Goal: Task Accomplishment & Management: Complete application form

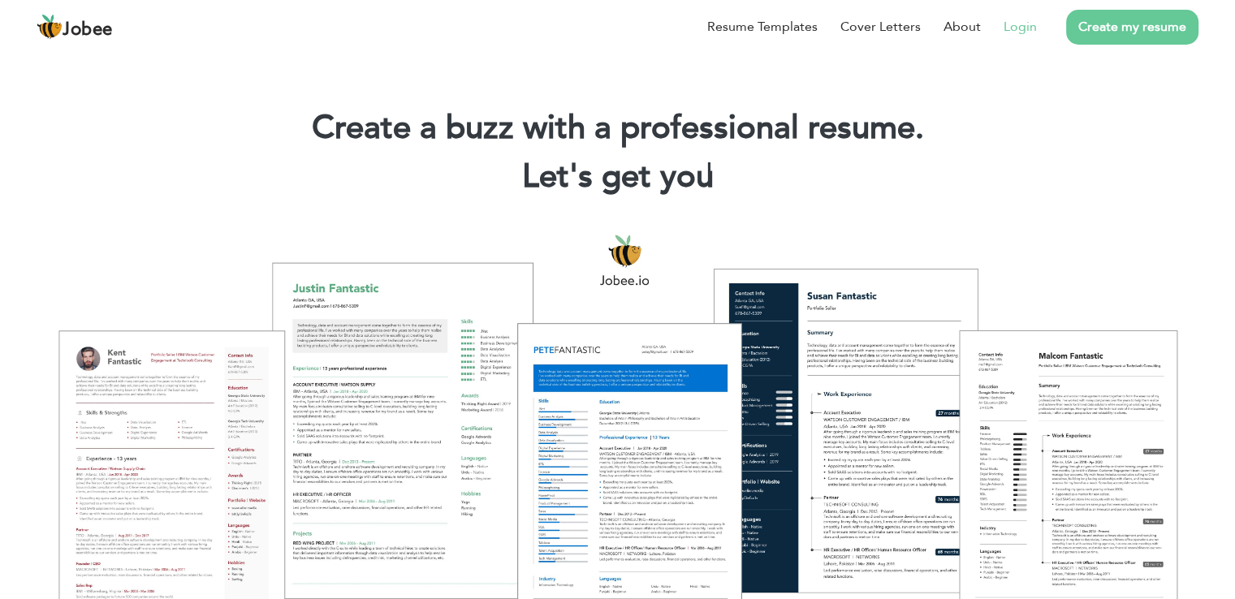
click at [1023, 20] on link "Login" at bounding box center [1020, 26] width 33 height 19
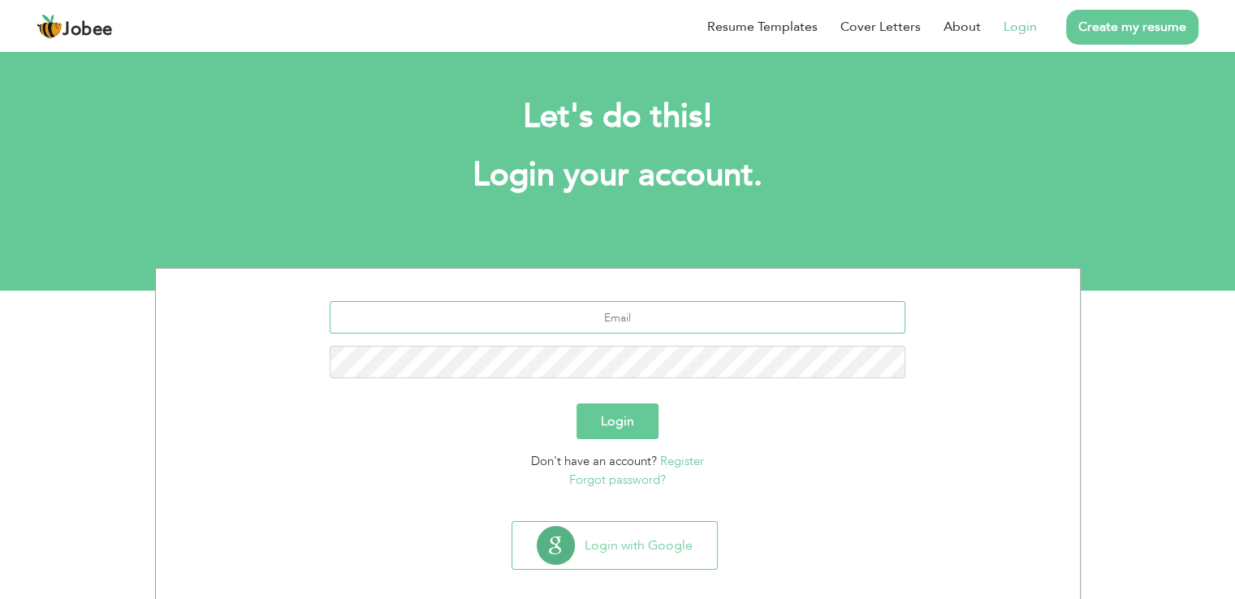
click at [646, 315] on input "text" at bounding box center [618, 317] width 576 height 32
type input "aliraza03197802332@gmail.com"
click at [577, 404] on button "Login" at bounding box center [618, 422] width 82 height 36
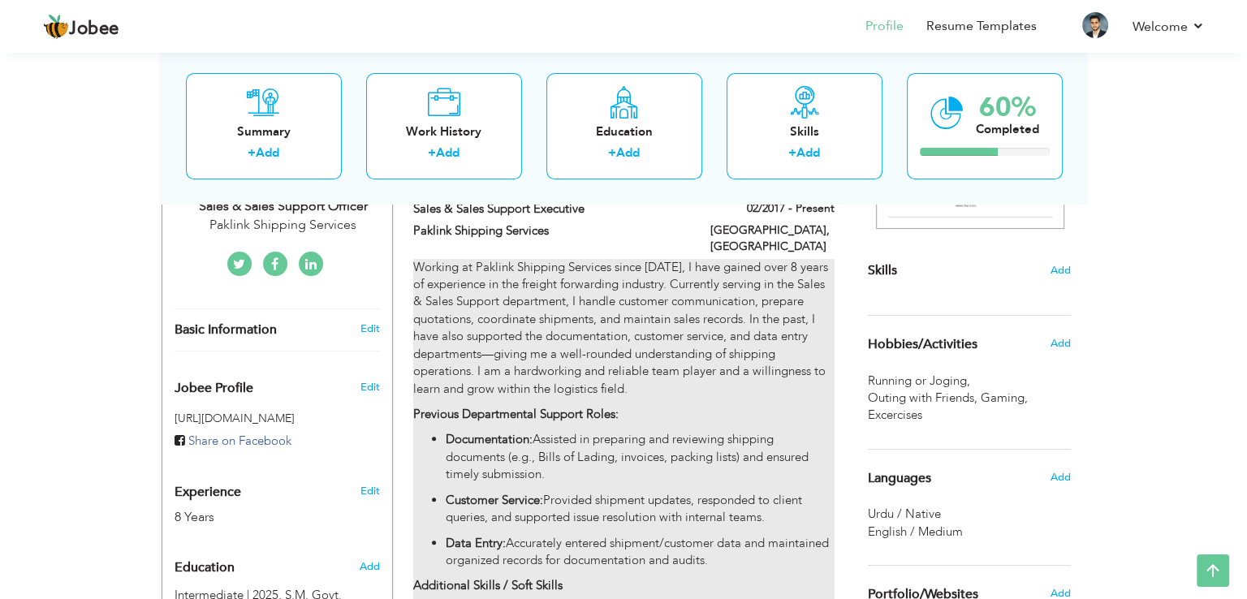
scroll to position [325, 0]
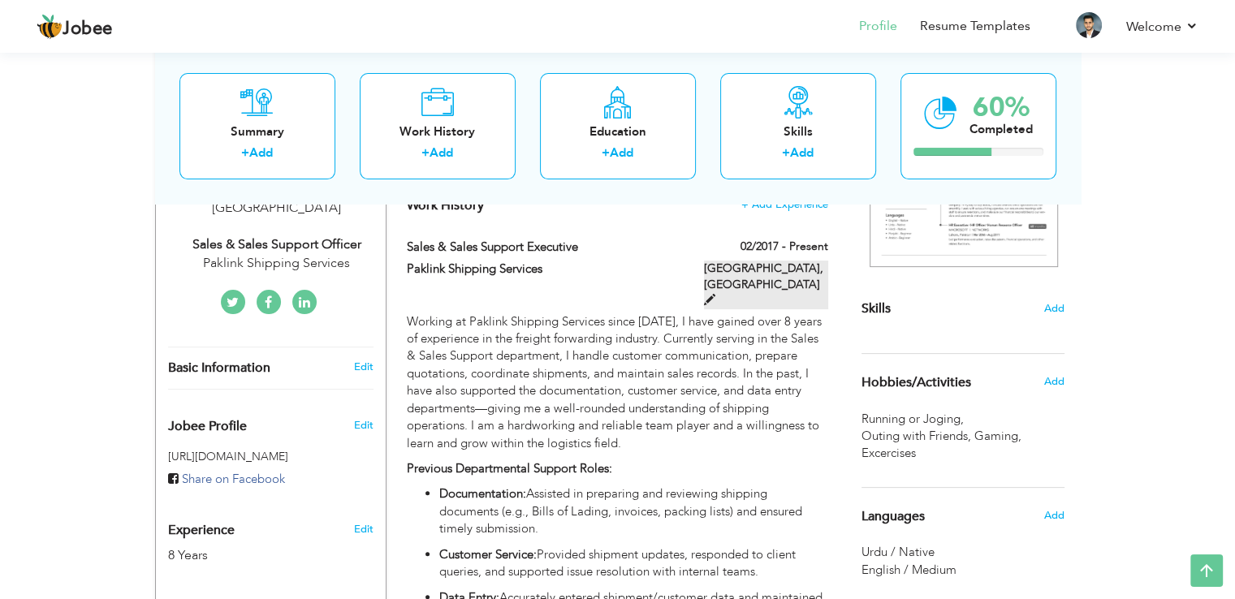
click at [804, 265] on label "[GEOGRAPHIC_DATA], [GEOGRAPHIC_DATA]" at bounding box center [766, 285] width 124 height 49
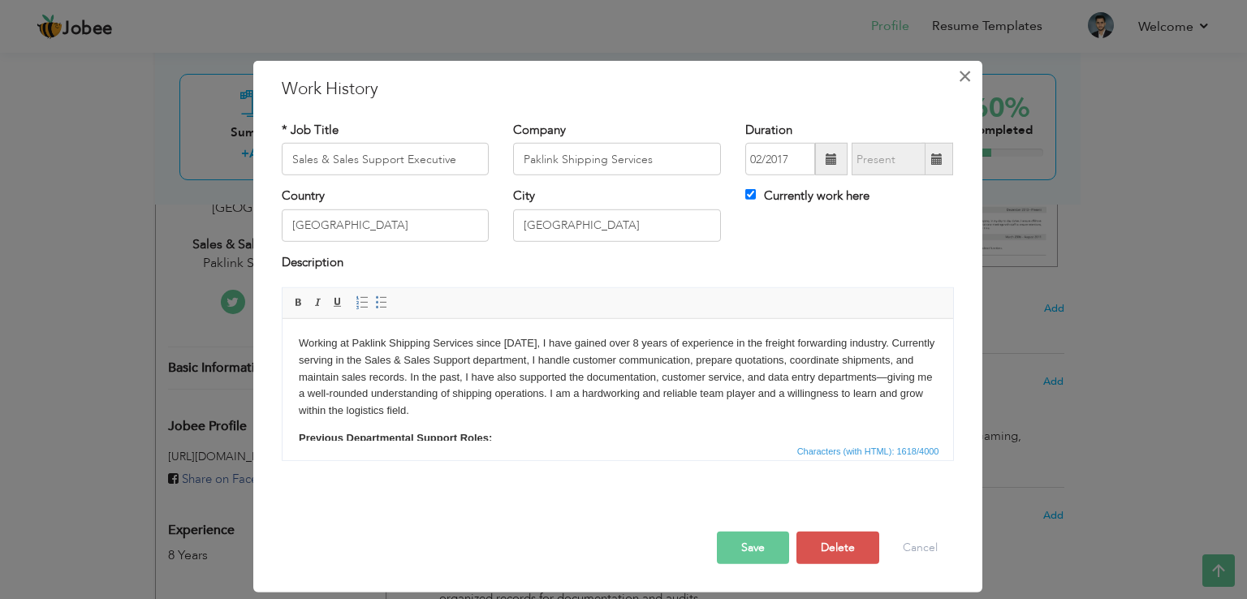
click at [966, 76] on span "×" at bounding box center [965, 76] width 14 height 29
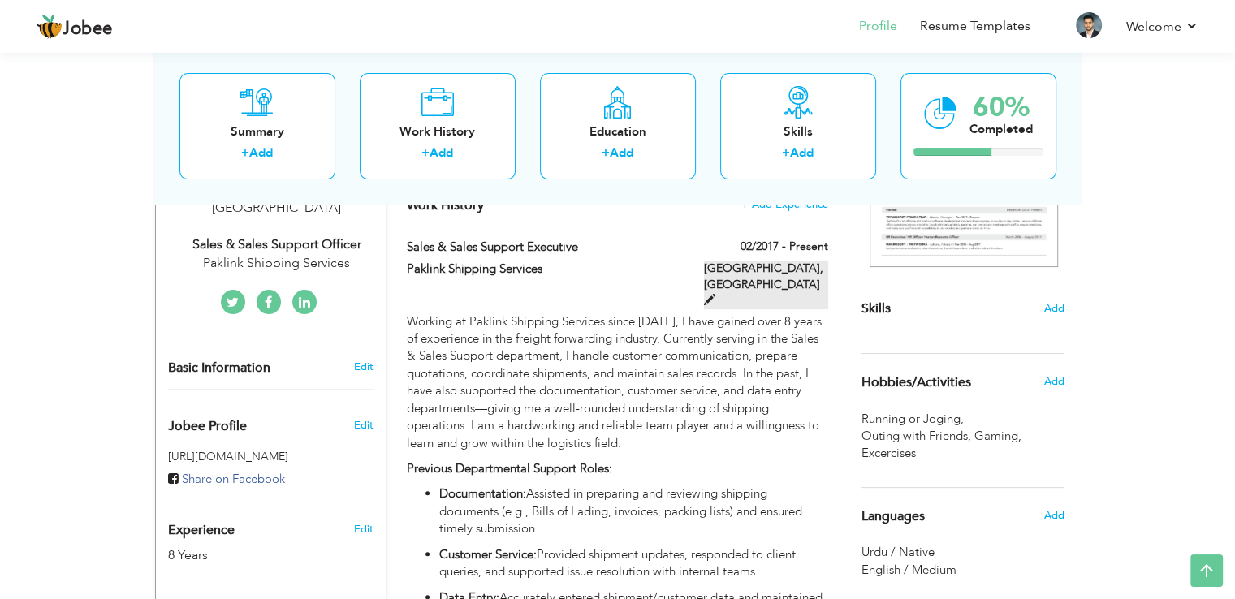
click at [779, 264] on label "[GEOGRAPHIC_DATA], [GEOGRAPHIC_DATA]" at bounding box center [766, 285] width 124 height 49
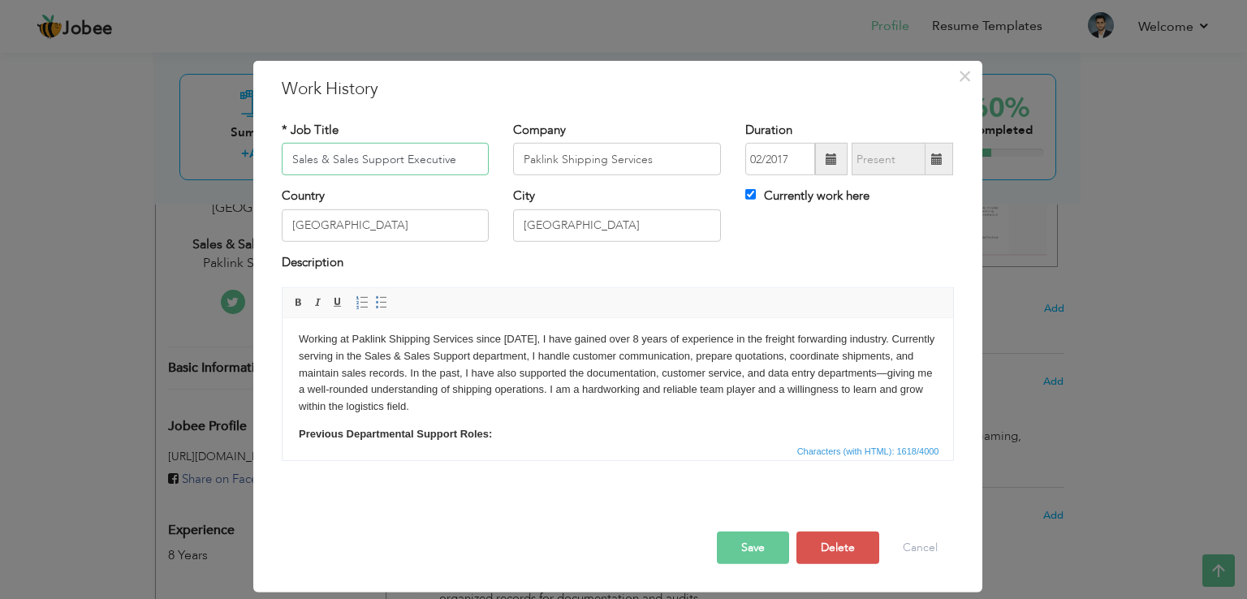
scroll to position [0, 0]
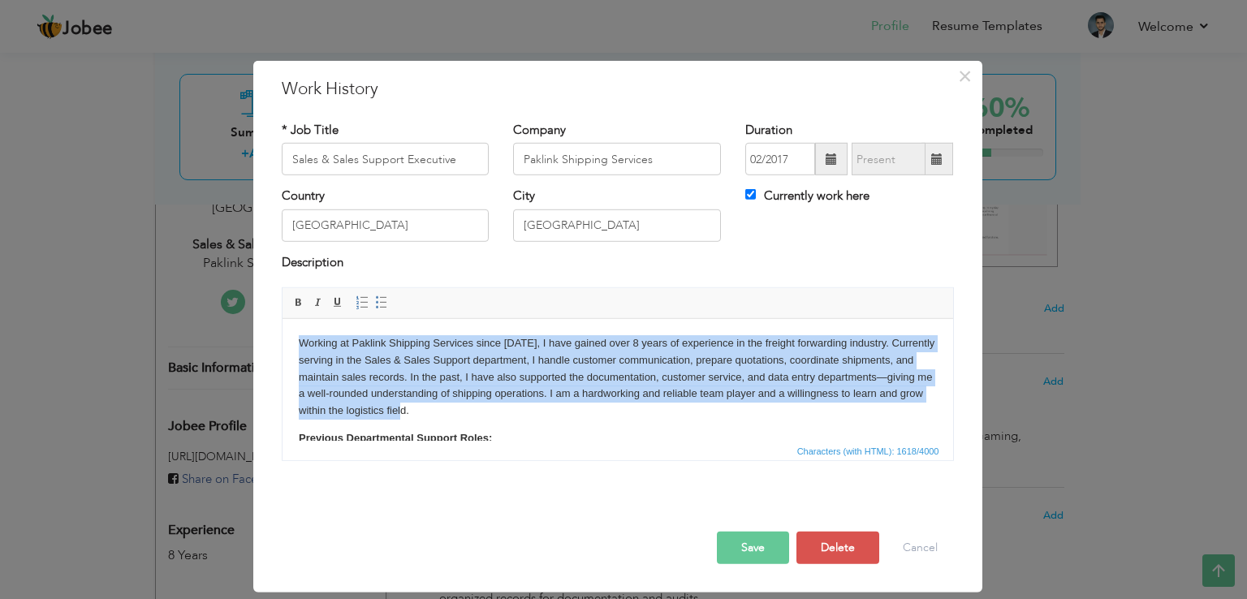
drag, startPoint x: 455, startPoint y: 411, endPoint x: 198, endPoint y: 291, distance: 283.4
click at [282, 319] on html "Working at Paklink Shipping Services since 2017, I have gained over 8 years of …" at bounding box center [617, 524] width 671 height 410
copy p "Working at Paklink Shipping Services since 2017, I have gained over 8 years of …"
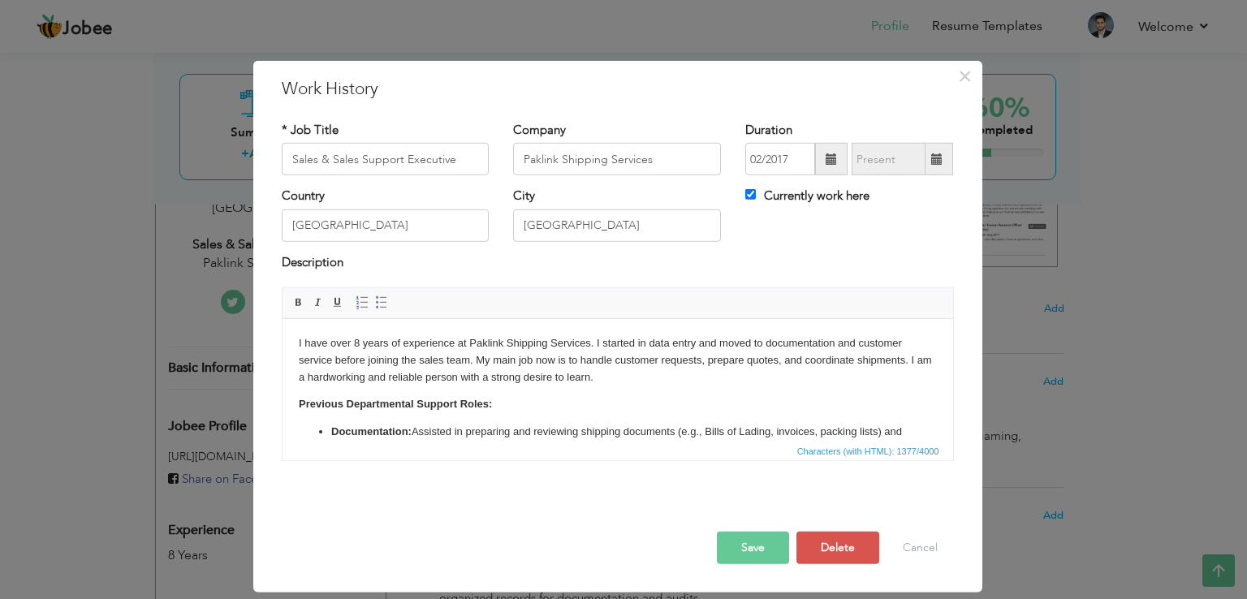
click at [657, 378] on p "I have over 8 years of experience at Paklink Shipping Services. I started in da…" at bounding box center [617, 360] width 638 height 50
click at [353, 400] on strong "Previous Departmental Support Roles:" at bounding box center [394, 404] width 193 height 12
click at [301, 407] on strong "Previous Departmental Support Roles:" at bounding box center [394, 404] width 193 height 12
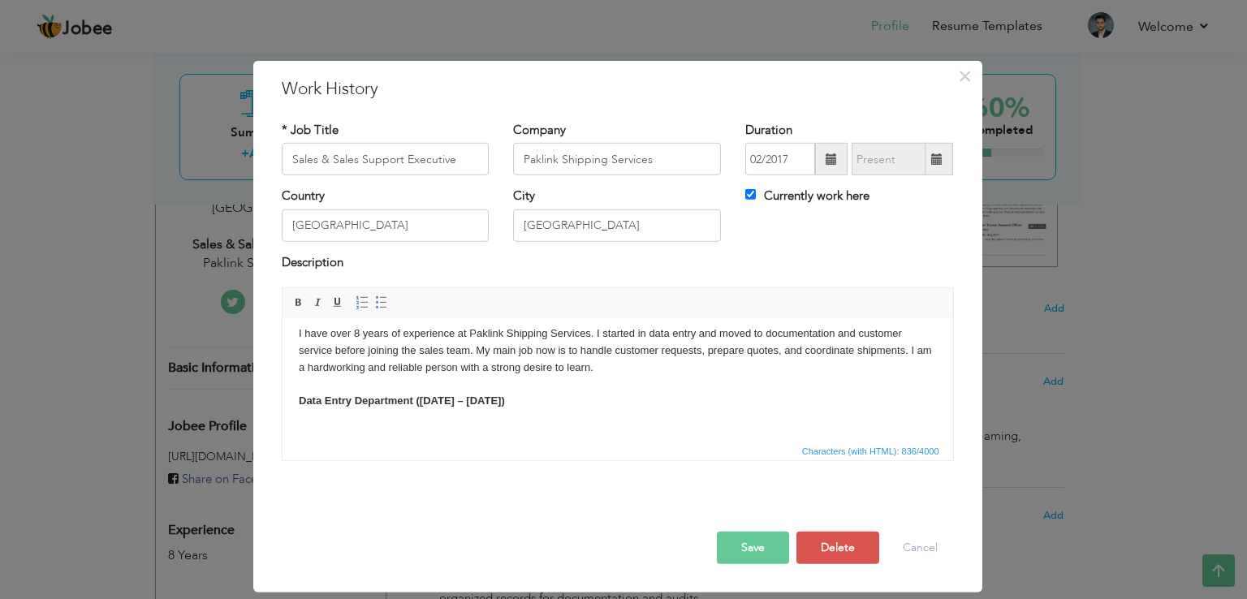
scroll to position [48, 0]
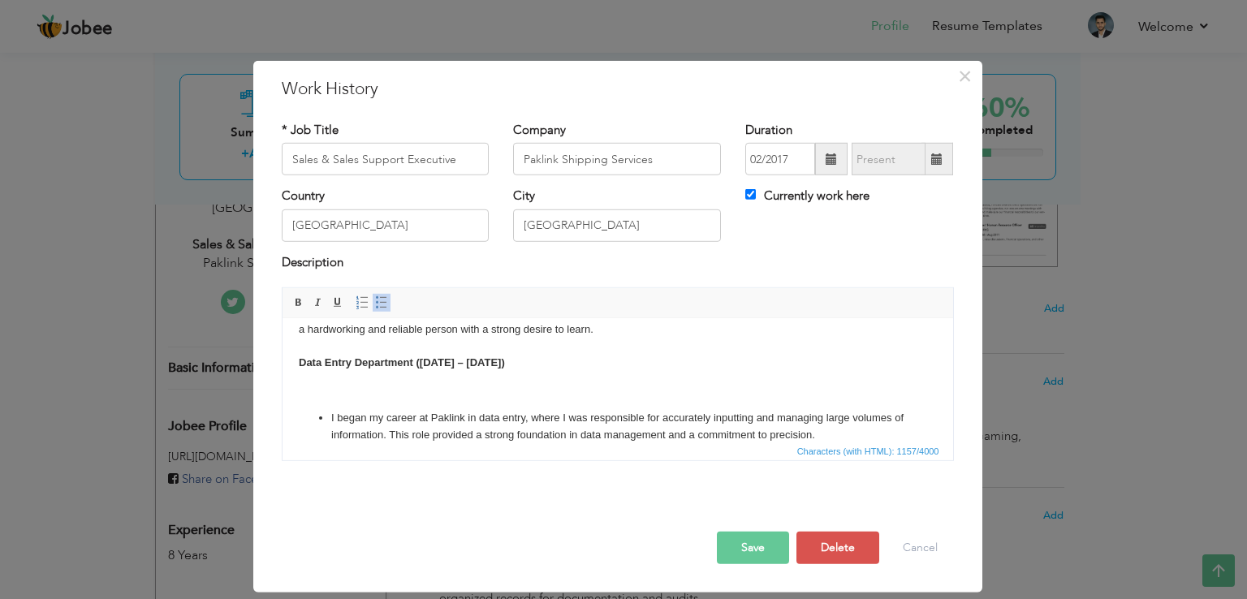
click at [437, 374] on body "I have over 8 years of experience at Paklink Shipping Services. I started in da…" at bounding box center [617, 448] width 638 height 323
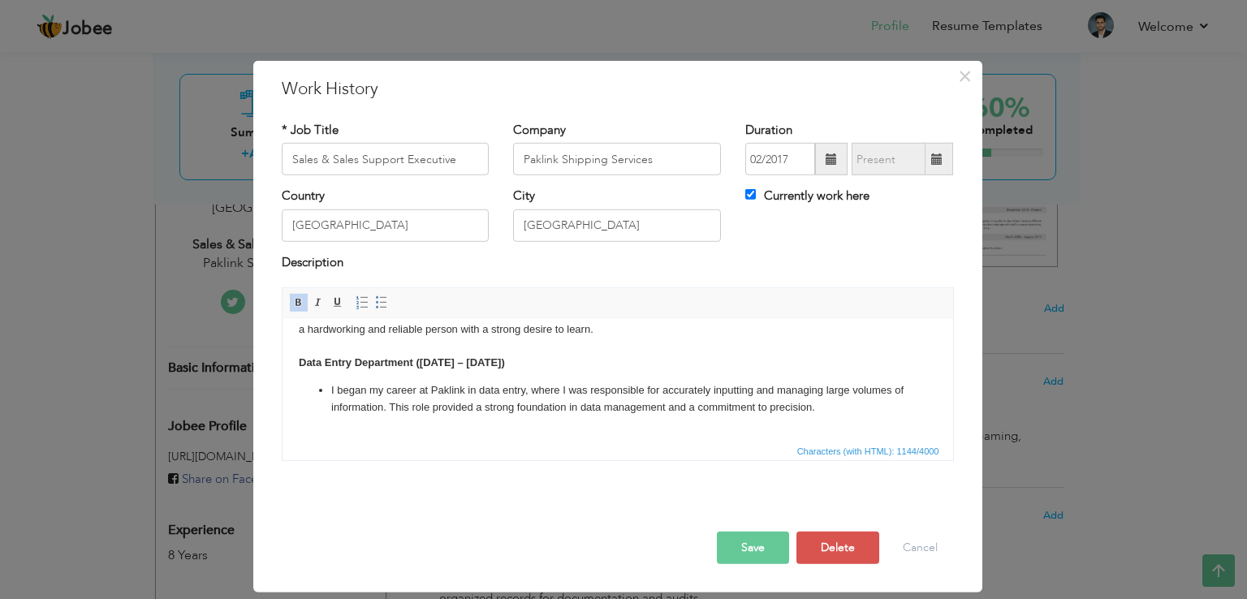
click at [564, 414] on p "I began my career at Paklink in data entry, where I was responsible for accurat…" at bounding box center [617, 400] width 573 height 34
click at [499, 433] on p "Additional Skills / Soft Skills" at bounding box center [617, 444] width 638 height 34
click at [478, 438] on p "Additional Skills / Soft Skills" at bounding box center [617, 444] width 638 height 34
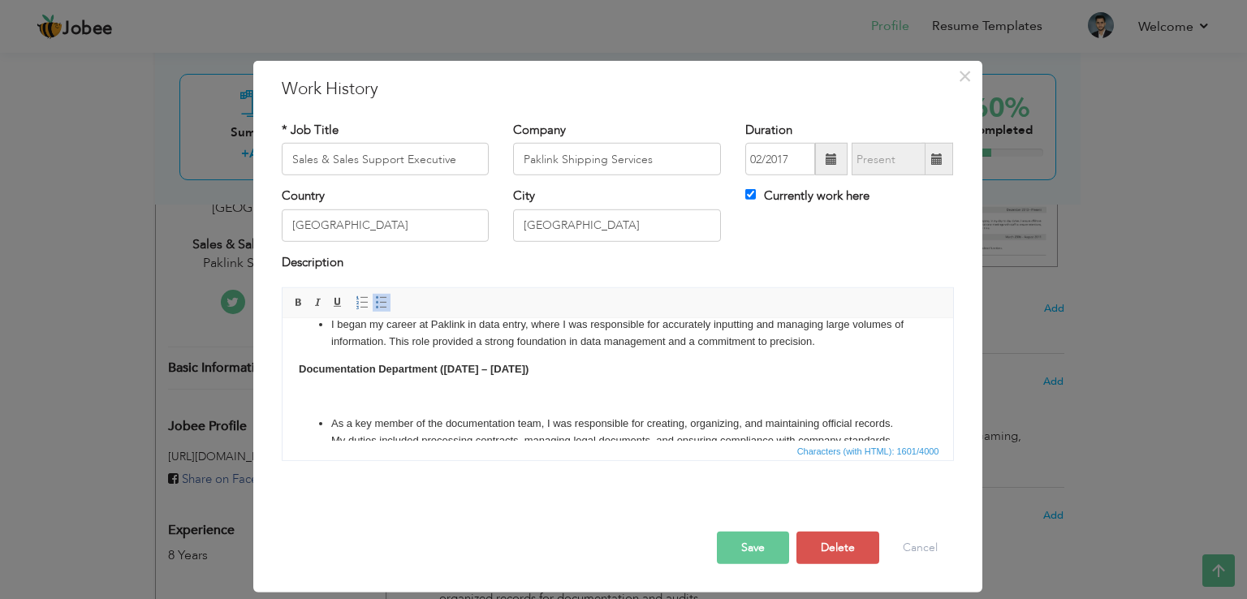
scroll to position [153, 0]
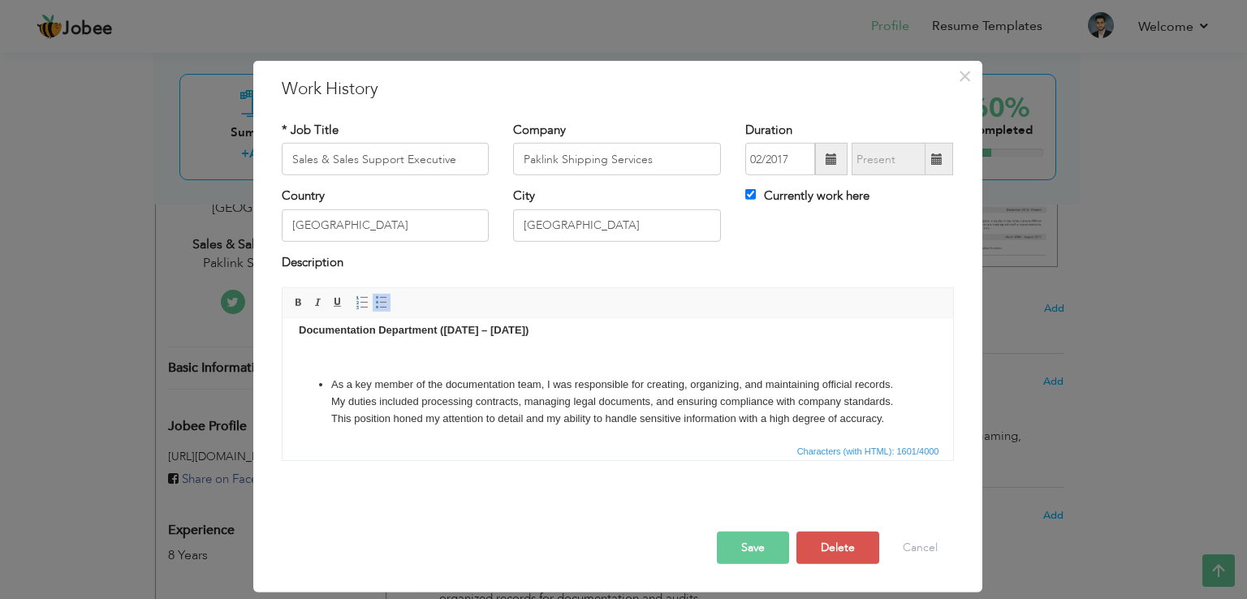
click at [456, 357] on p at bounding box center [617, 357] width 638 height 17
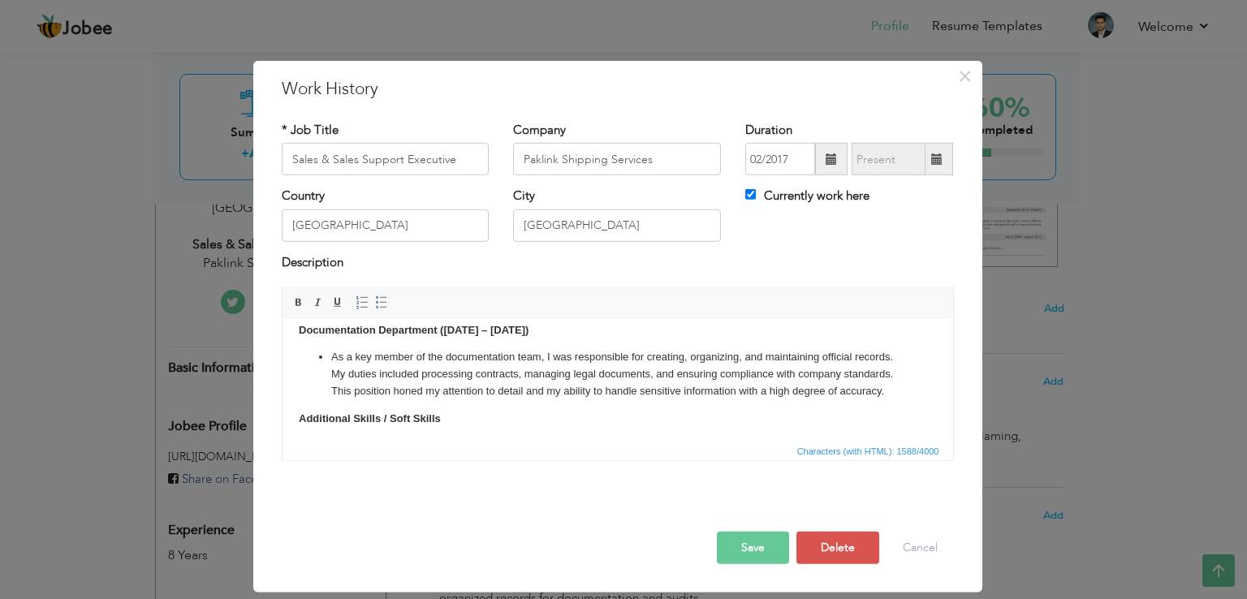
click at [355, 459] on span "Characters (with HTML): 1588/4000" at bounding box center [618, 450] width 671 height 19
click at [381, 387] on p "As a key member of the documentation team, I was responsible for creating, orga…" at bounding box center [617, 374] width 573 height 50
click at [395, 400] on p "As a key member of the documentation team, I was responsible for creating, orga…" at bounding box center [617, 374] width 573 height 50
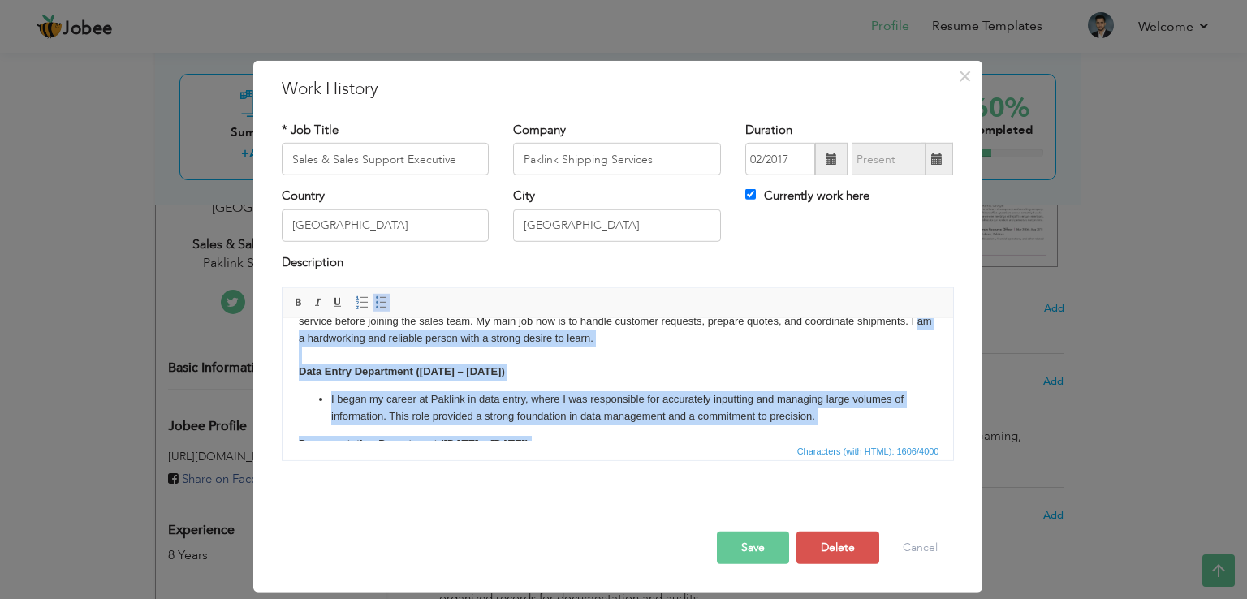
scroll to position [0, 0]
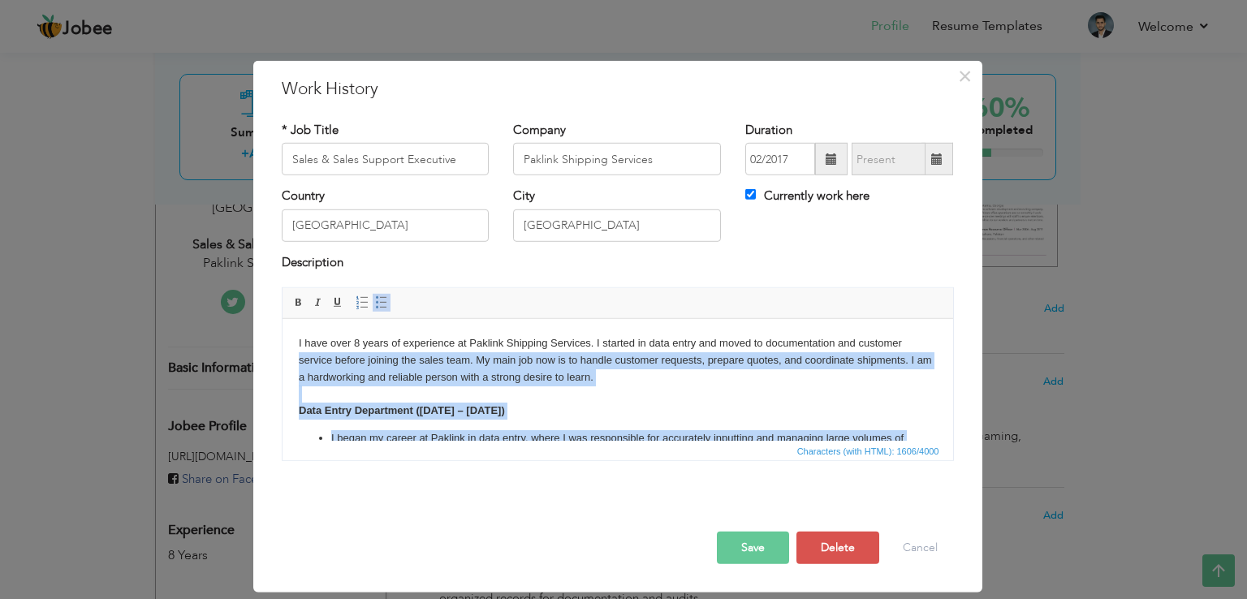
drag, startPoint x: 392, startPoint y: 406, endPoint x: 285, endPoint y: 357, distance: 118.1
click at [285, 357] on html "I have over 8 years of experience at Paklink Shipping Services. I started in da…" at bounding box center [617, 536] width 671 height 434
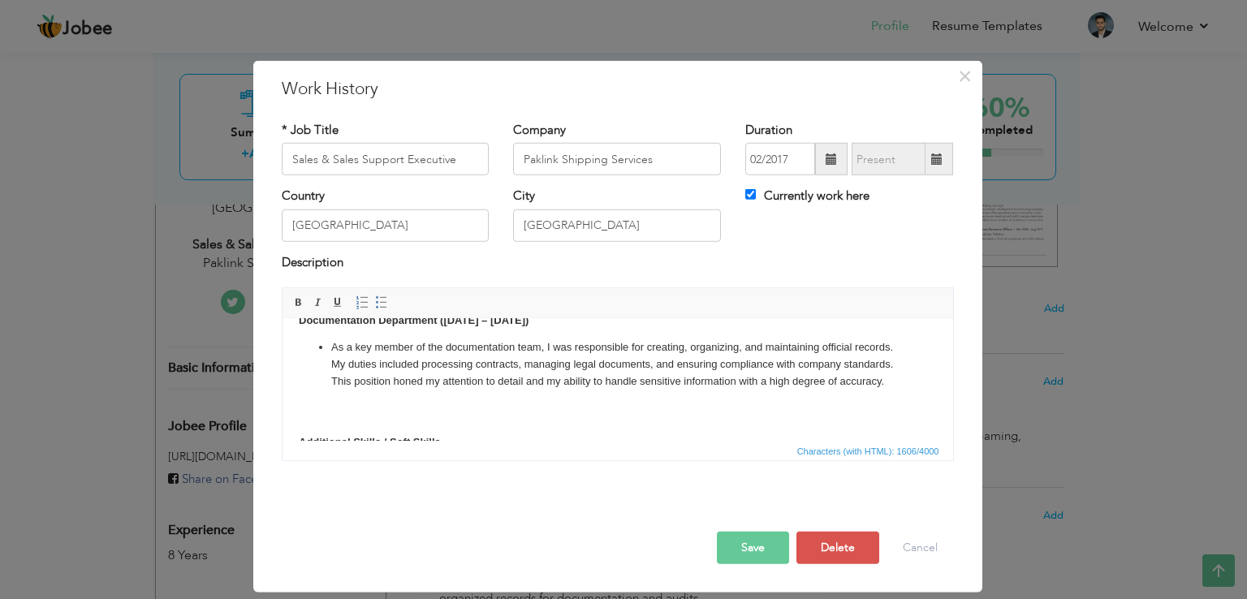
click at [345, 424] on p "As a key member of the documentation team, I was responsible for creating, orga…" at bounding box center [617, 381] width 573 height 84
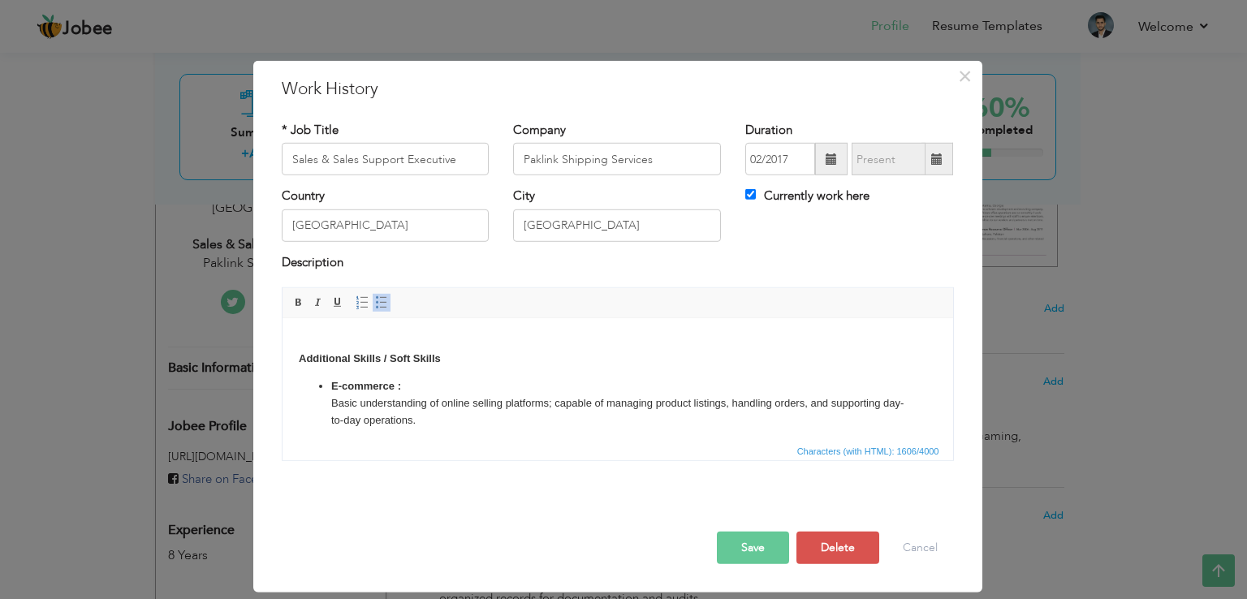
scroll to position [244, 0]
click at [305, 343] on ul "As a key member of the documentation team, I was responsible for creating, orga…" at bounding box center [617, 300] width 638 height 84
click at [302, 343] on ul "As a key member of the documentation team, I was responsible for creating, orga…" at bounding box center [617, 300] width 638 height 84
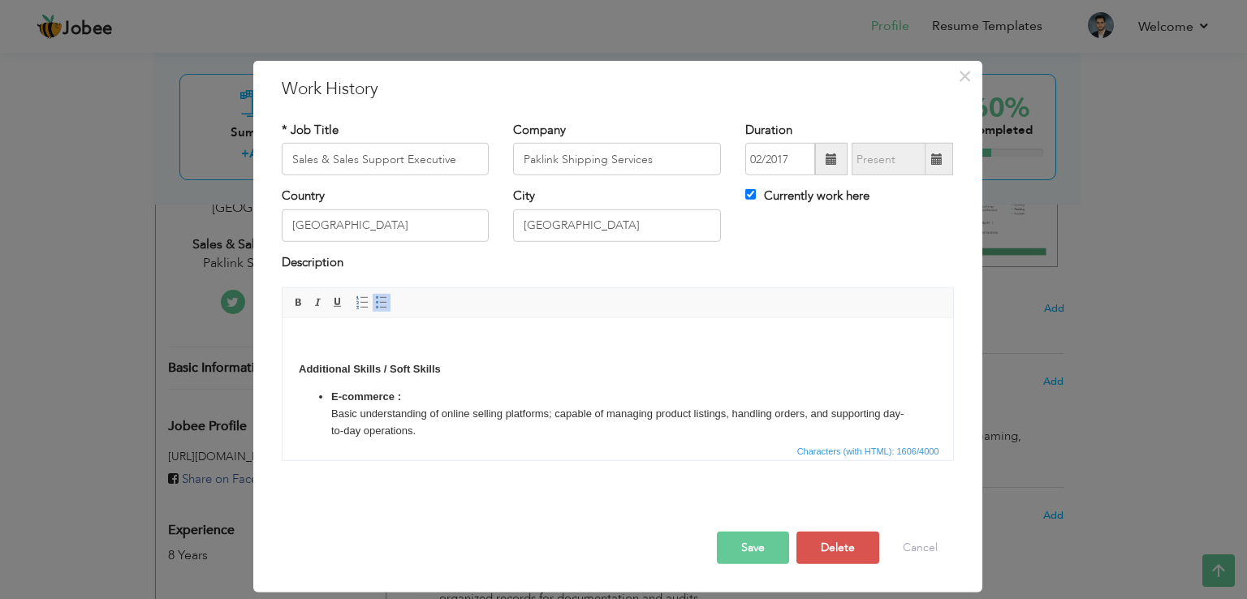
click at [321, 375] on strong "Additional Skills / Soft Skills" at bounding box center [369, 369] width 142 height 12
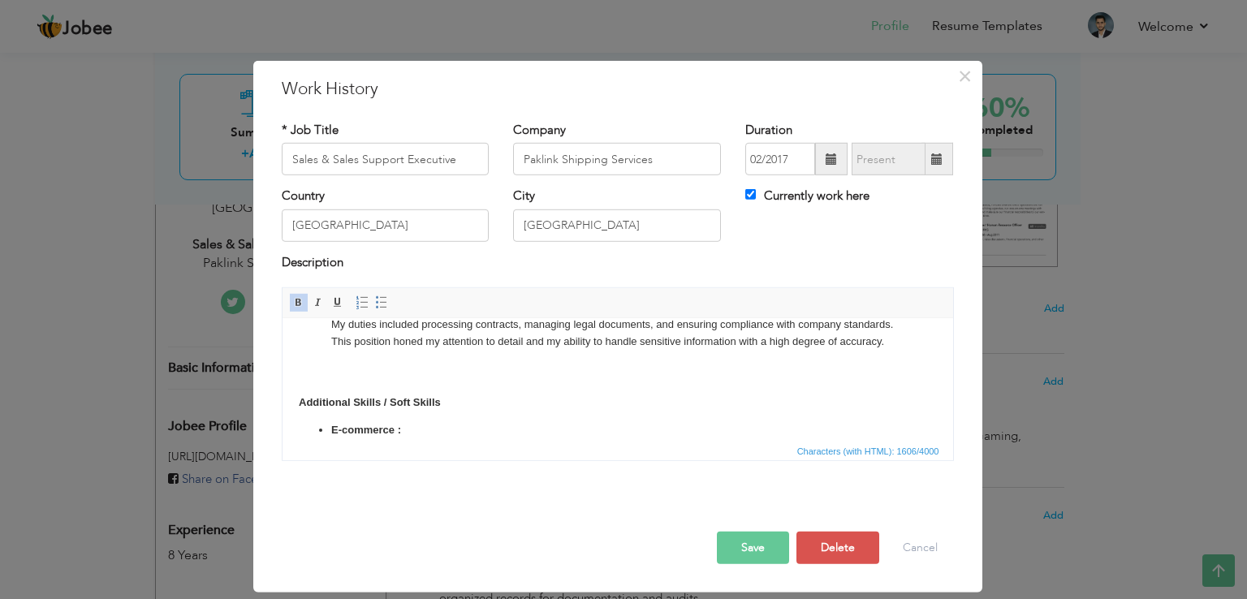
scroll to position [154, 0]
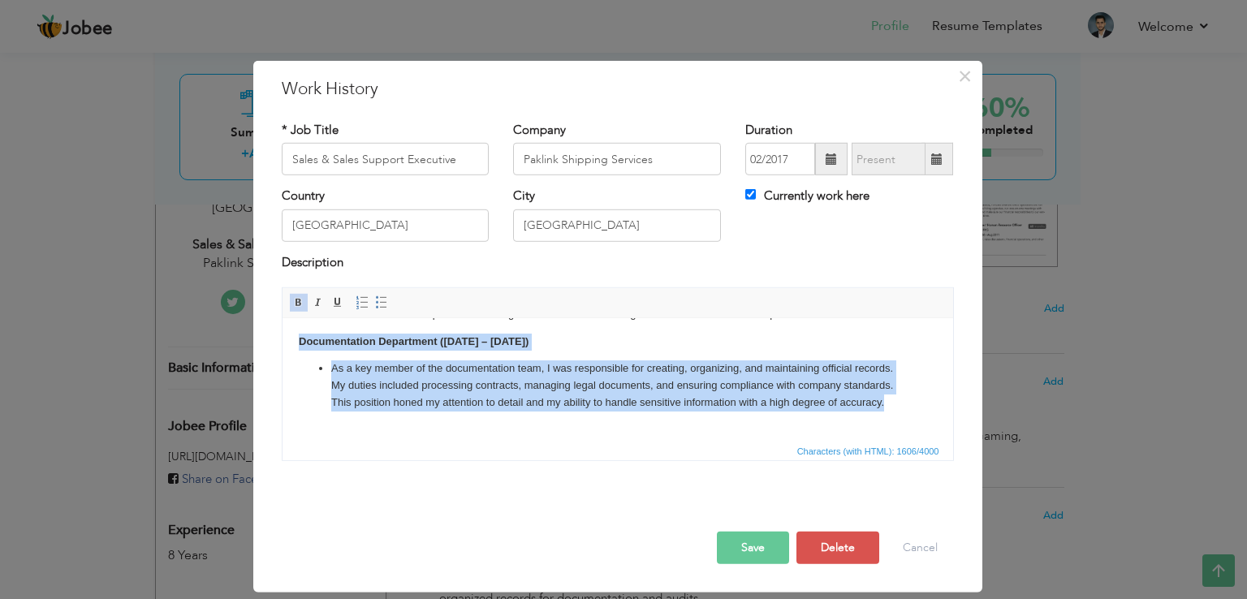
drag, startPoint x: 375, startPoint y: 405, endPoint x: 300, endPoint y: 331, distance: 106.2
click at [300, 331] on body "I have over 8 years of experience at Paklink Shipping Services. I started in da…" at bounding box center [617, 394] width 638 height 401
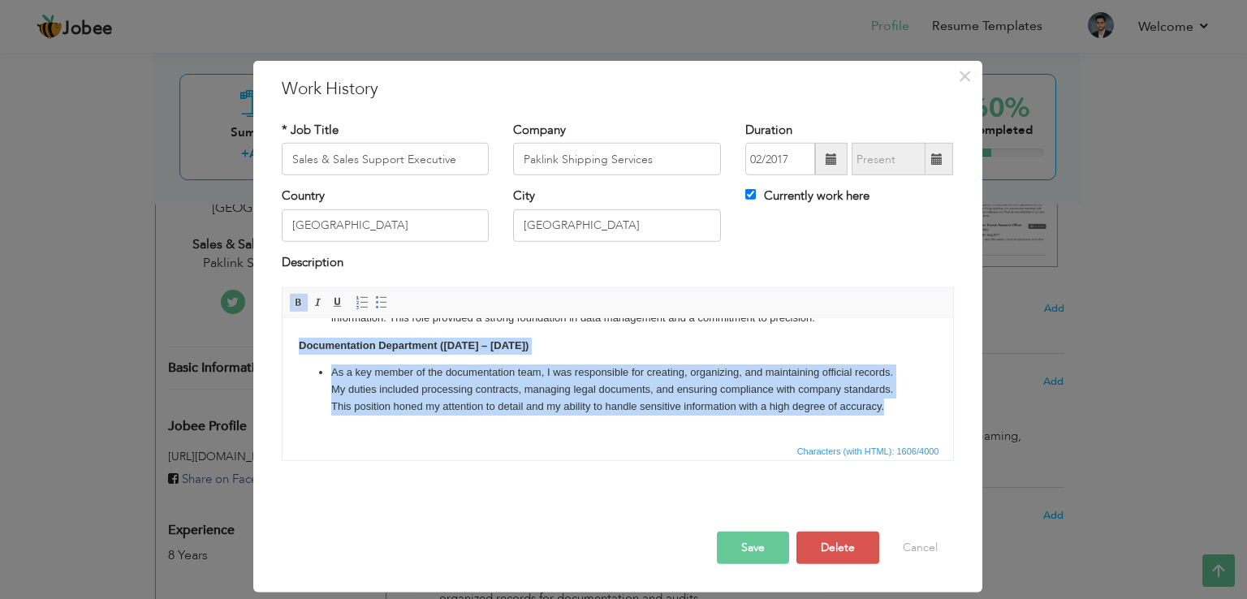
copy body "Documentation Department (2018 – 2021) As a key member of the documentation tea…"
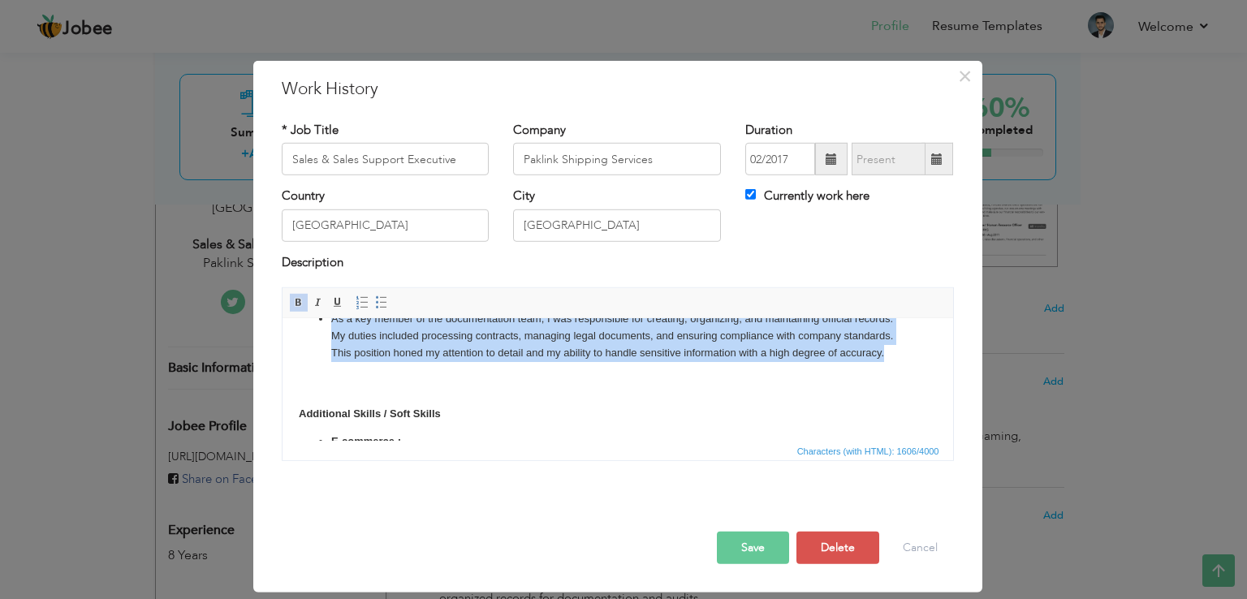
scroll to position [218, 0]
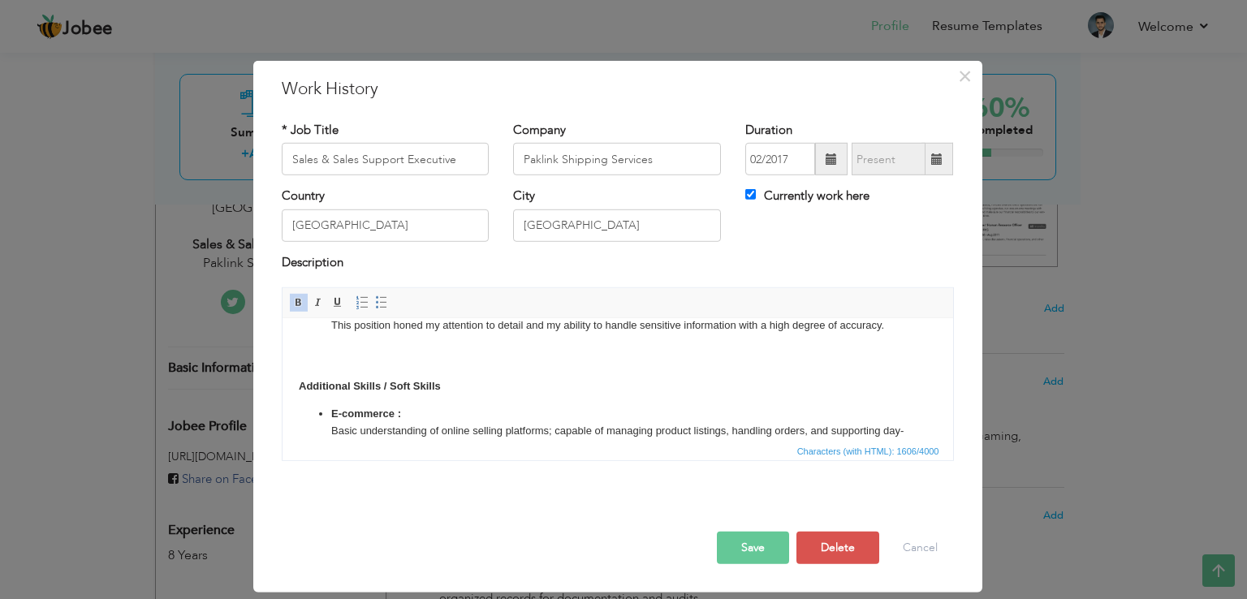
click at [383, 368] on p "As a key member of the documentation team, I was responsible for creating, orga…" at bounding box center [617, 325] width 573 height 84
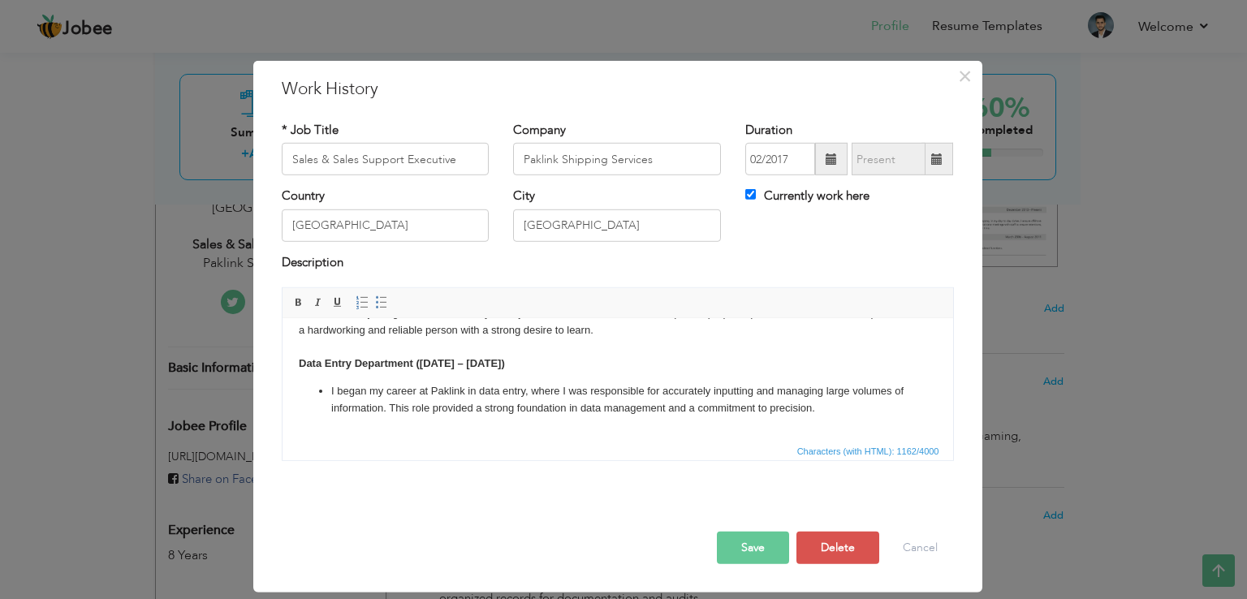
scroll to position [98, 0]
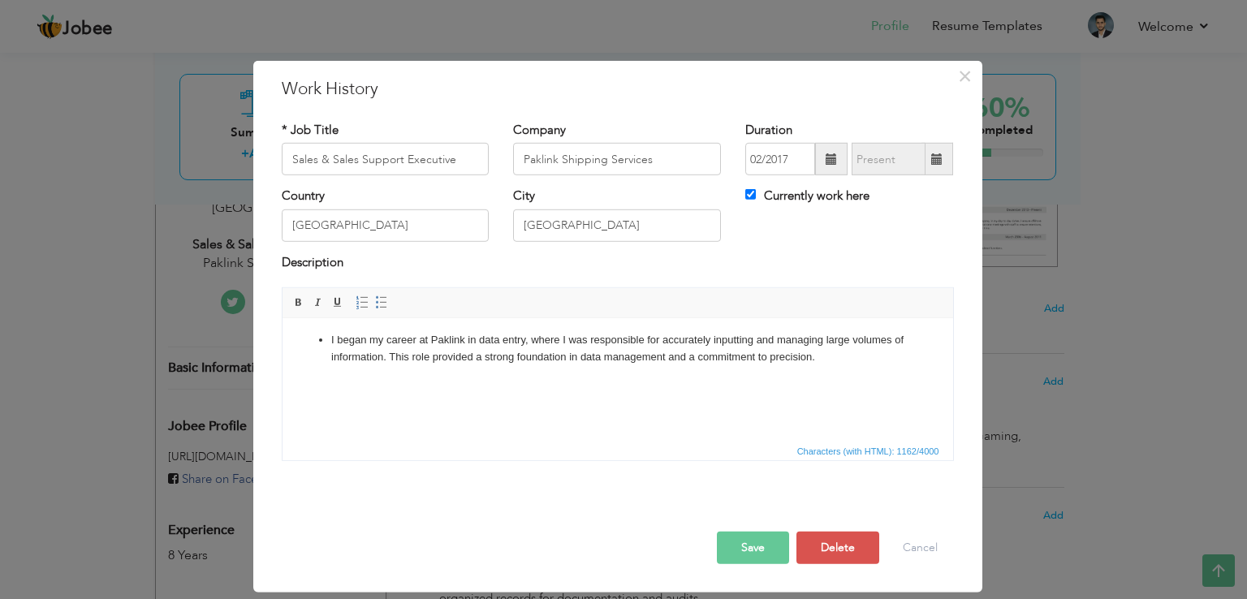
click at [299, 387] on p "​​​​​​​ Additional Skills / Soft Skills" at bounding box center [617, 419] width 638 height 84
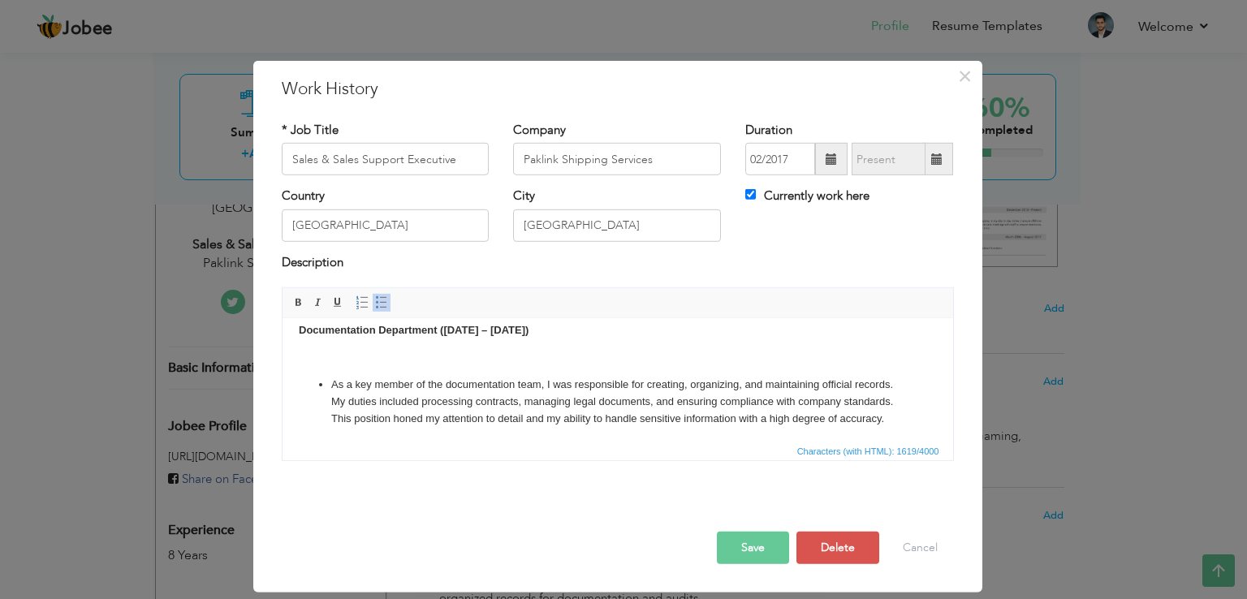
click at [360, 358] on p at bounding box center [617, 357] width 638 height 17
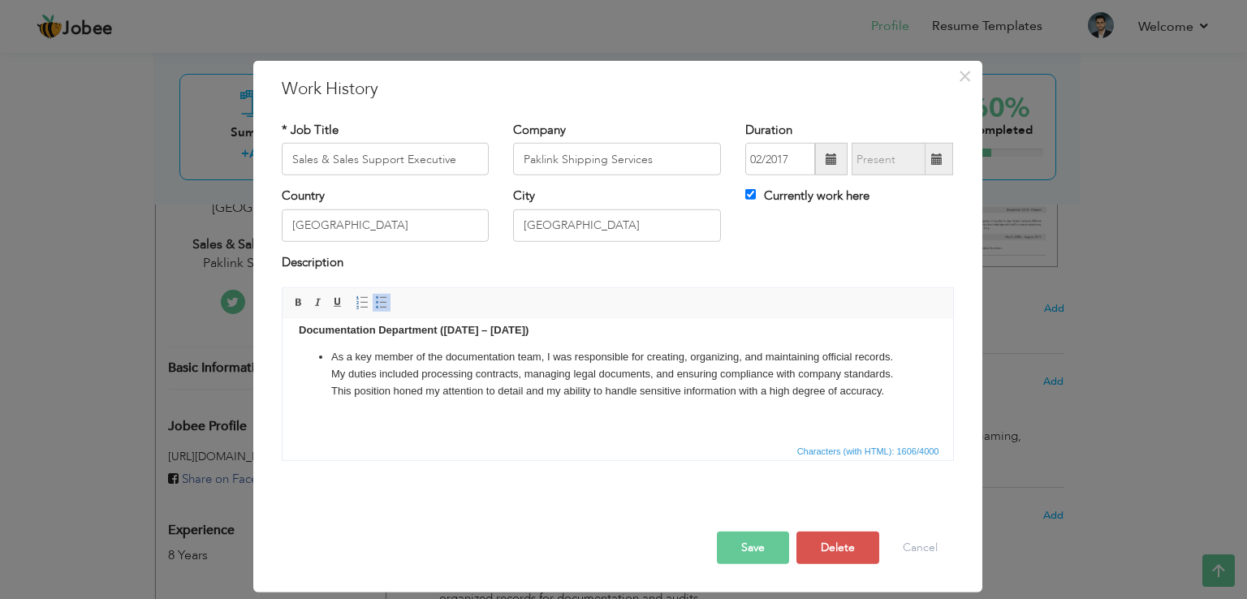
click at [347, 430] on p "Additional Skills / Soft Skills" at bounding box center [617, 444] width 638 height 67
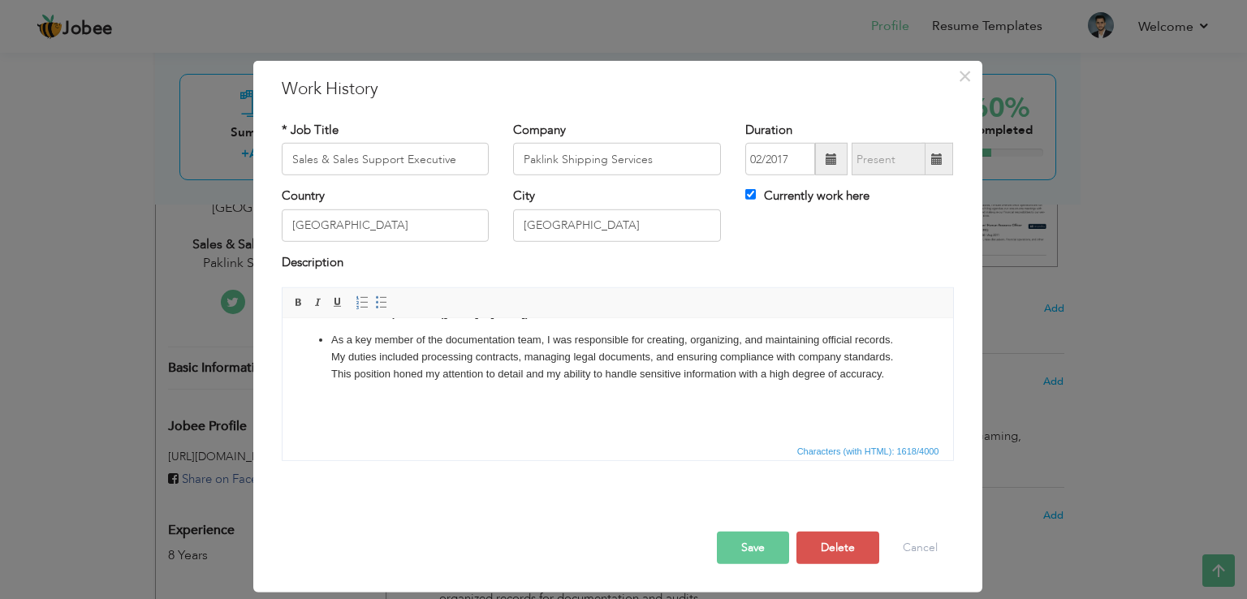
scroll to position [187, 0]
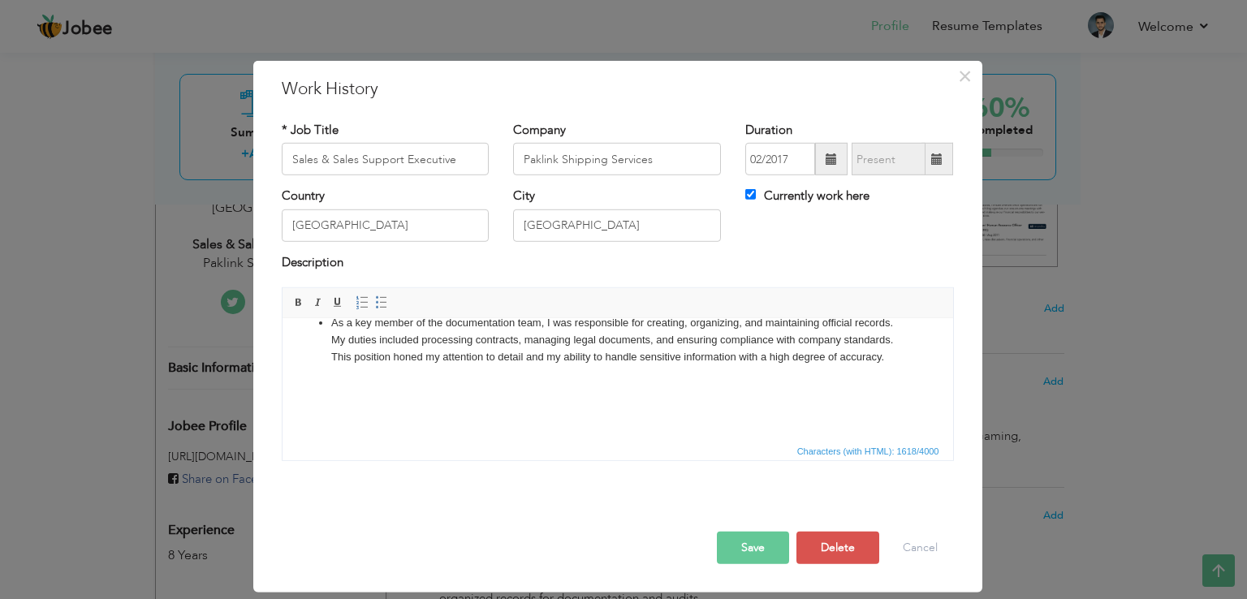
click at [365, 406] on p "​​​​​​​ Additional Skills / Soft Skills" at bounding box center [617, 428] width 638 height 102
click at [350, 400] on p "​​​​​​​ Additional Skills / Soft Skills" at bounding box center [617, 428] width 638 height 102
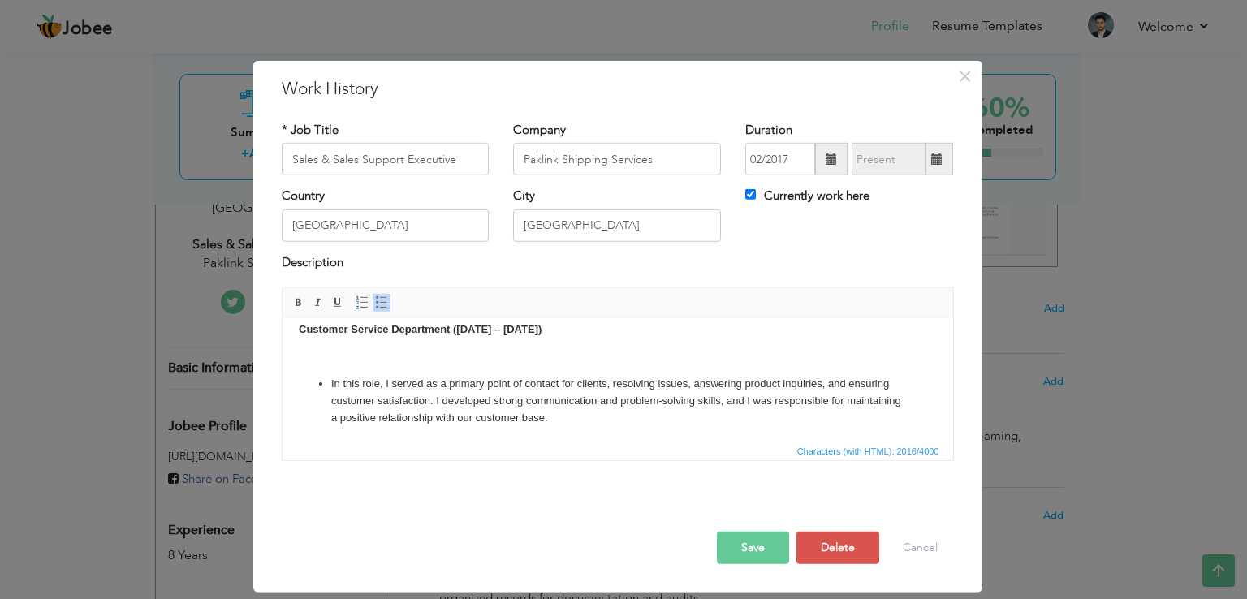
click at [376, 384] on body "I have over 8 years of experience at Paklink Shipping Services. I started in da…" at bounding box center [617, 368] width 638 height 551
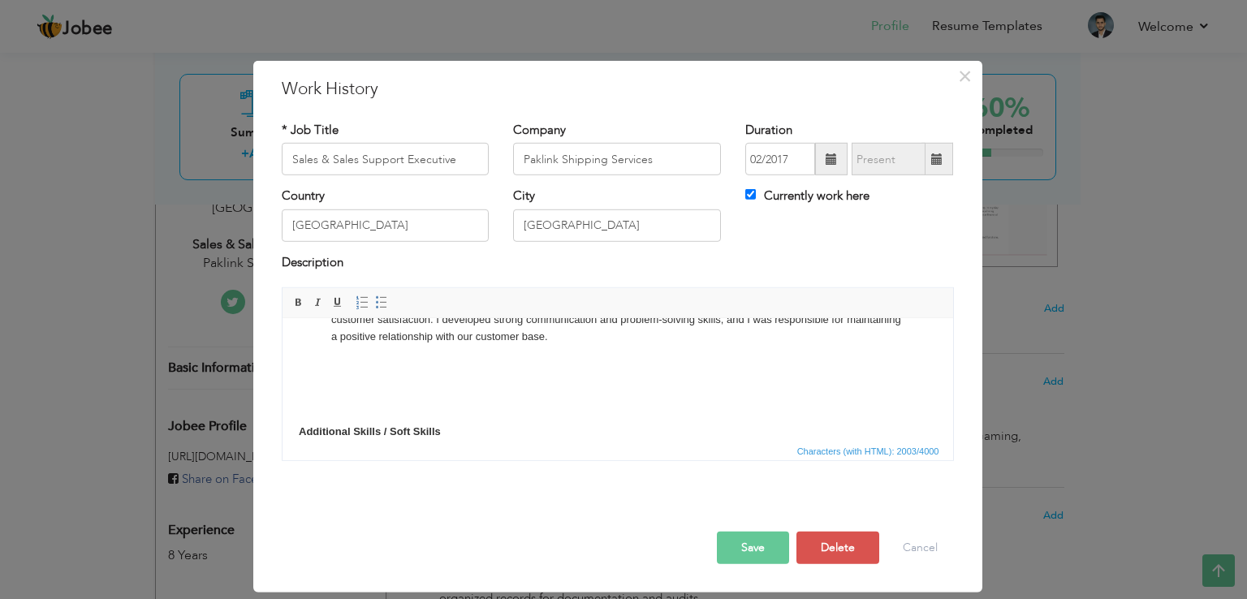
scroll to position [323, 0]
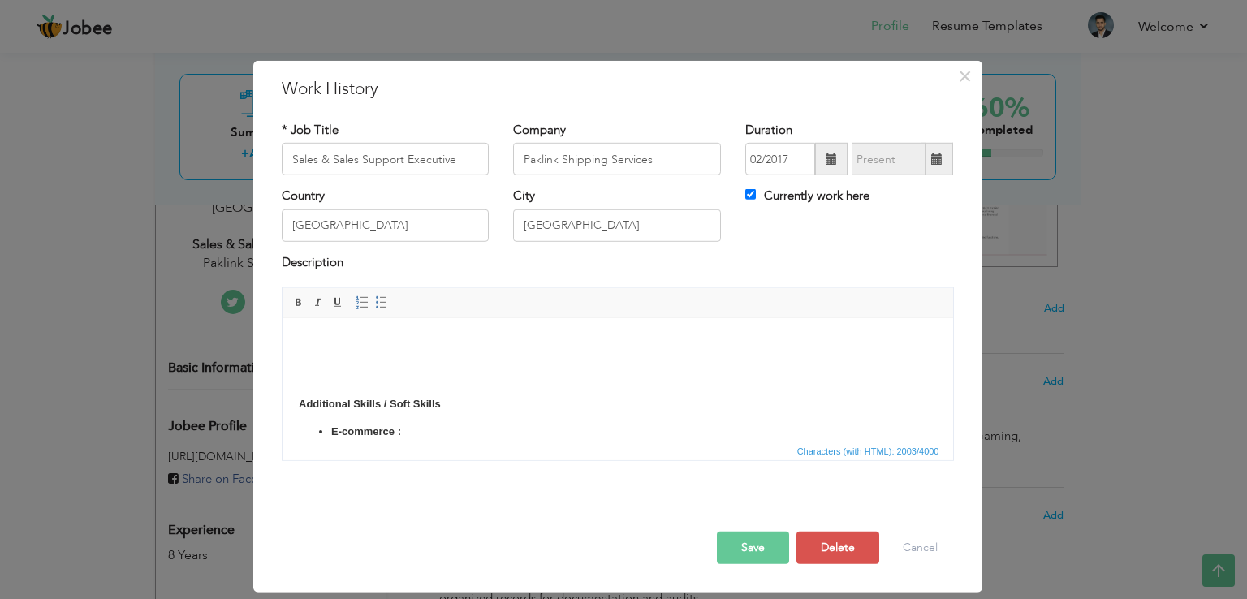
click at [370, 382] on p "Additional Skills / Soft Skills" at bounding box center [617, 371] width 638 height 84
click at [357, 365] on p "Additional Skills / Soft Skills" at bounding box center [617, 371] width 638 height 84
click at [353, 345] on p "Additional Skills / Soft Skills" at bounding box center [617, 371] width 638 height 84
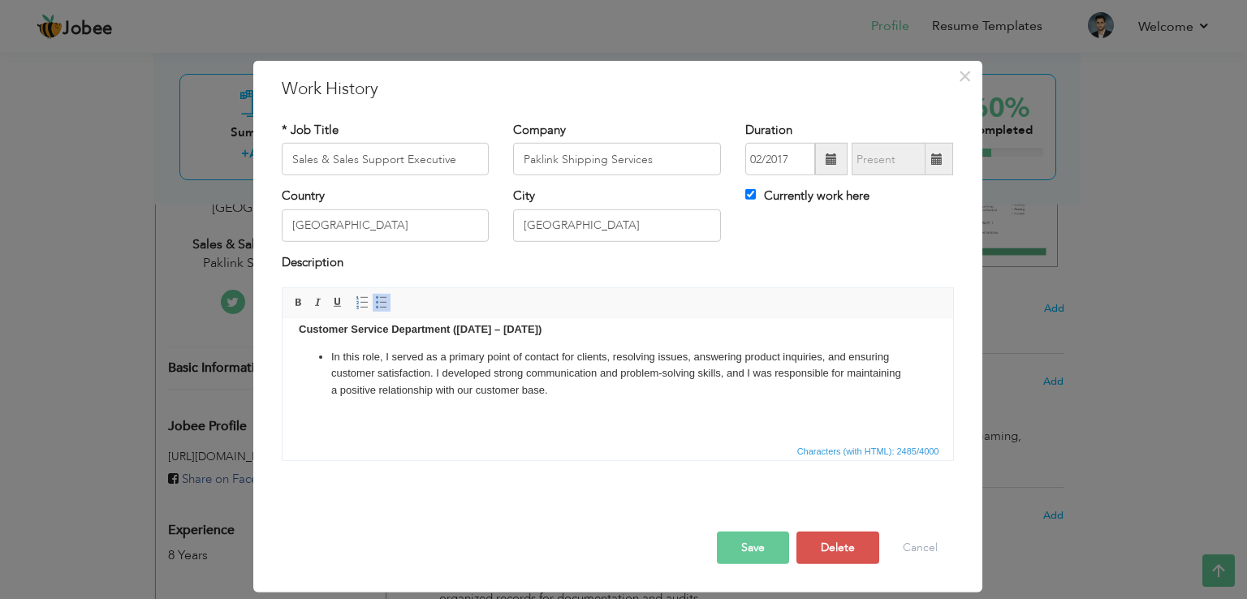
scroll to position [348, 0]
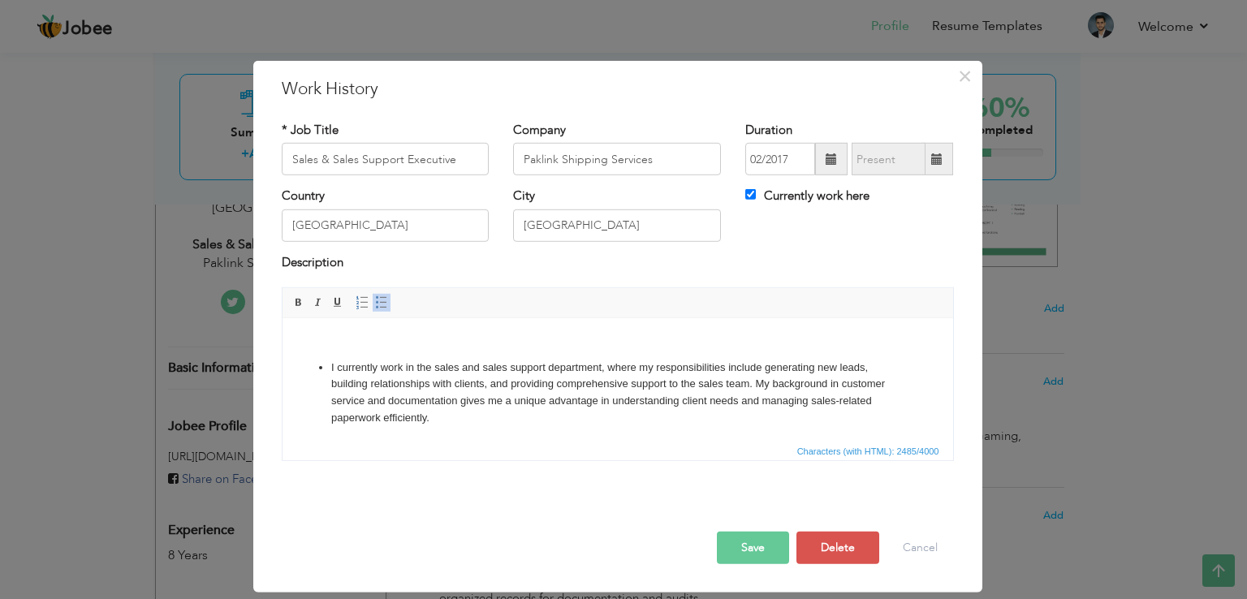
click at [371, 349] on p at bounding box center [617, 340] width 638 height 17
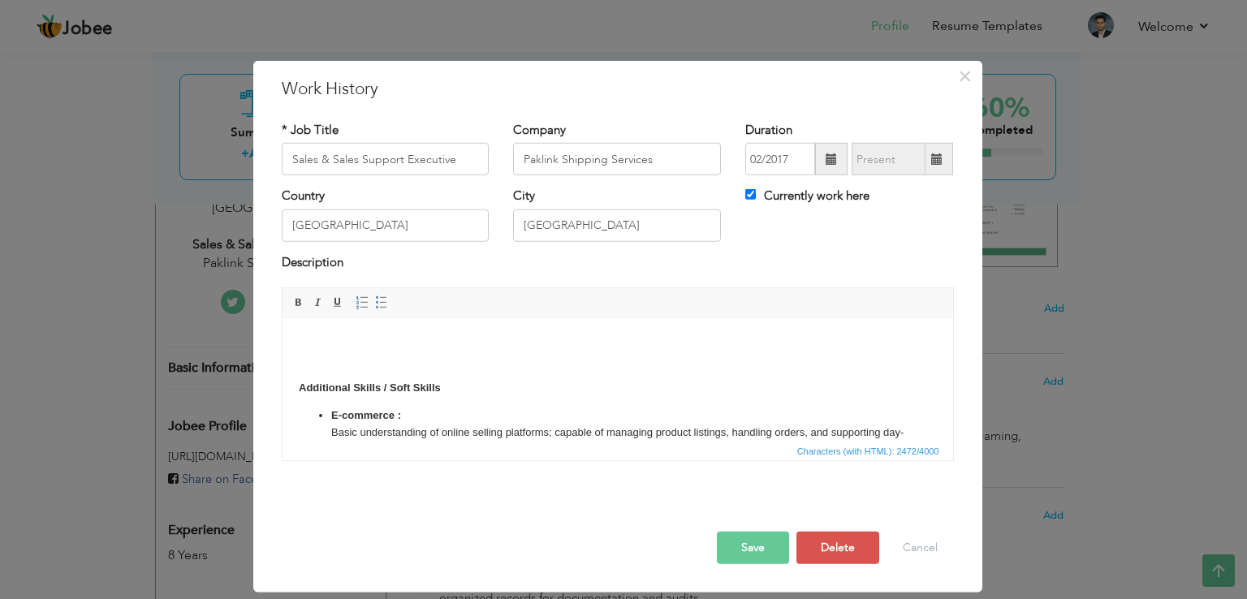
scroll to position [429, 0]
click at [385, 349] on p "Additional Skills / Soft Skills" at bounding box center [617, 362] width 638 height 67
click at [383, 384] on p "Additional Skills / Soft Skills" at bounding box center [617, 362] width 638 height 67
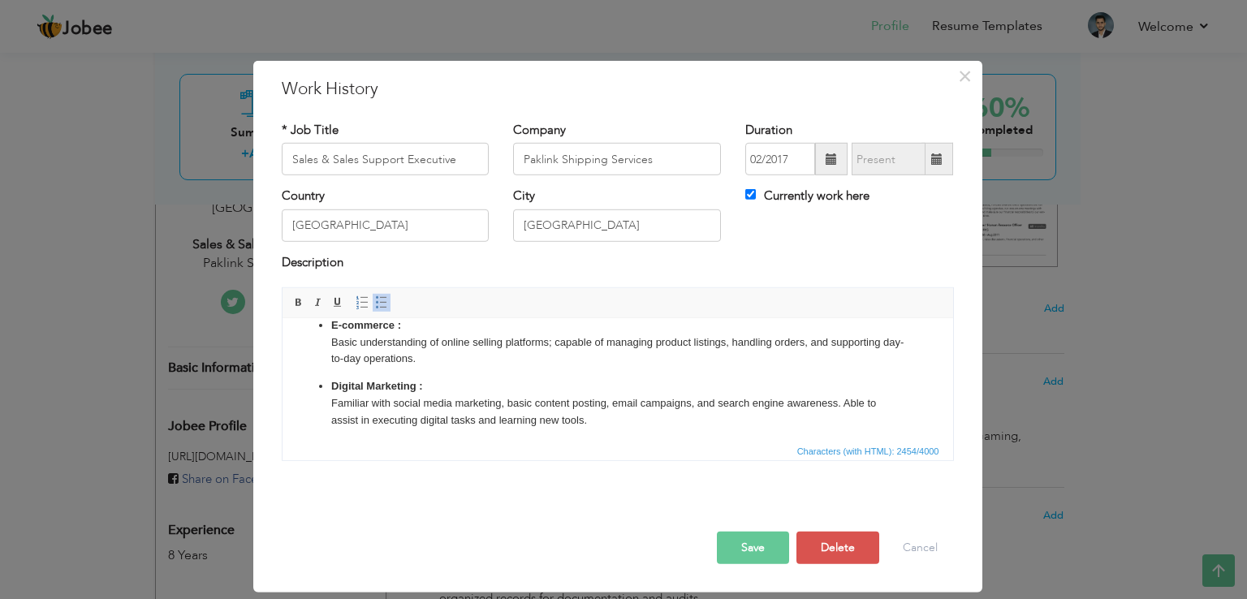
scroll to position [489, 0]
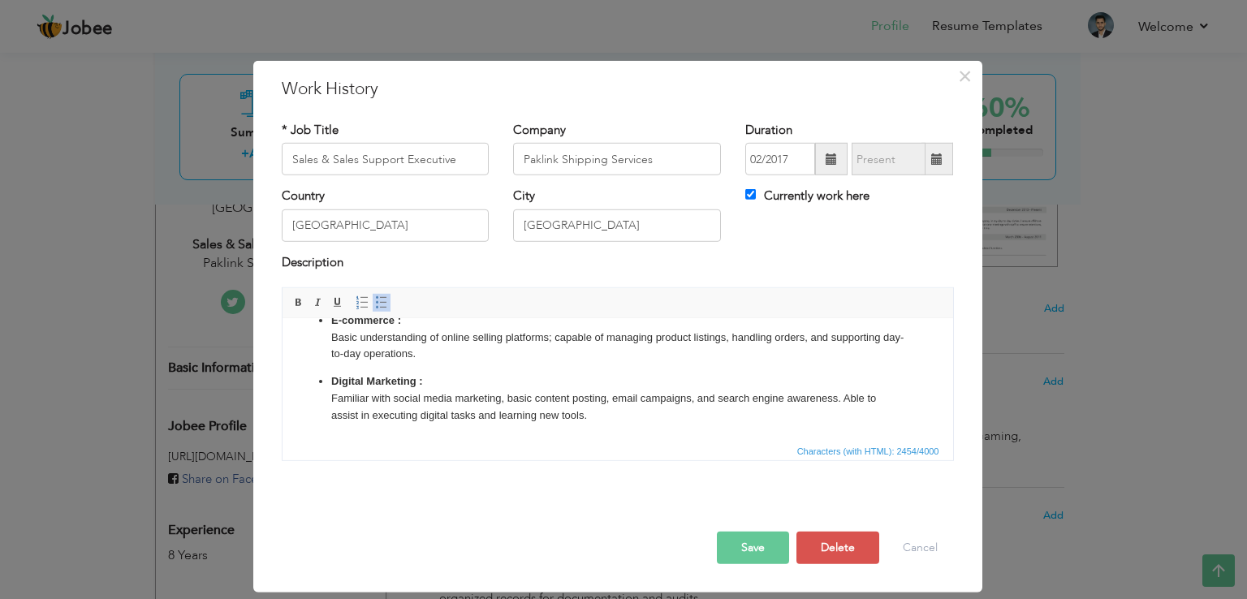
click at [759, 543] on button "Save" at bounding box center [753, 548] width 72 height 32
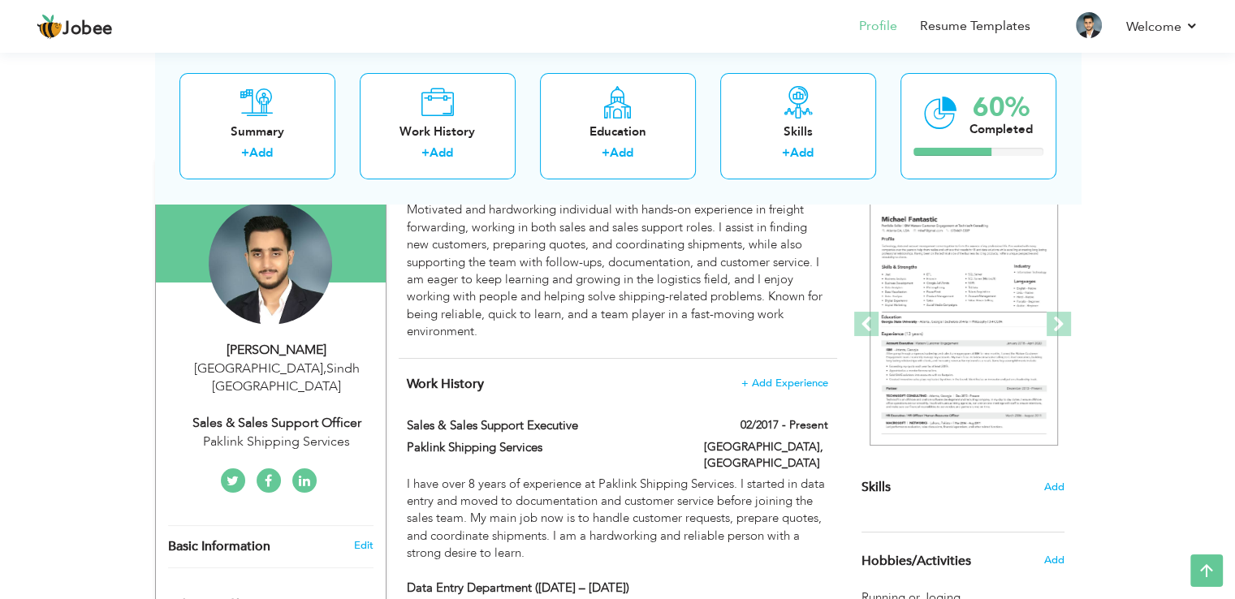
scroll to position [38, 0]
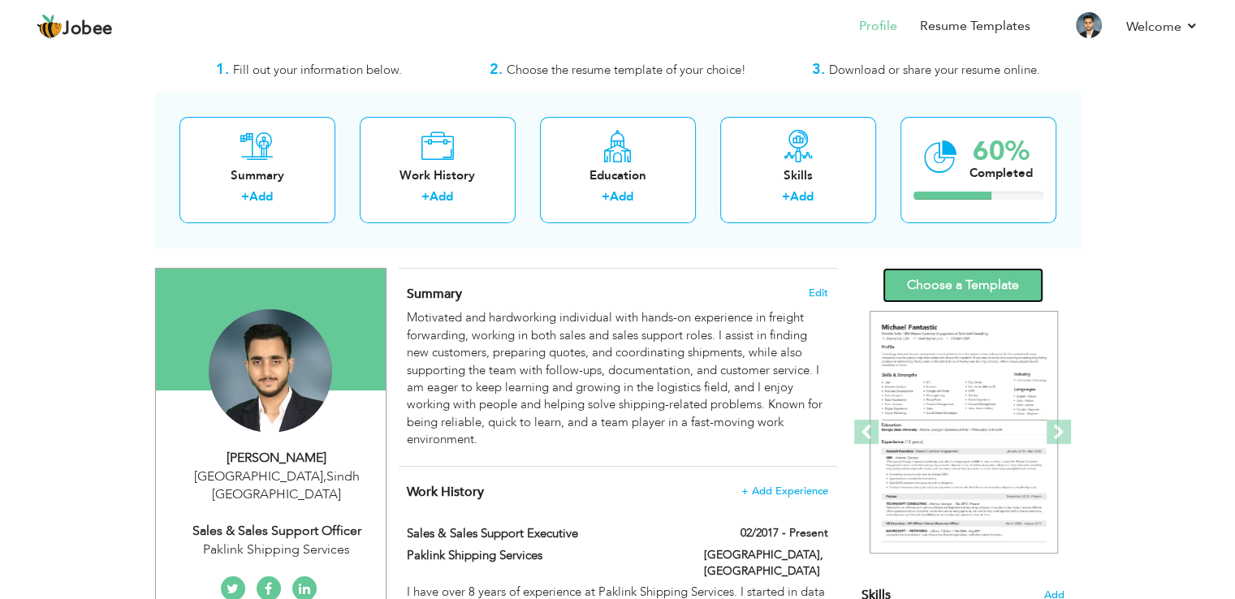
click at [980, 275] on link "Choose a Template" at bounding box center [963, 285] width 161 height 35
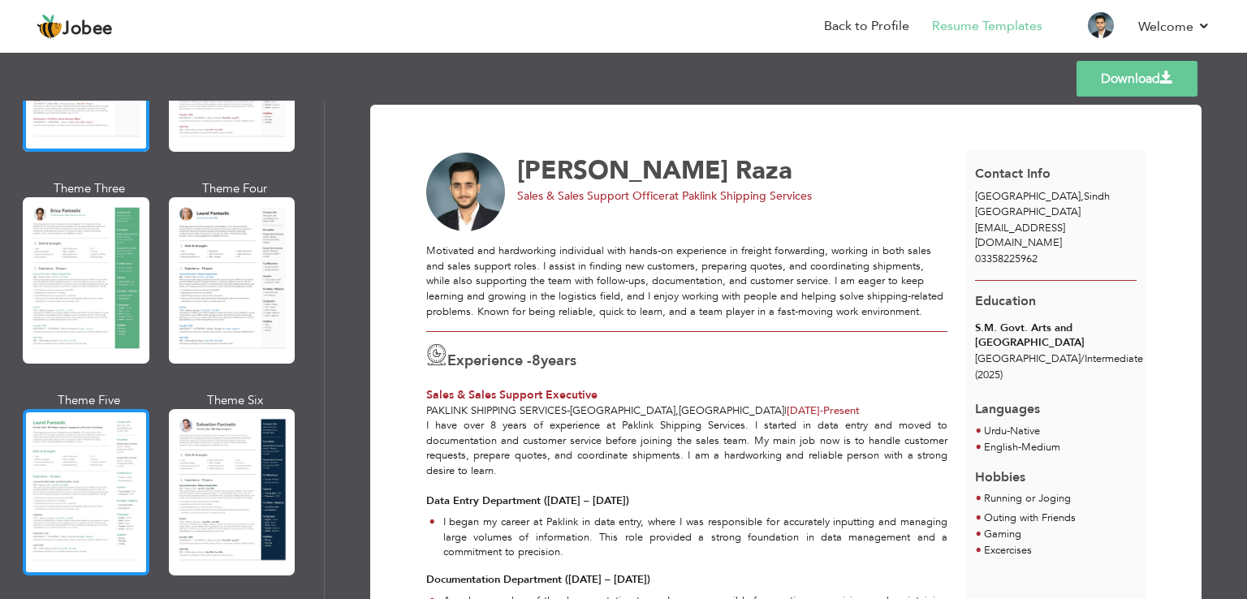
scroll to position [325, 0]
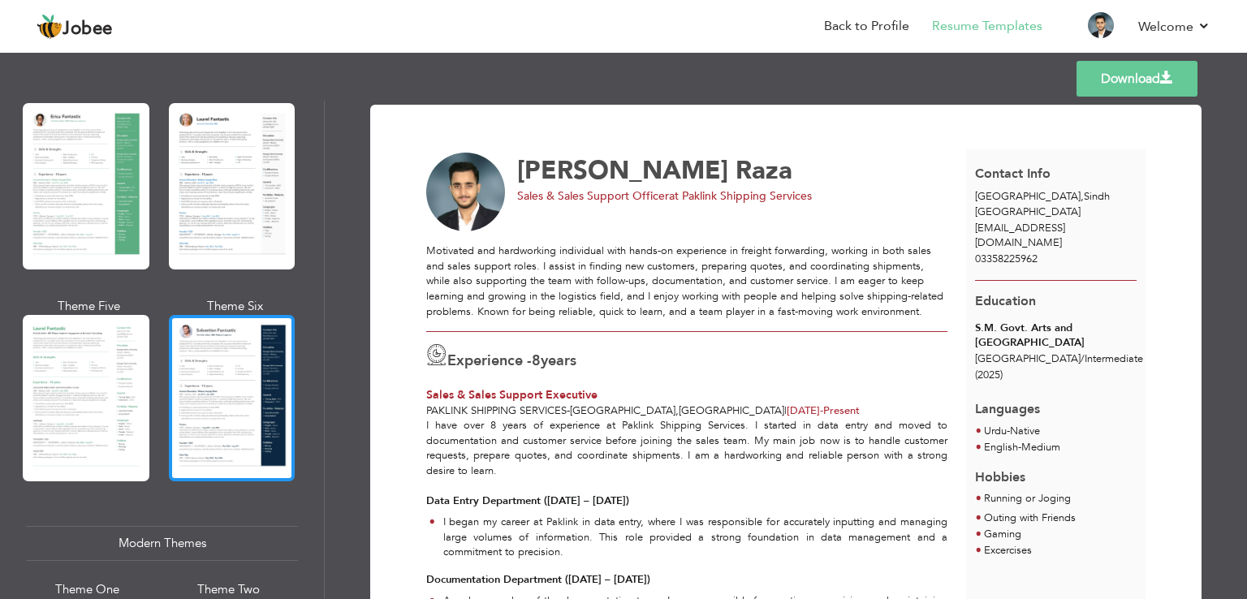
click at [196, 387] on div at bounding box center [232, 398] width 127 height 166
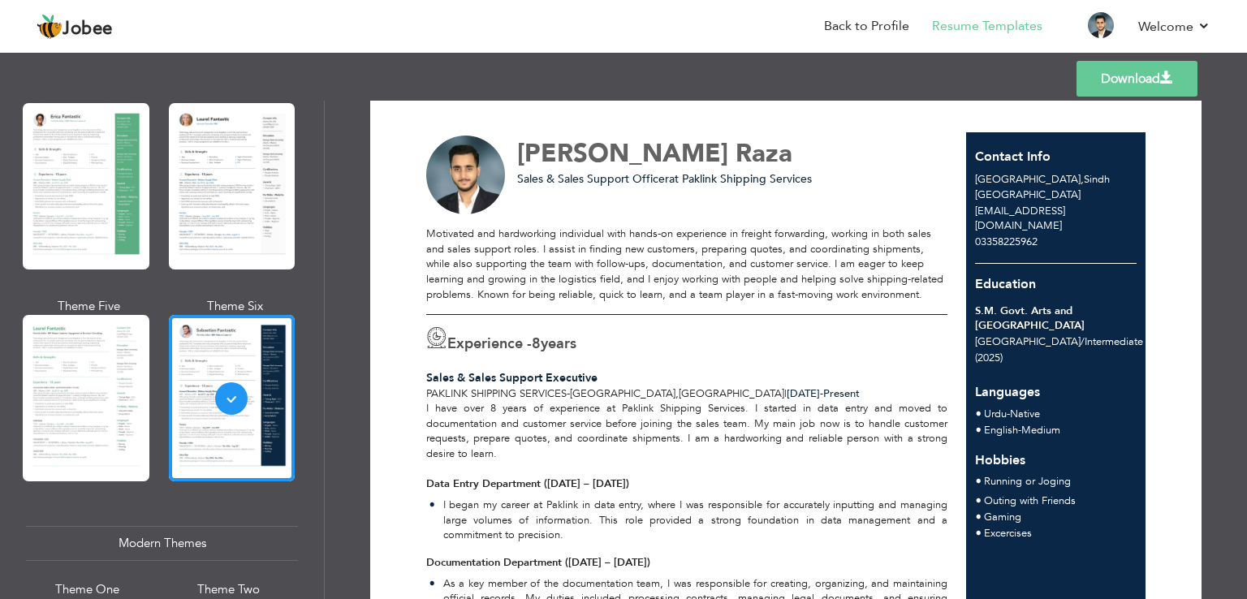
scroll to position [0, 0]
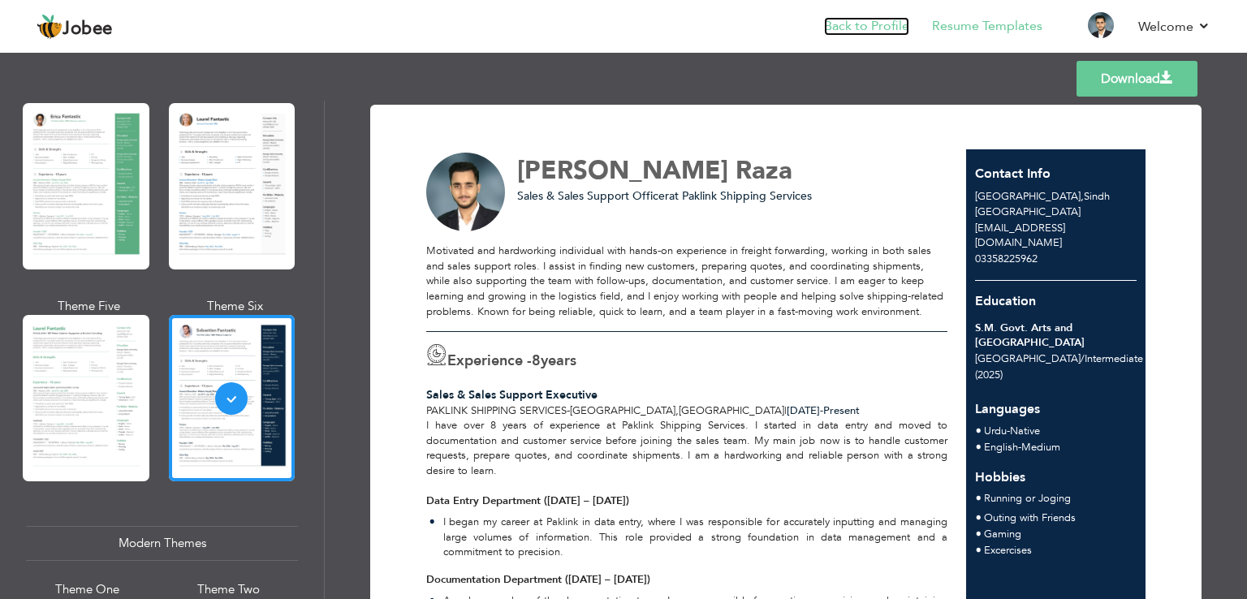
click at [862, 25] on link "Back to Profile" at bounding box center [866, 26] width 85 height 19
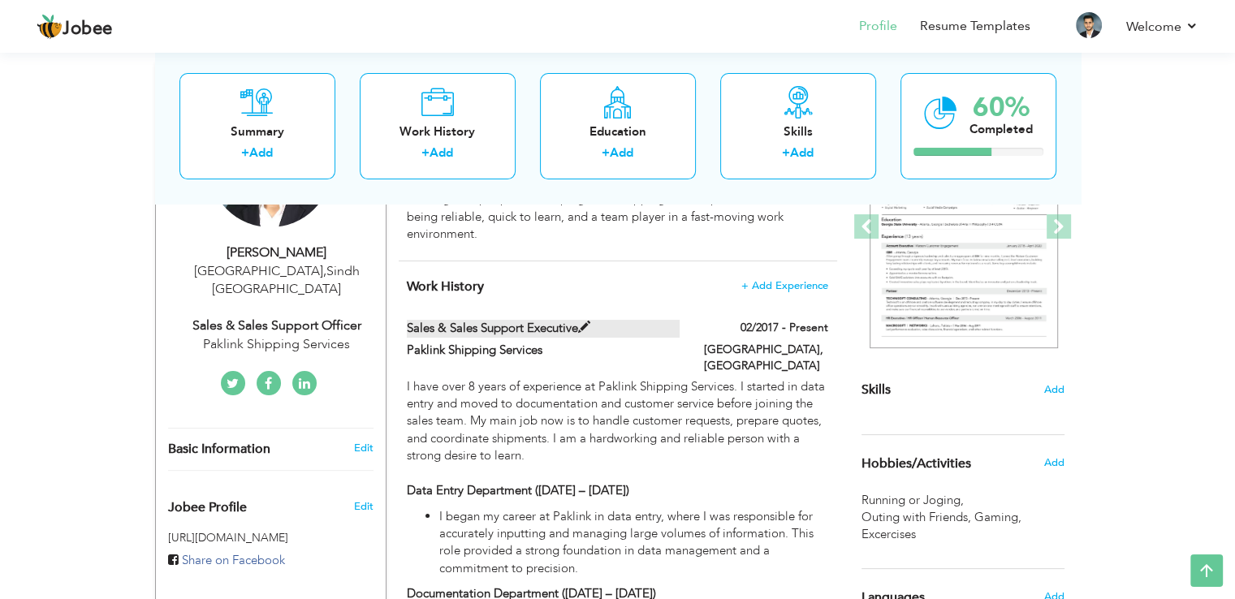
click at [585, 326] on span at bounding box center [584, 328] width 12 height 12
type input "Sales & Sales Support Executive"
type input "Paklink Shipping Services"
type input "02/2017"
type input "[GEOGRAPHIC_DATA]"
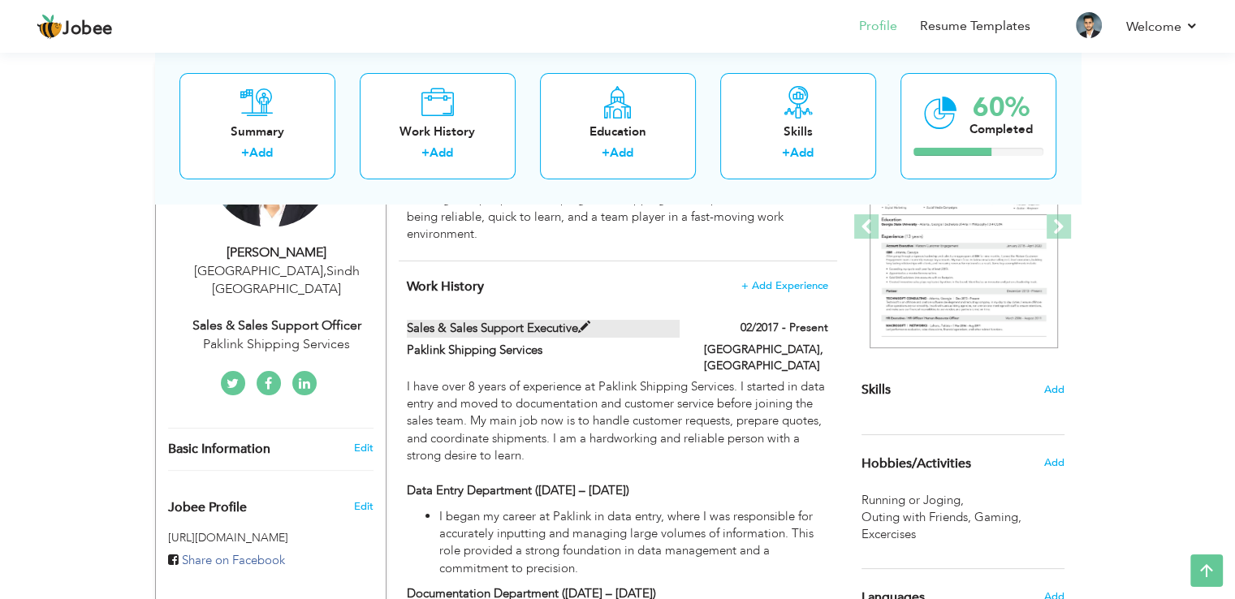
type input "[GEOGRAPHIC_DATA]"
checkbox input "true"
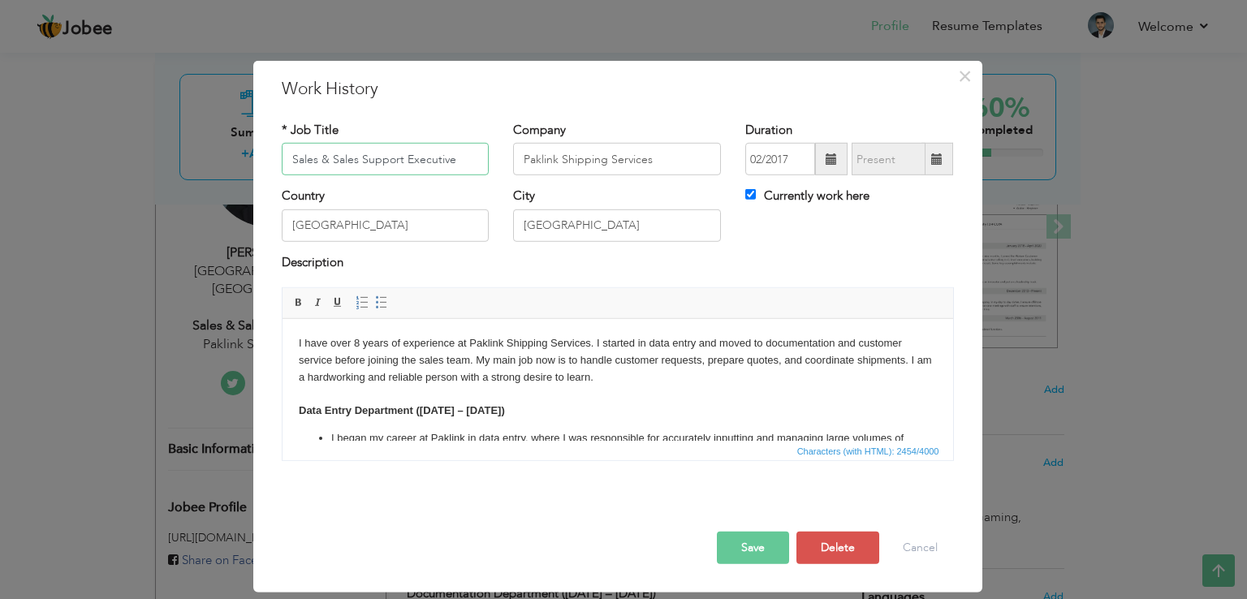
click at [400, 160] on input "Sales & Sales Support Executive" at bounding box center [386, 159] width 208 height 32
click at [746, 540] on button "Save" at bounding box center [753, 548] width 72 height 32
click at [383, 160] on input "text" at bounding box center [386, 159] width 208 height 32
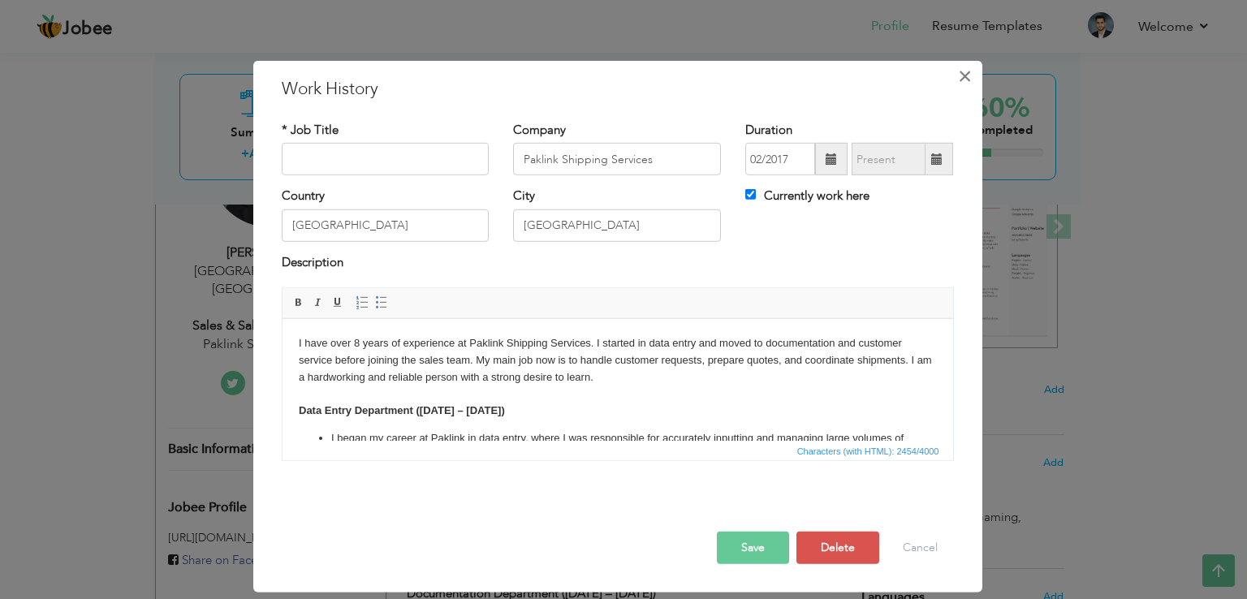
click at [961, 76] on span "×" at bounding box center [965, 76] width 14 height 29
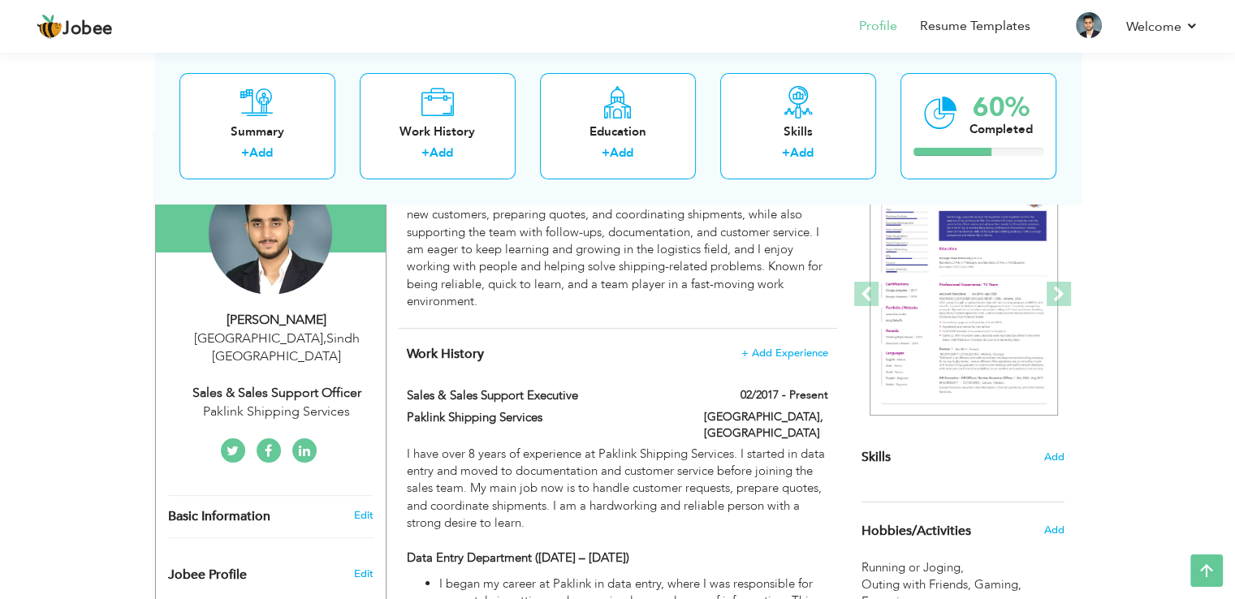
scroll to position [81, 0]
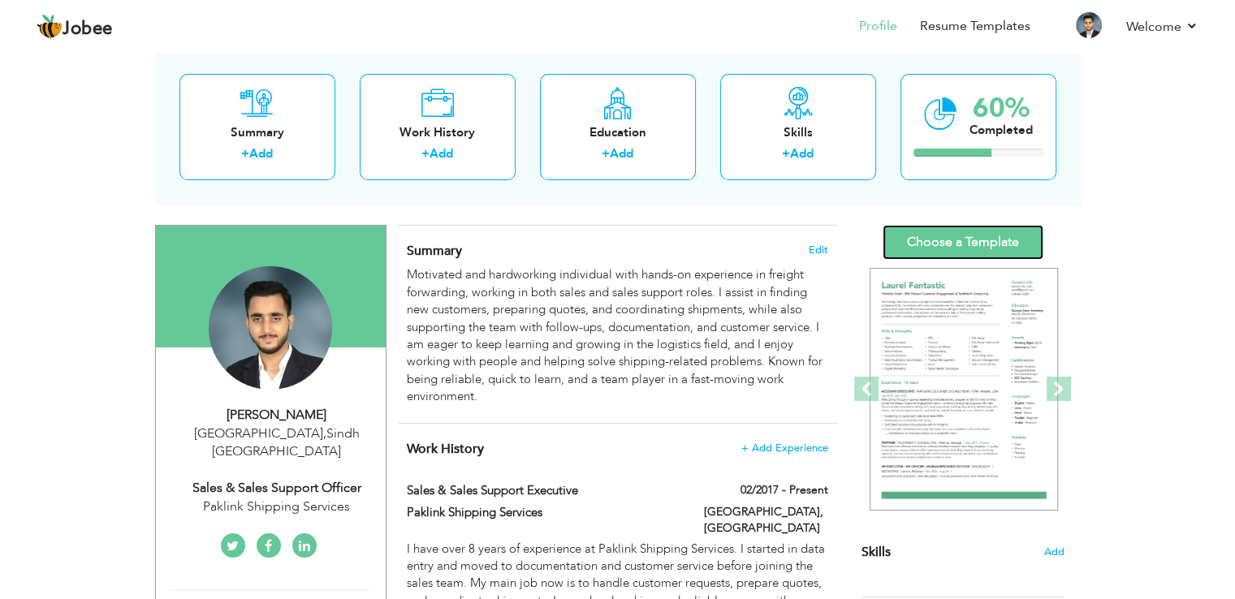
click at [944, 238] on link "Choose a Template" at bounding box center [963, 242] width 161 height 35
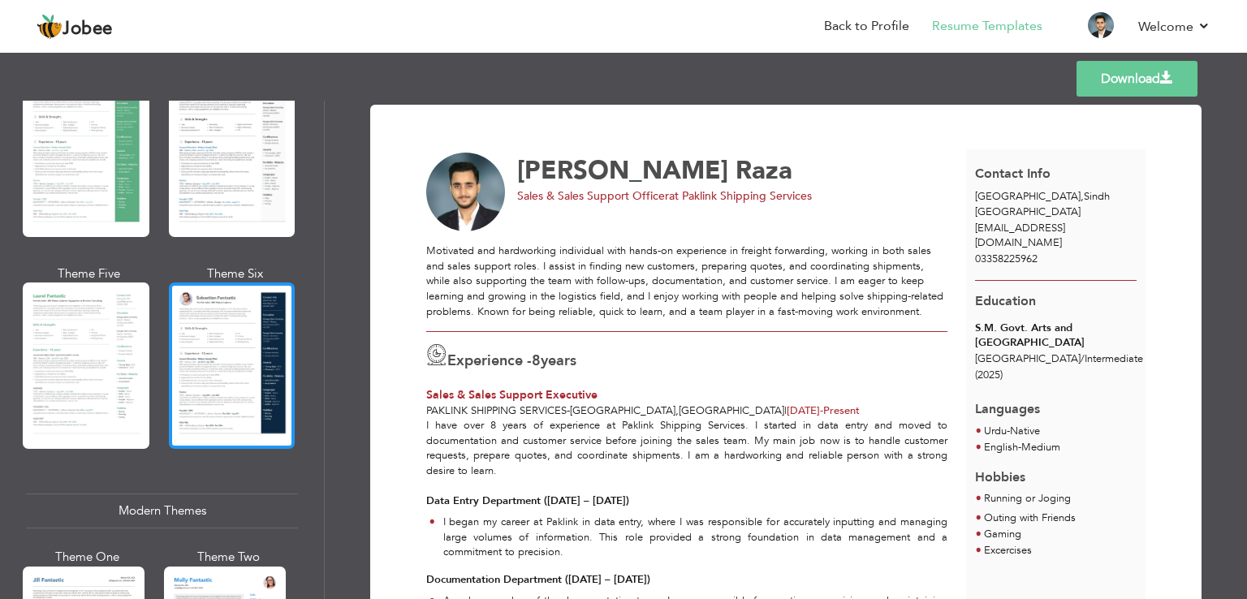
scroll to position [406, 0]
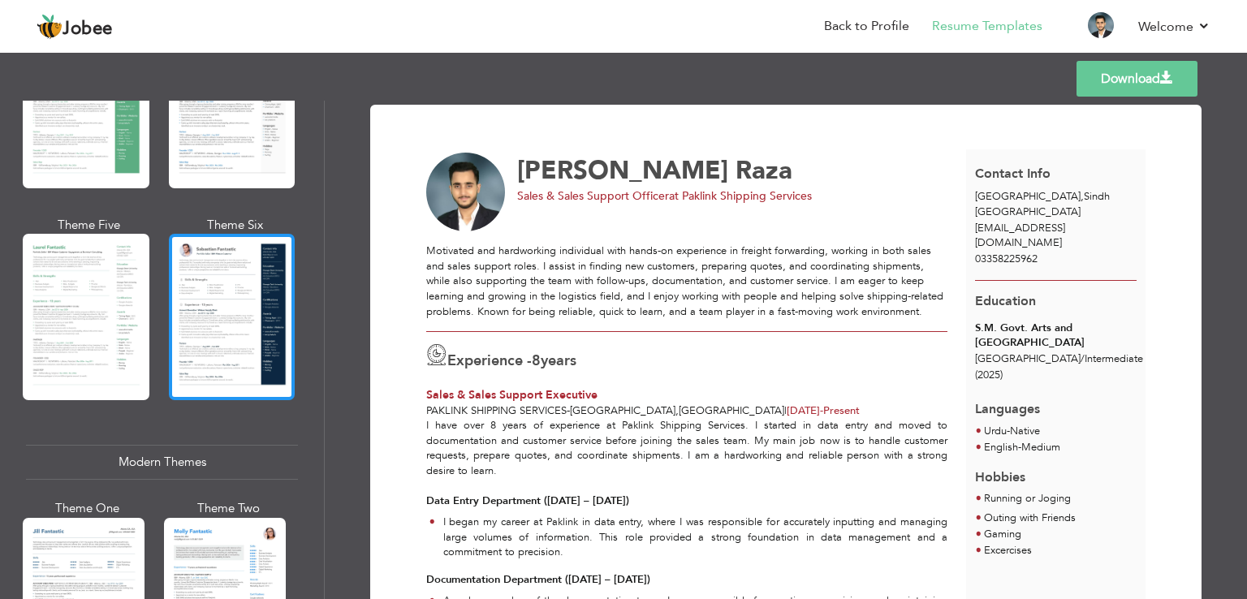
click at [221, 323] on div at bounding box center [232, 317] width 127 height 166
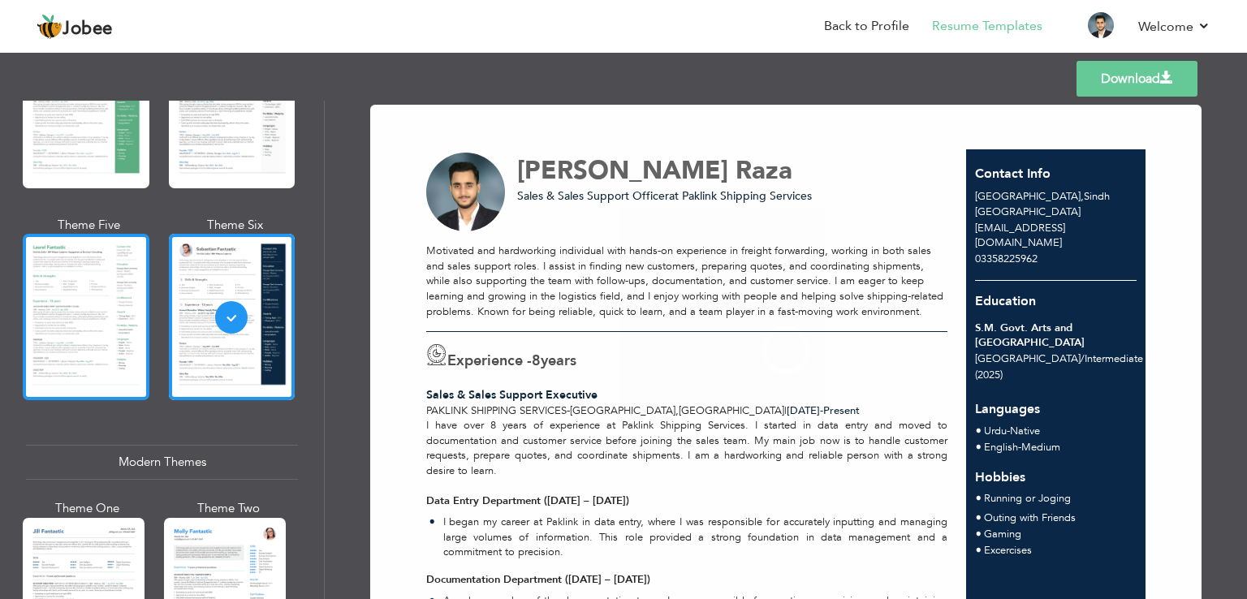
click at [102, 307] on div at bounding box center [86, 317] width 127 height 166
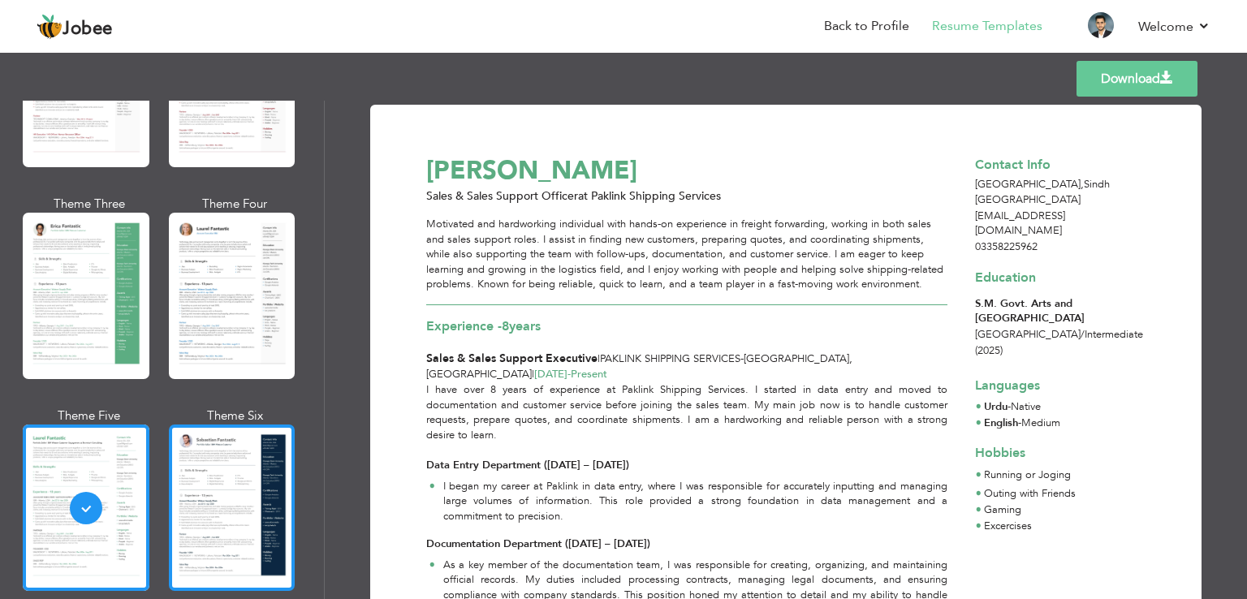
scroll to position [244, 0]
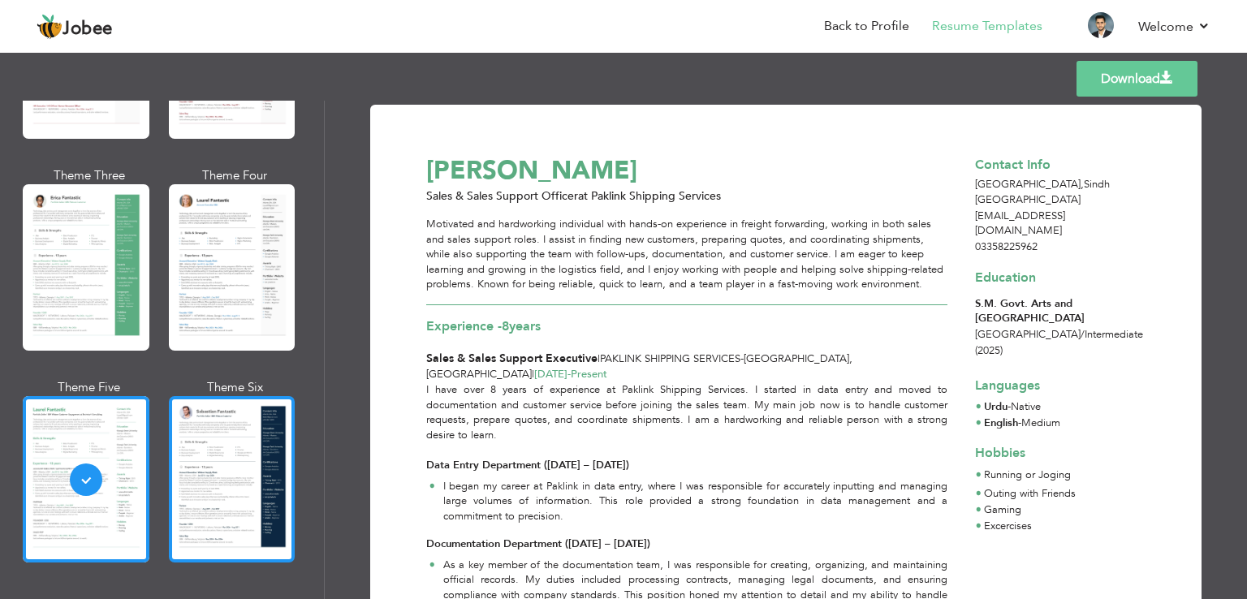
click at [218, 427] on div at bounding box center [232, 479] width 127 height 166
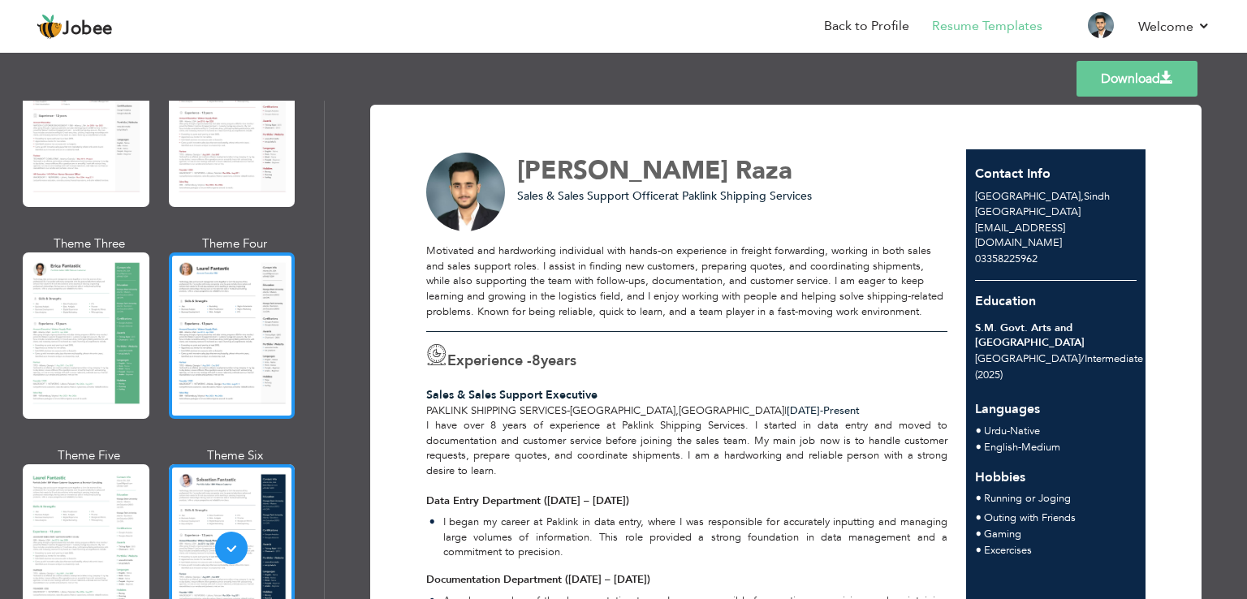
scroll to position [81, 0]
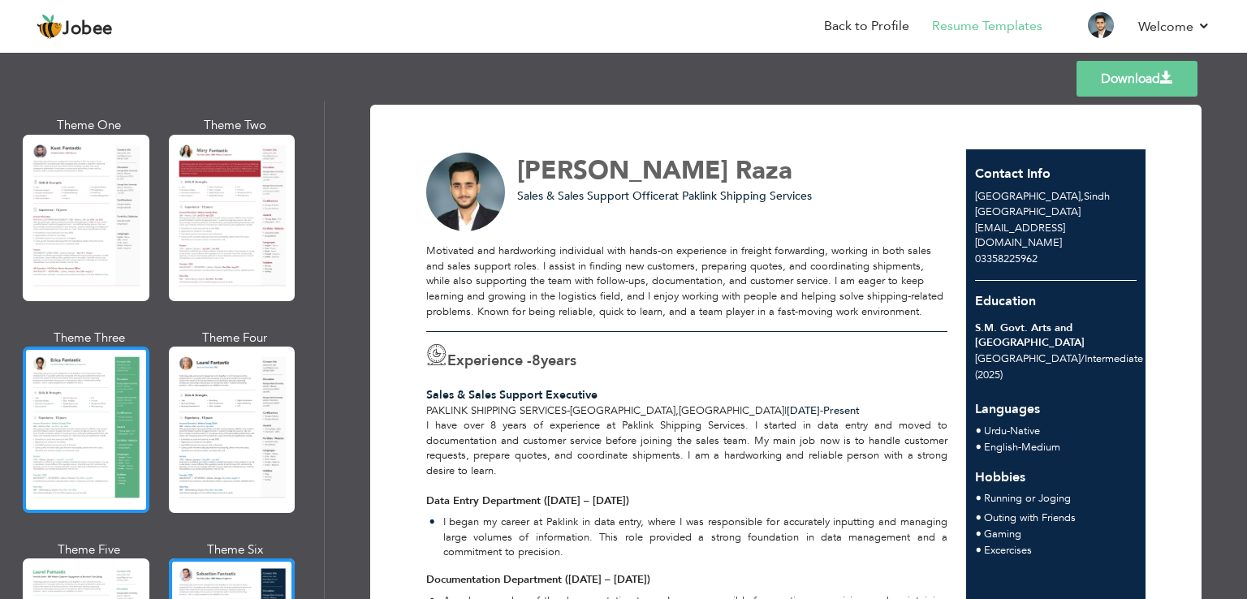
click at [107, 368] on div at bounding box center [86, 430] width 127 height 166
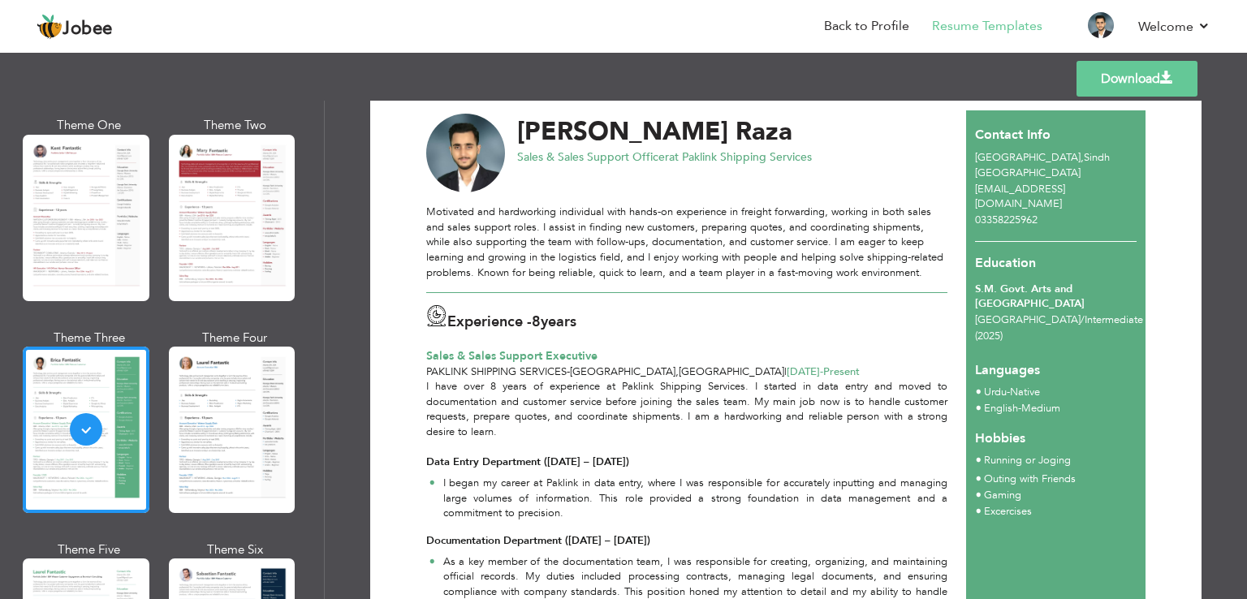
scroll to position [0, 0]
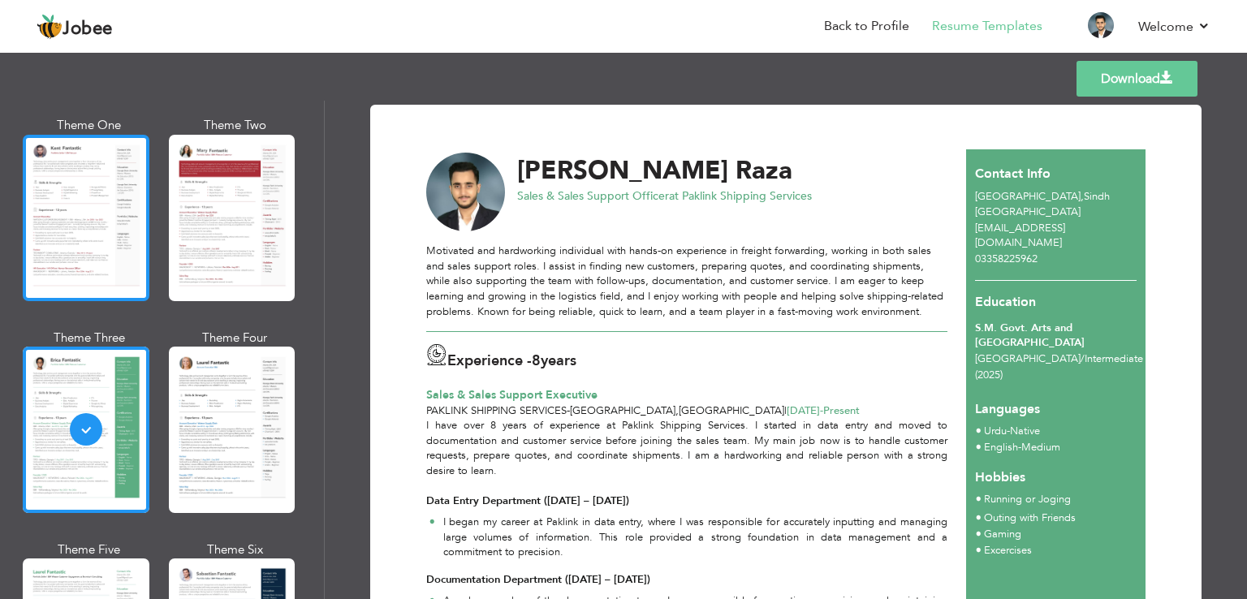
click at [121, 235] on div at bounding box center [86, 218] width 127 height 166
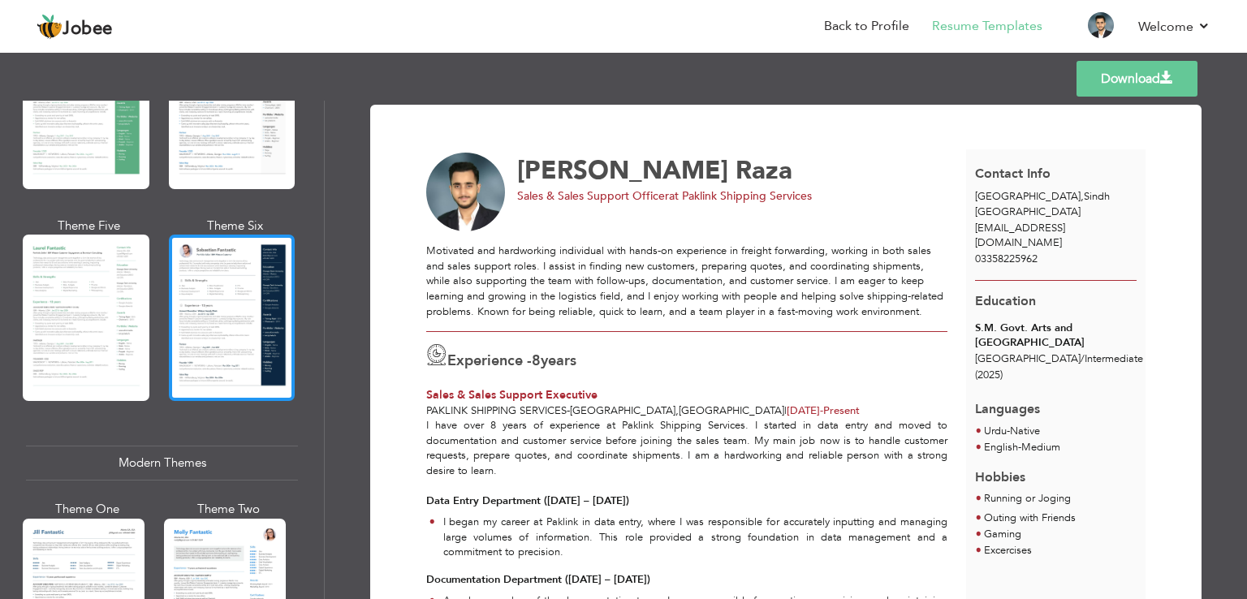
scroll to position [406, 0]
click at [221, 309] on div at bounding box center [232, 317] width 127 height 166
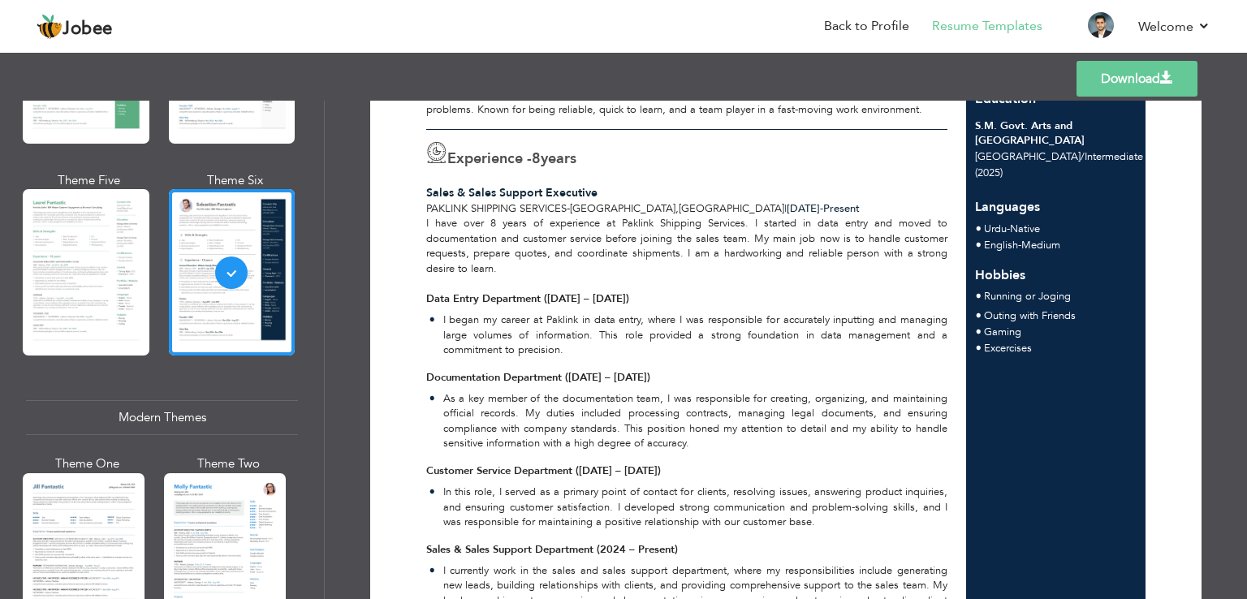
scroll to position [487, 0]
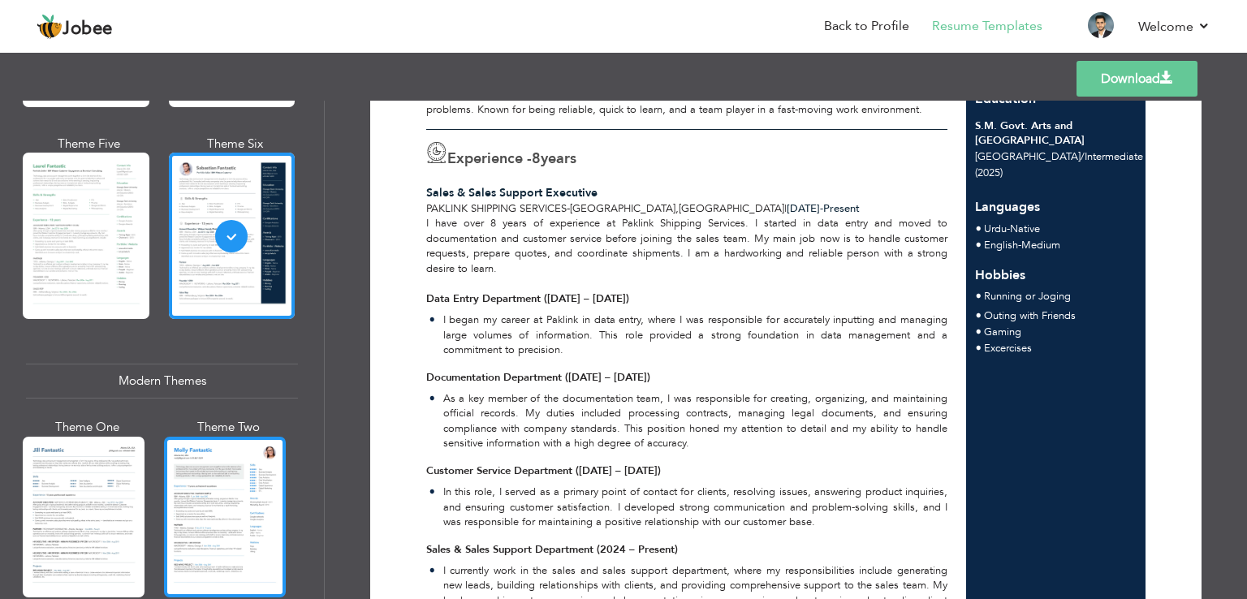
click at [240, 460] on div at bounding box center [225, 517] width 122 height 161
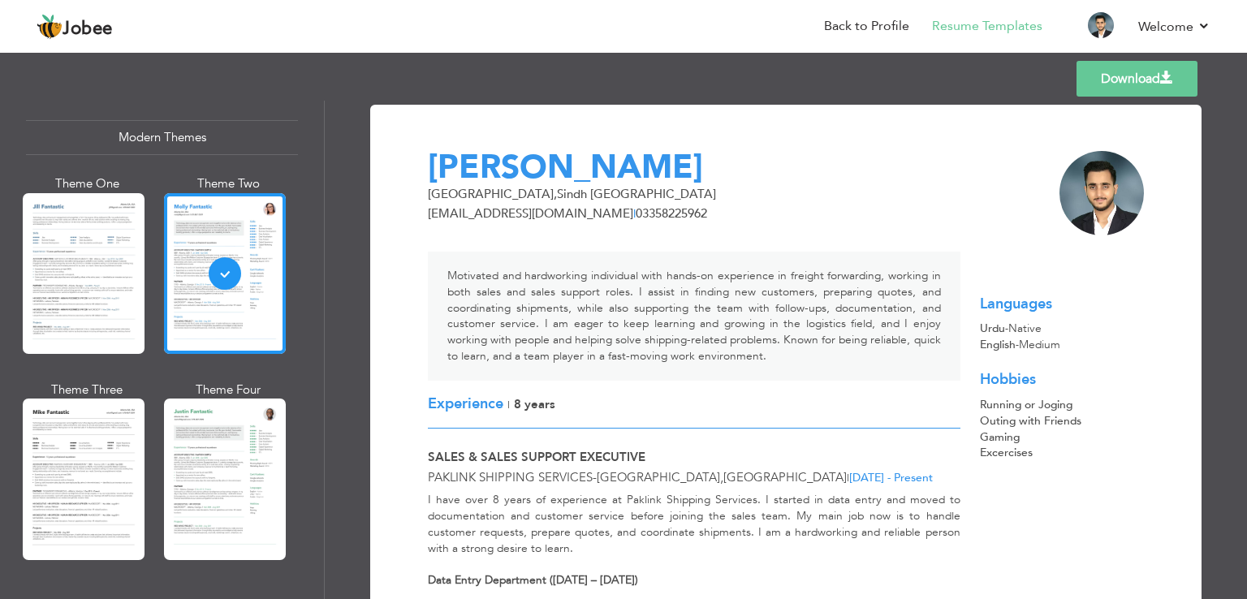
scroll to position [162, 0]
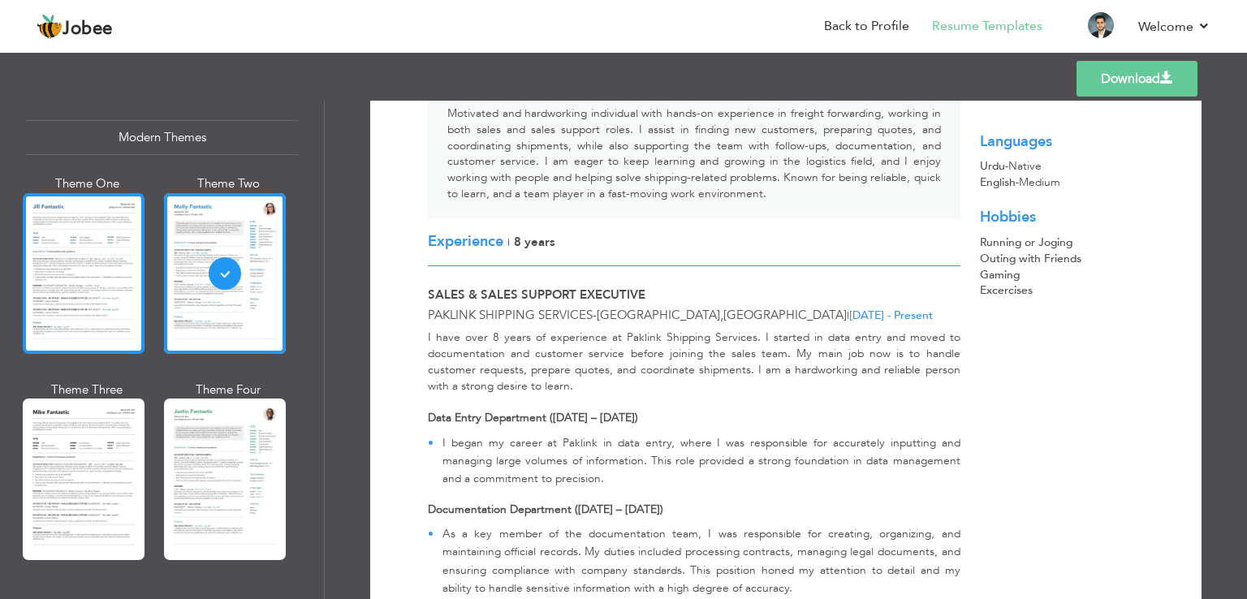
click at [67, 255] on div at bounding box center [84, 273] width 122 height 161
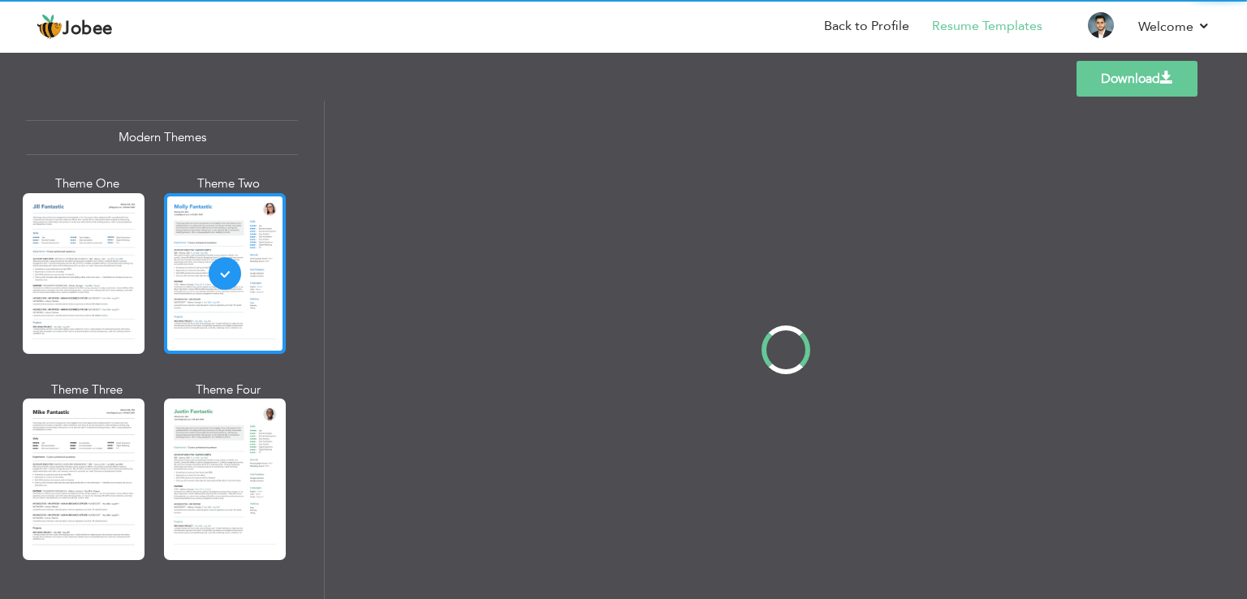
scroll to position [0, 0]
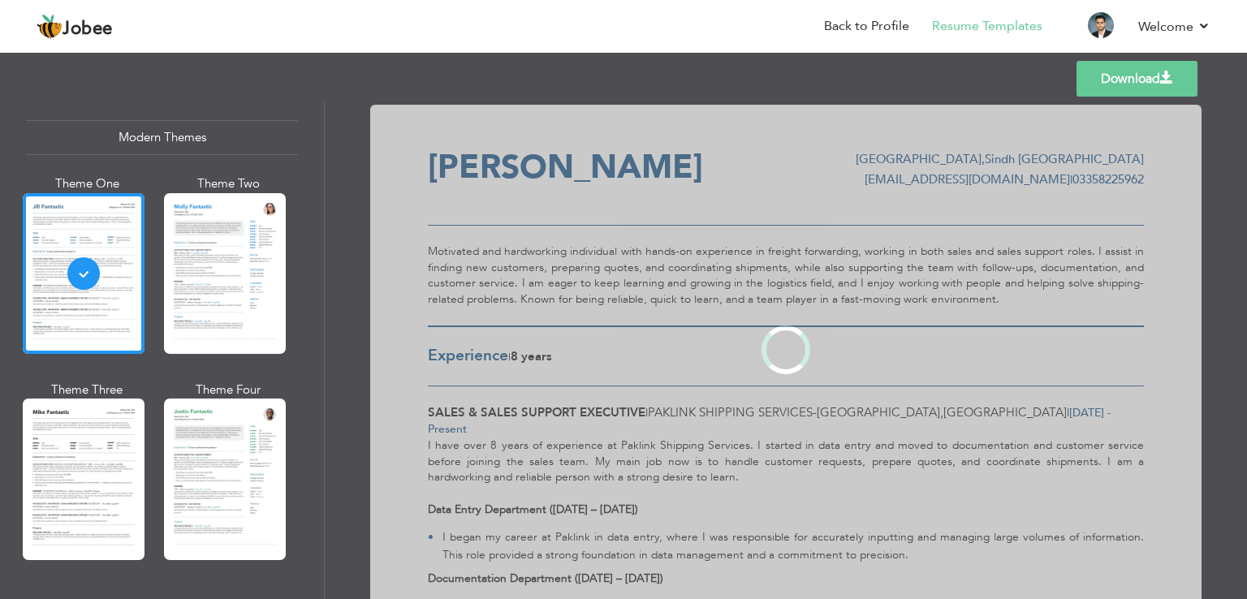
click at [230, 270] on div at bounding box center [225, 273] width 122 height 161
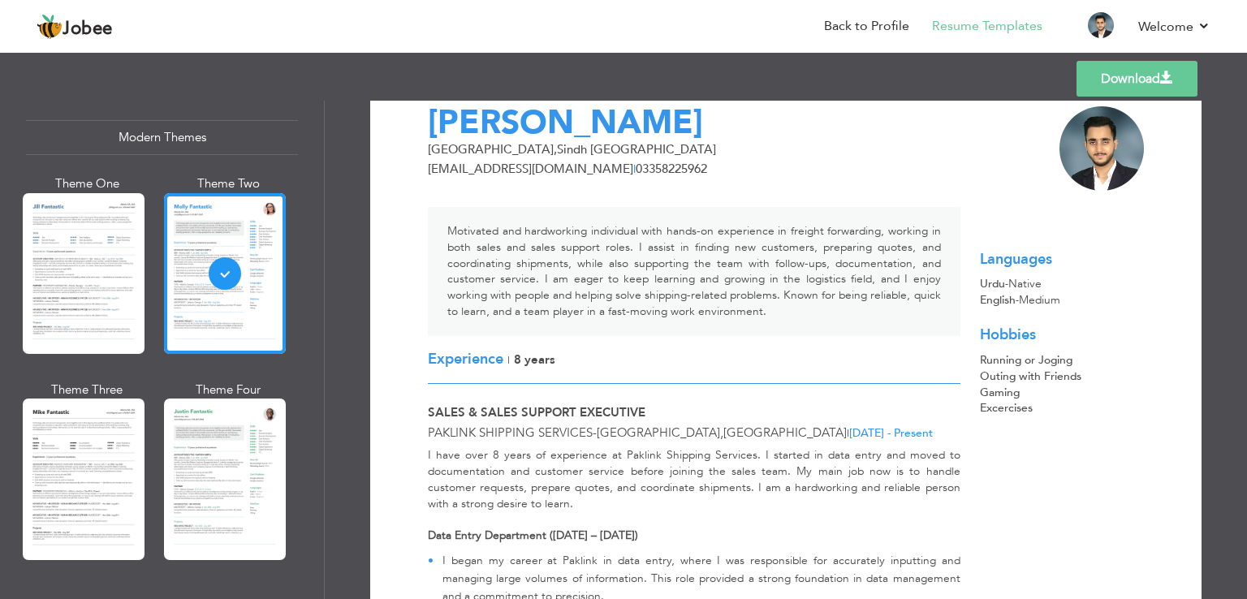
scroll to position [81, 0]
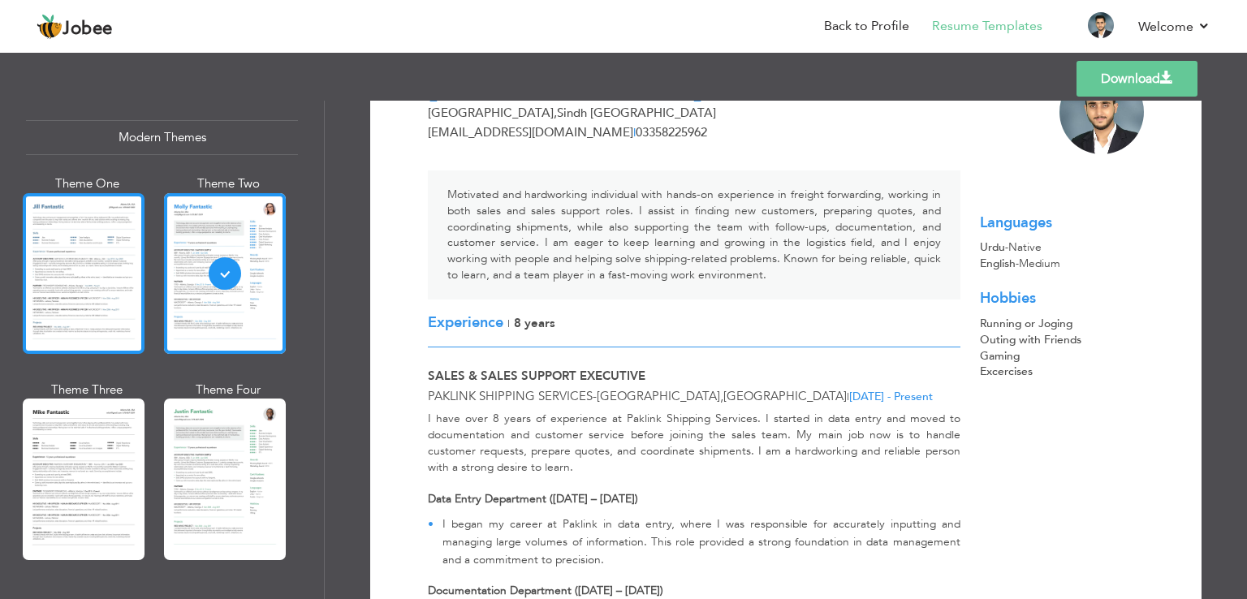
click at [76, 249] on div at bounding box center [84, 273] width 122 height 161
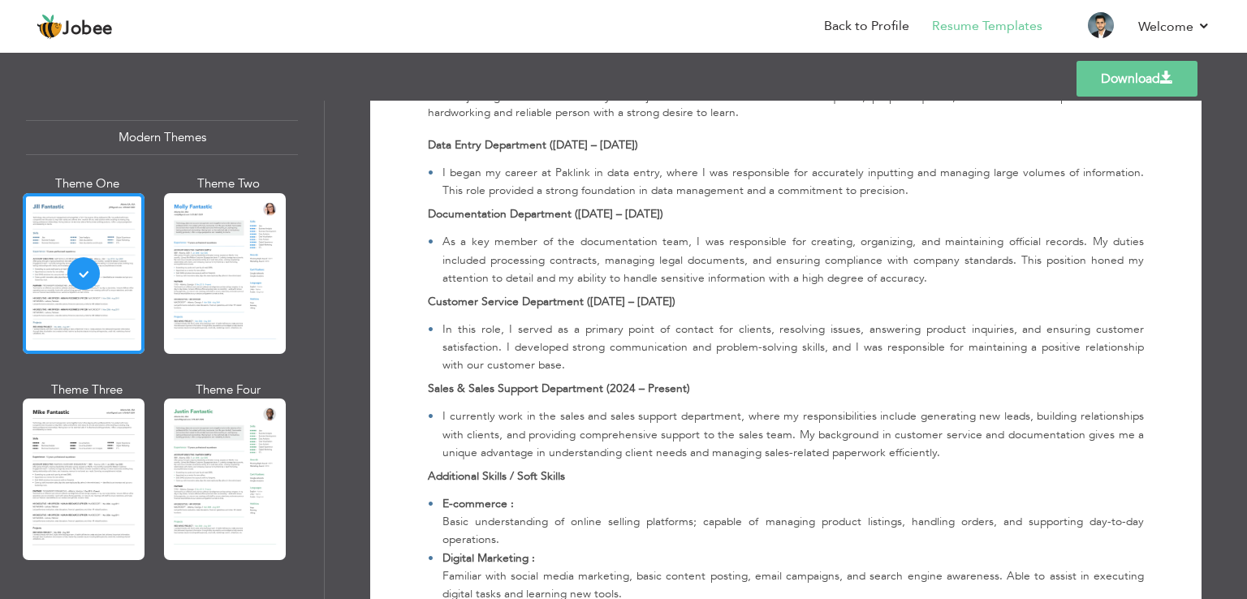
scroll to position [406, 0]
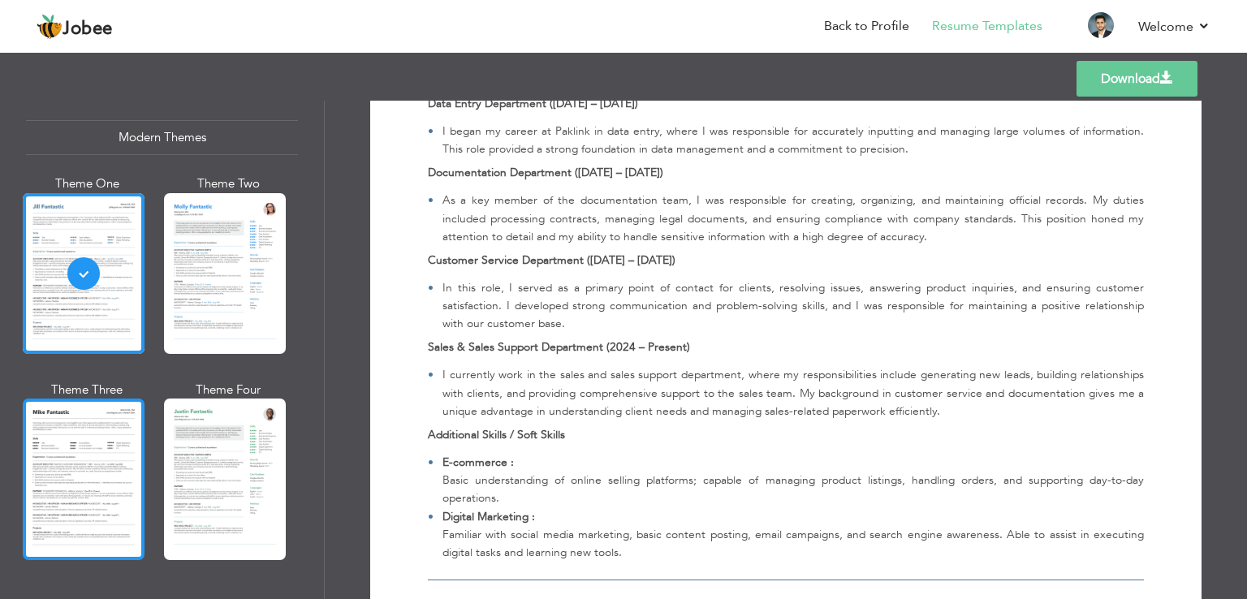
click at [98, 485] on div at bounding box center [84, 479] width 122 height 161
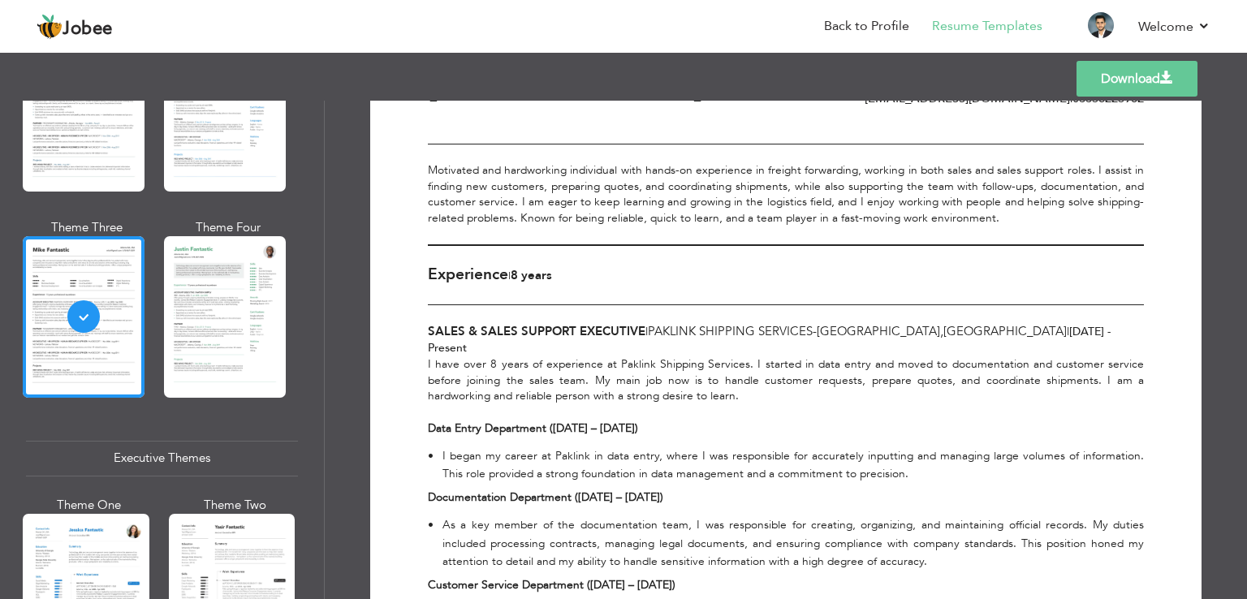
scroll to position [244, 0]
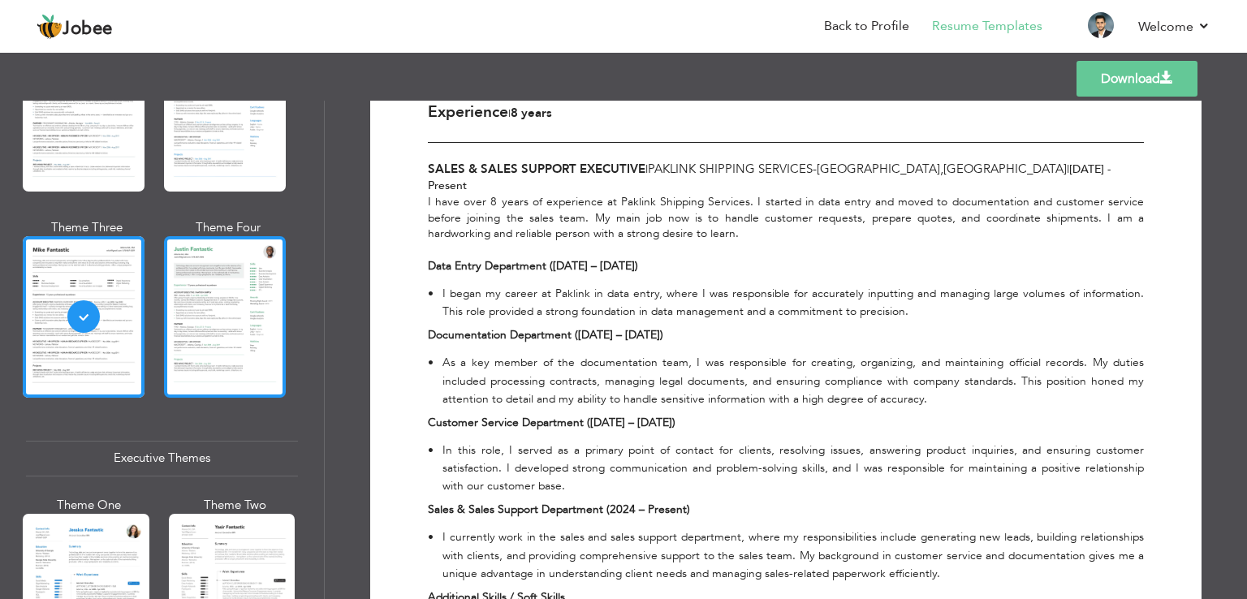
click at [259, 300] on div at bounding box center [225, 316] width 122 height 161
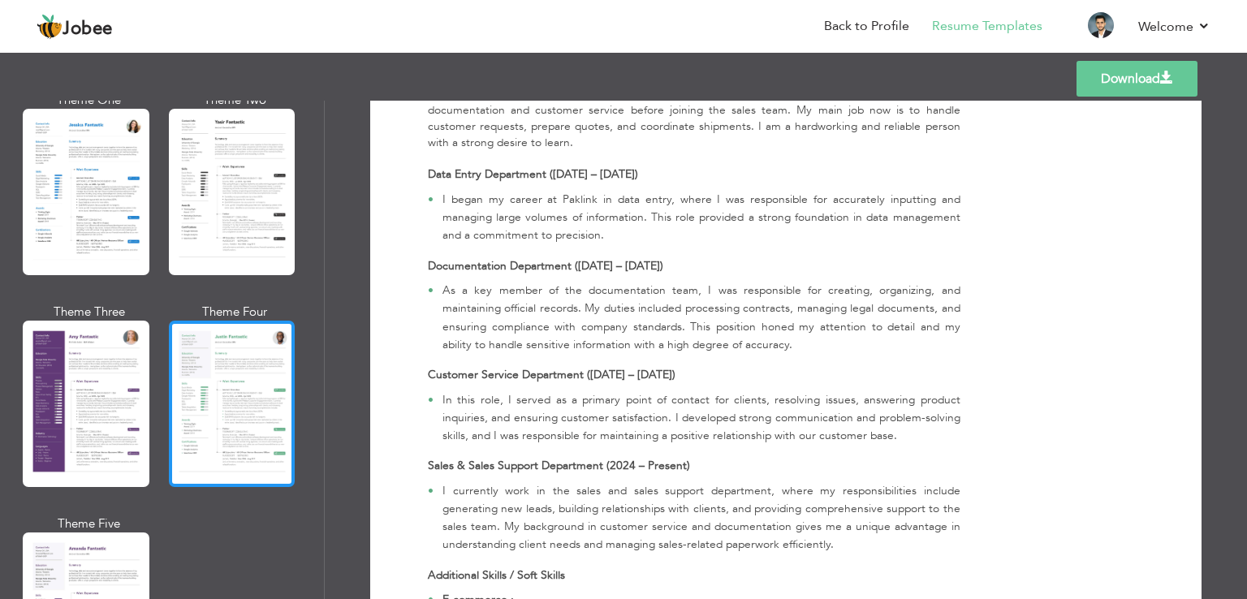
scroll to position [1299, 0]
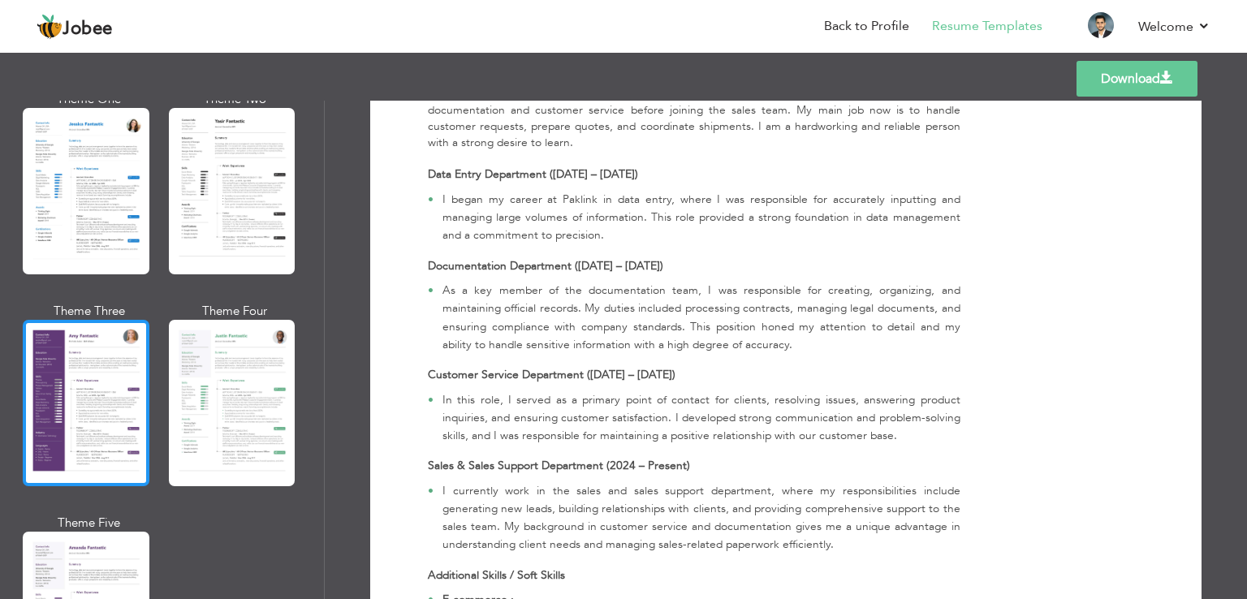
click at [89, 386] on div at bounding box center [86, 403] width 127 height 166
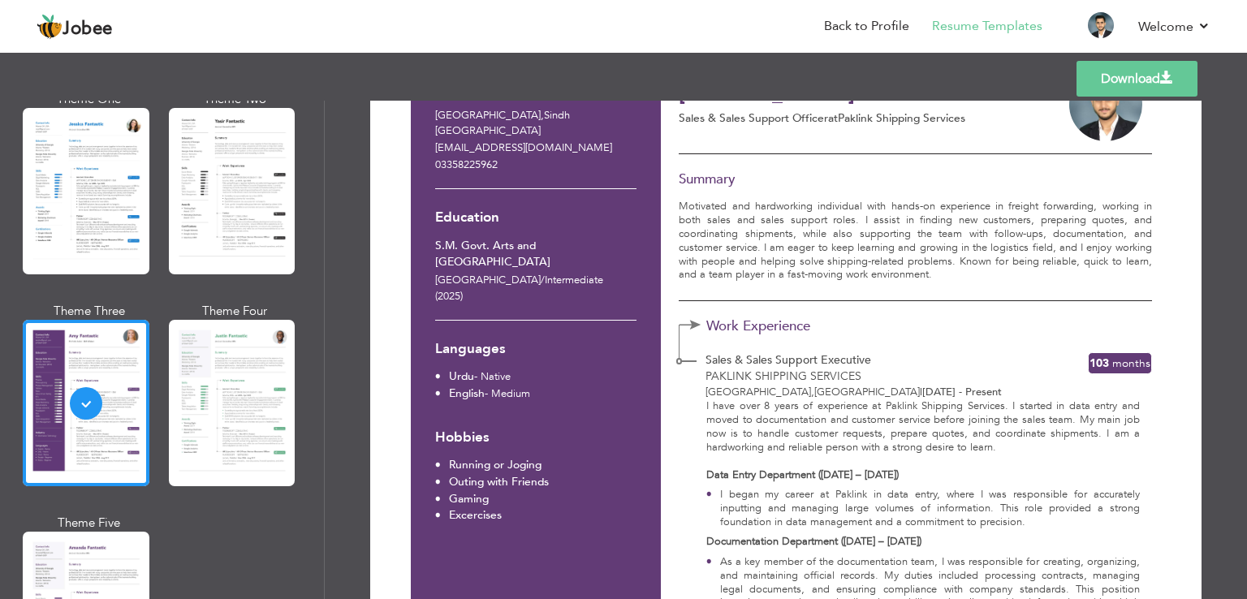
scroll to position [0, 0]
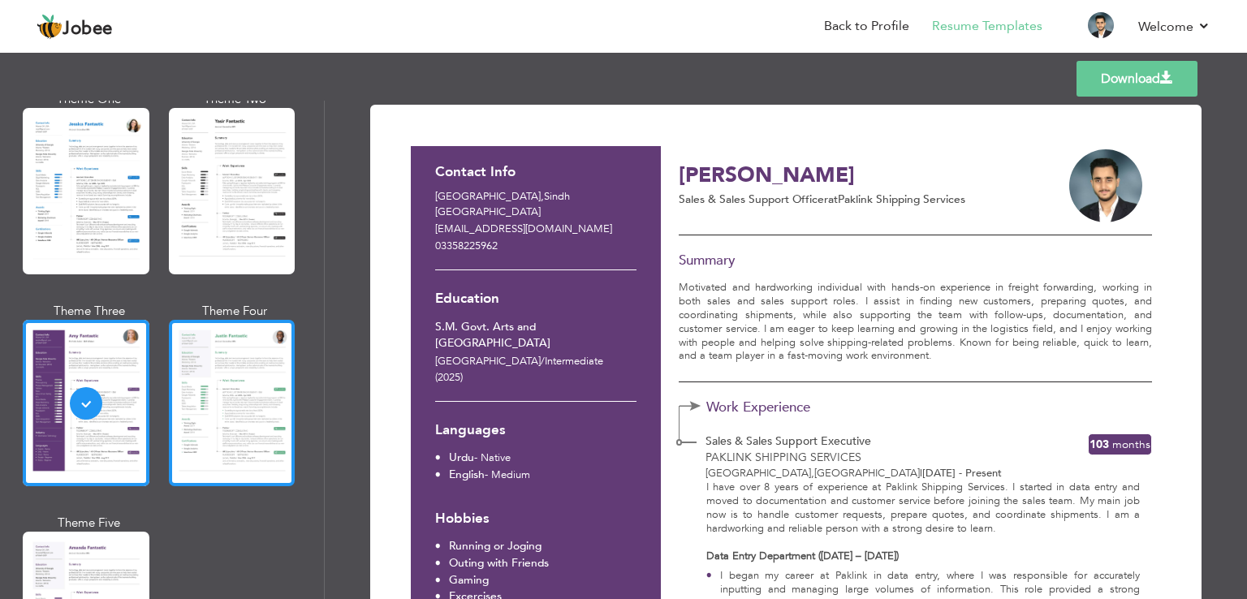
click at [237, 367] on div at bounding box center [232, 403] width 127 height 166
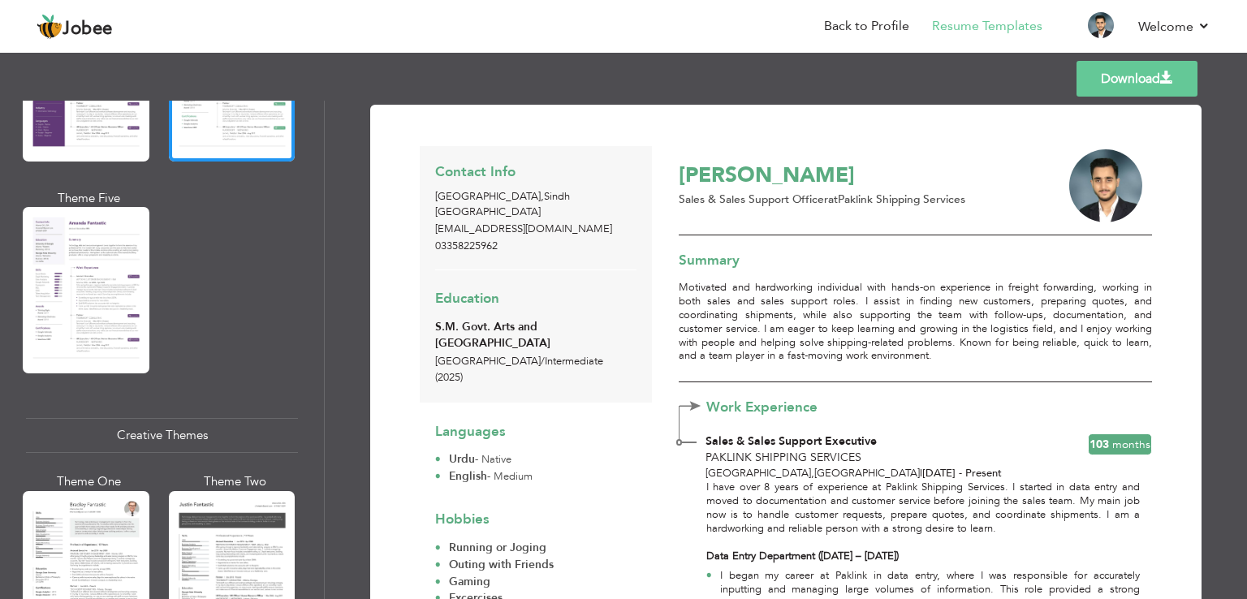
scroll to position [162, 0]
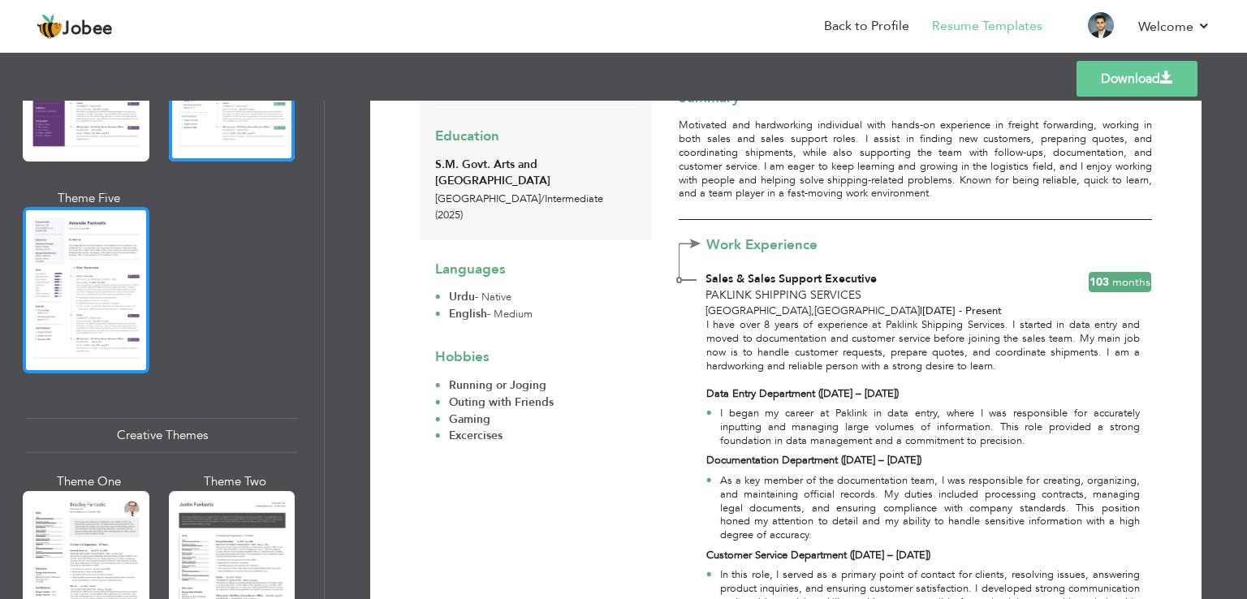
click at [118, 275] on div at bounding box center [86, 290] width 127 height 166
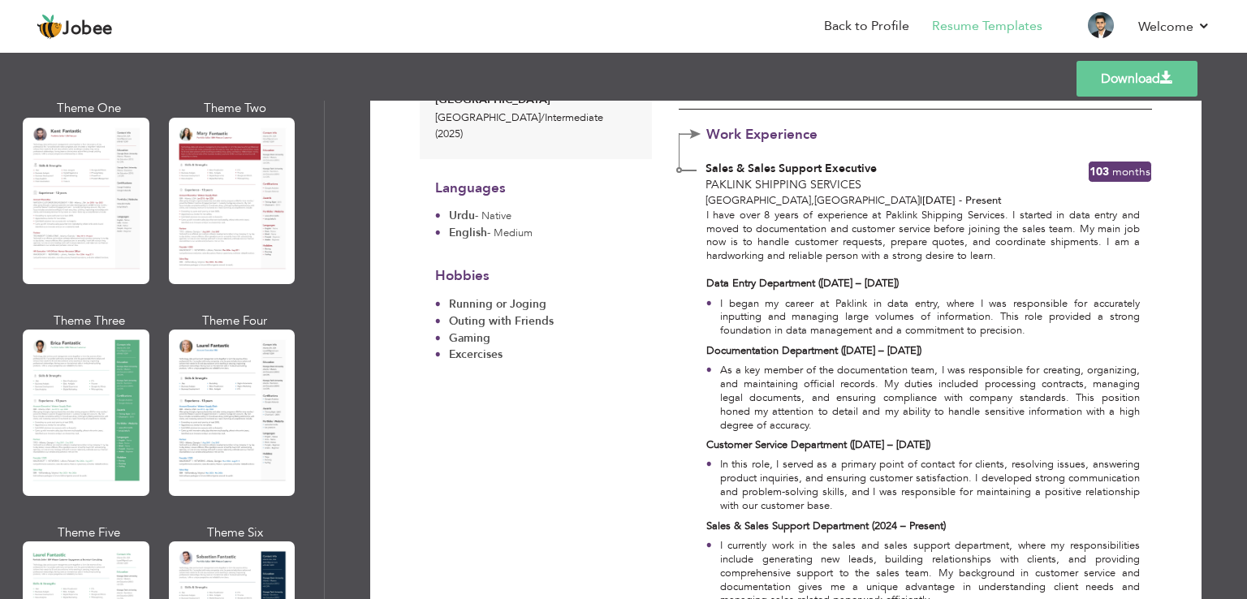
scroll to position [325, 0]
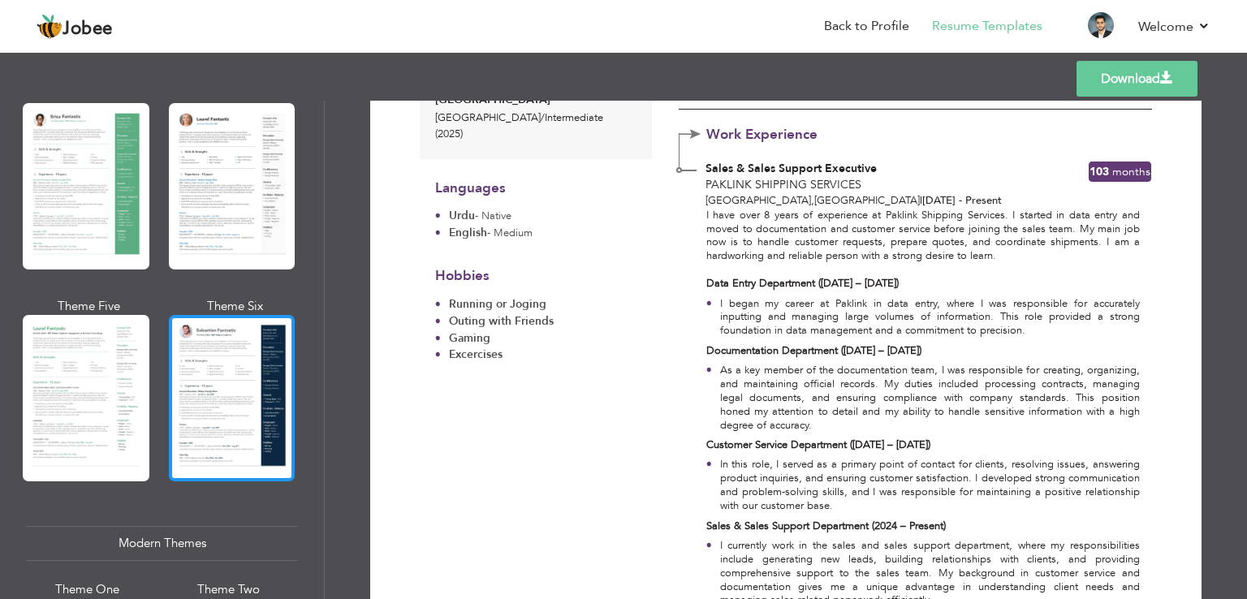
click at [214, 404] on div at bounding box center [232, 398] width 127 height 166
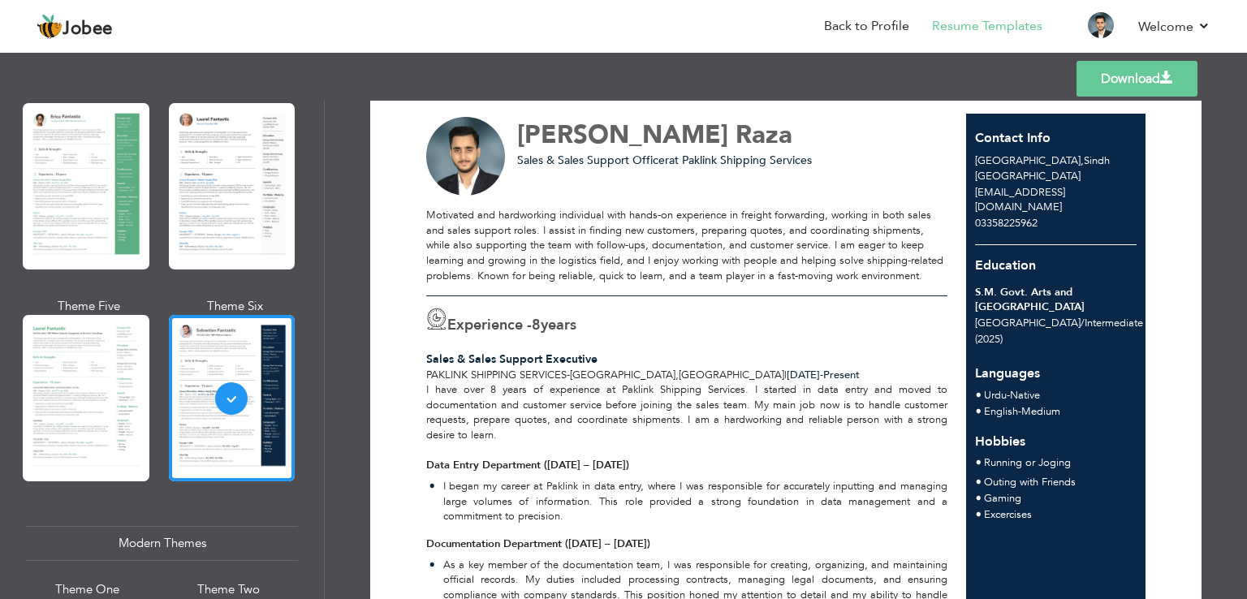
scroll to position [0, 0]
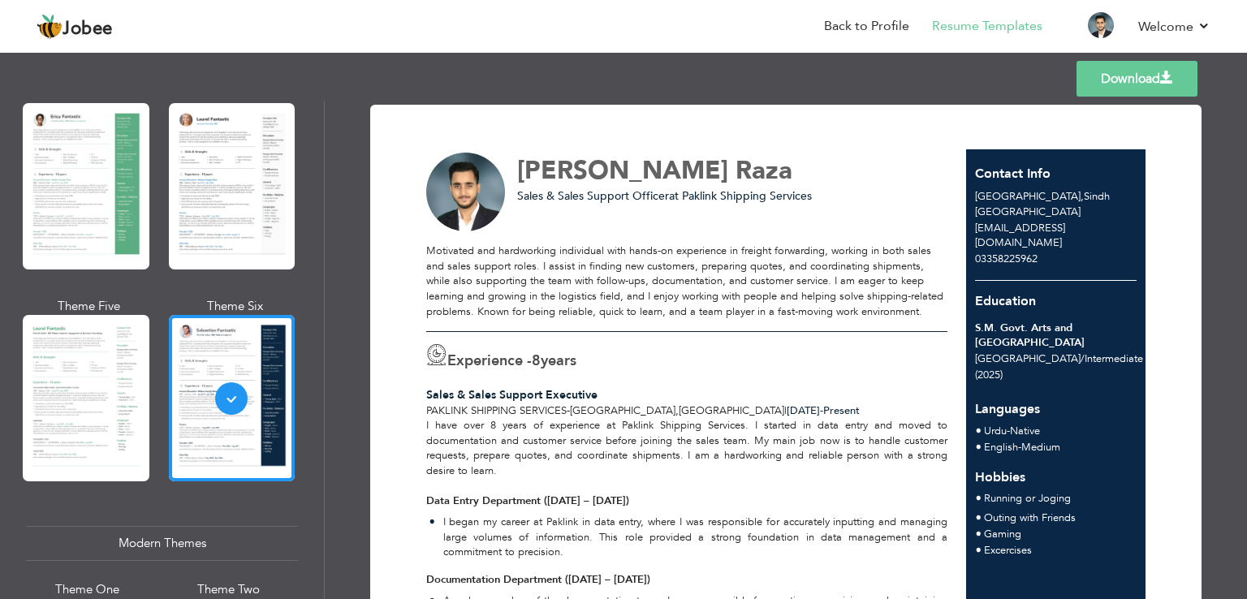
click at [1117, 80] on link "Download" at bounding box center [1137, 79] width 121 height 36
click at [854, 29] on link "Back to Profile" at bounding box center [866, 26] width 85 height 19
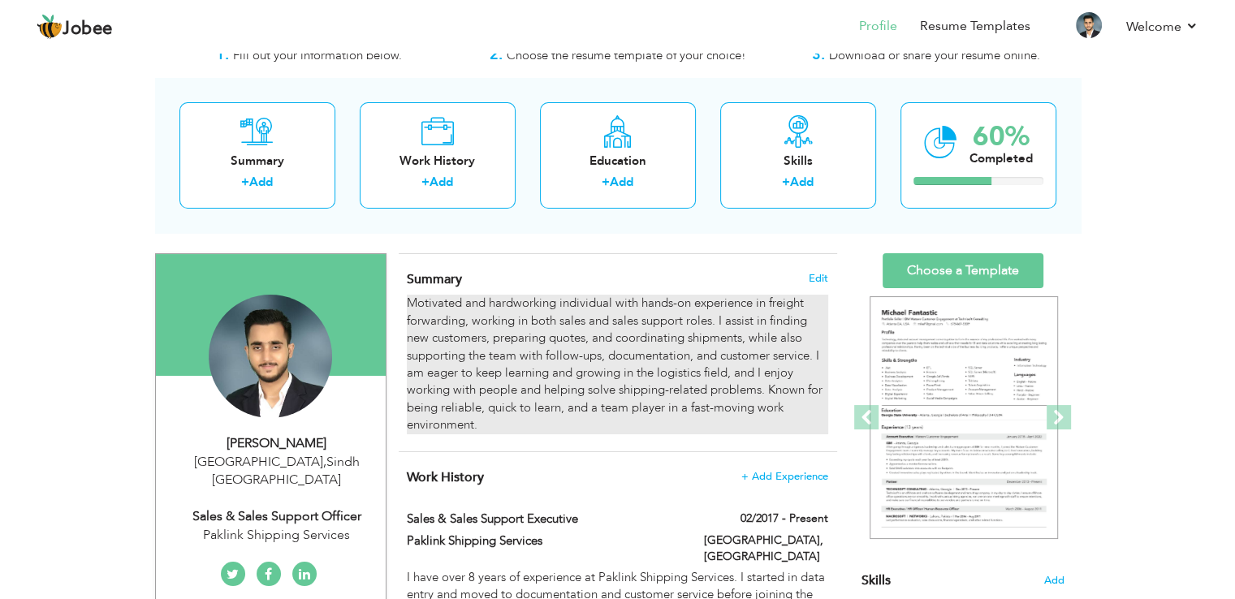
scroll to position [81, 0]
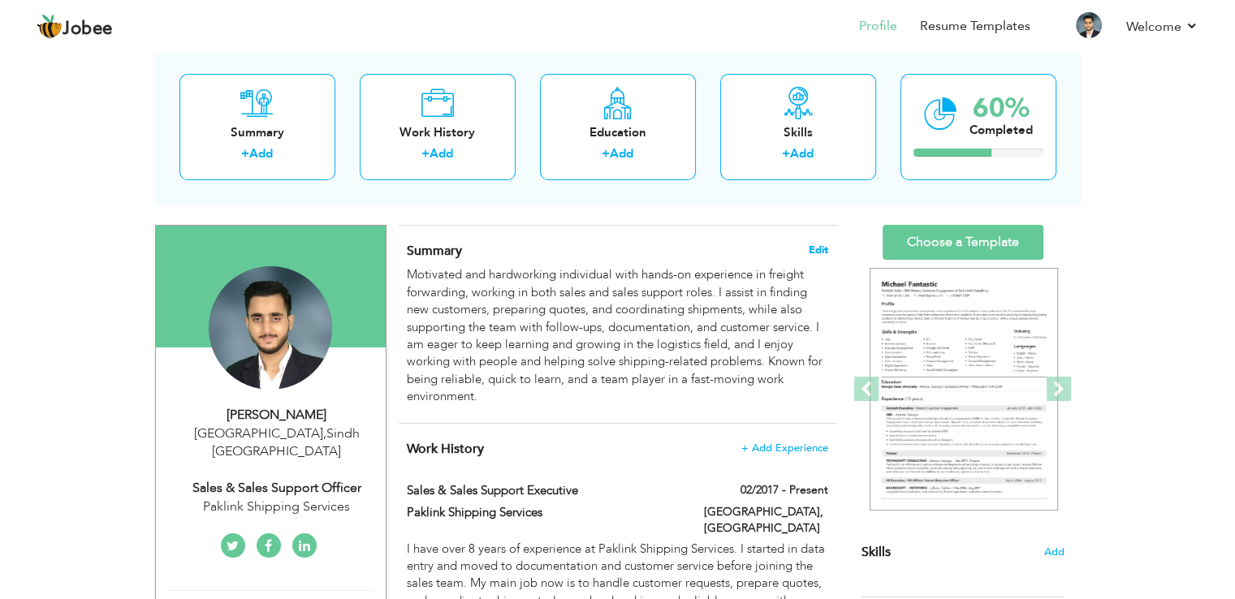
click at [813, 248] on span "Edit" at bounding box center [818, 249] width 19 height 11
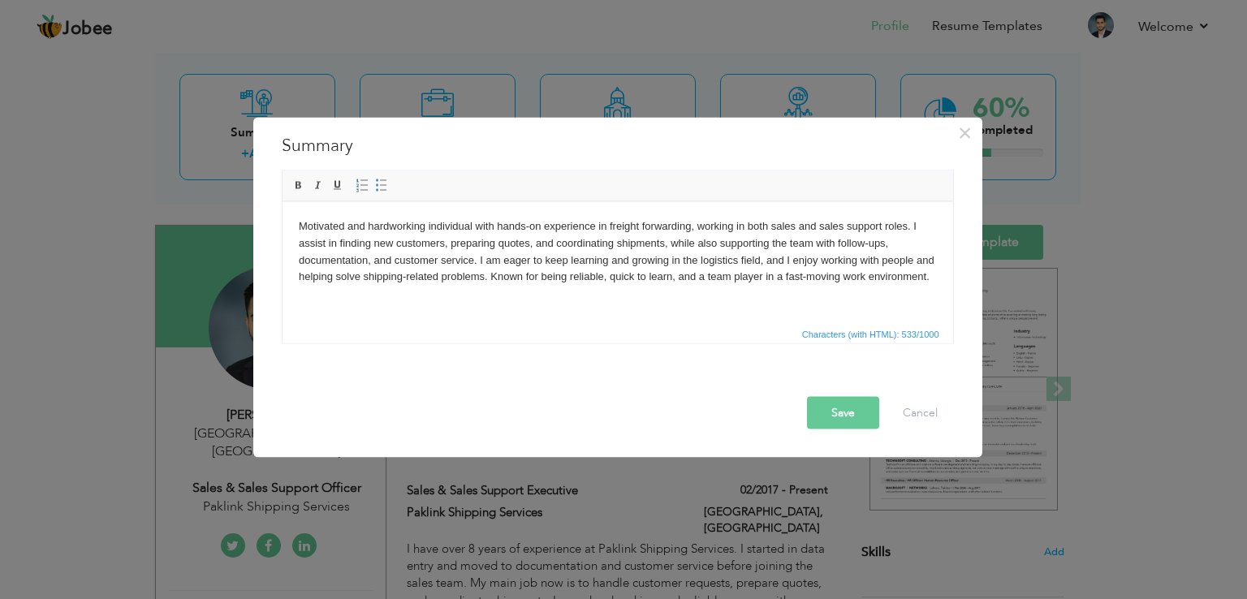
click at [575, 257] on body "Motivated and hardworking individual with hands-on experience in freight forwar…" at bounding box center [617, 251] width 638 height 67
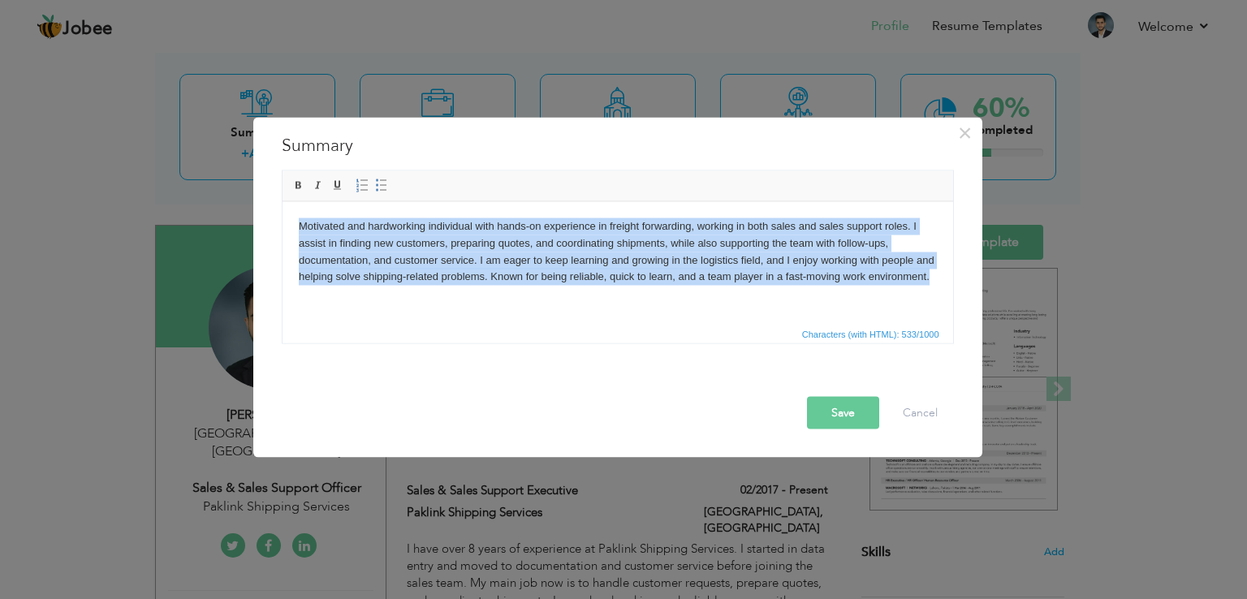
click at [575, 257] on body "Motivated and hardworking individual with hands-on experience in freight forwar…" at bounding box center [617, 251] width 638 height 67
copy body "Motivated and hardworking individual with hands-on experience in freight forwar…"
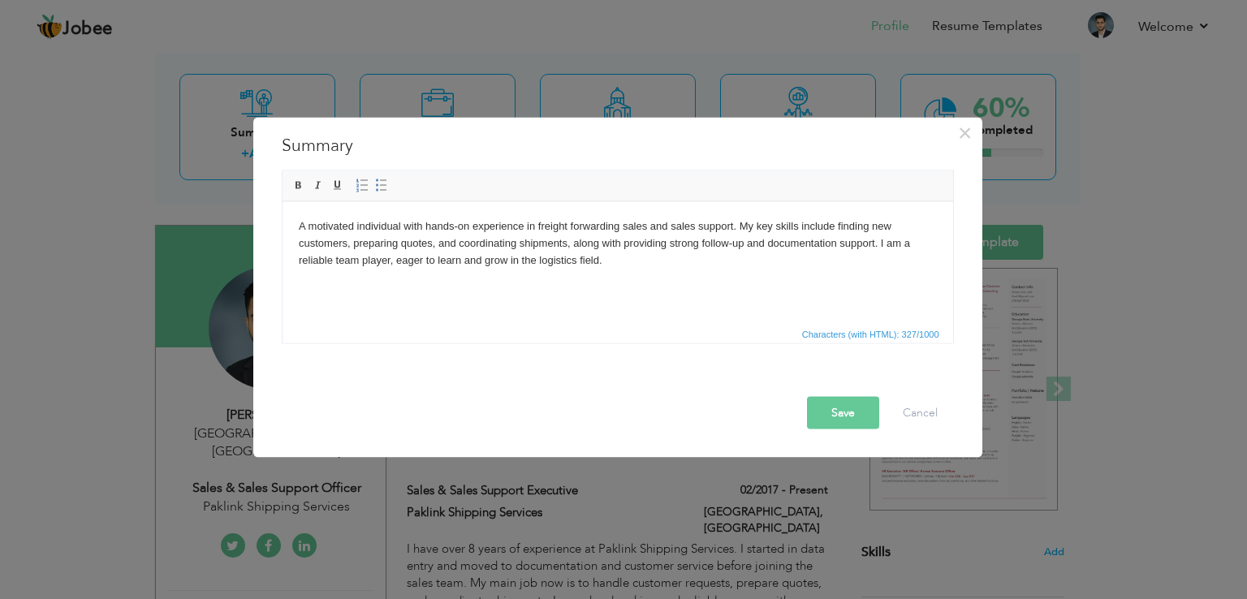
click at [843, 420] on button "Save" at bounding box center [843, 413] width 72 height 32
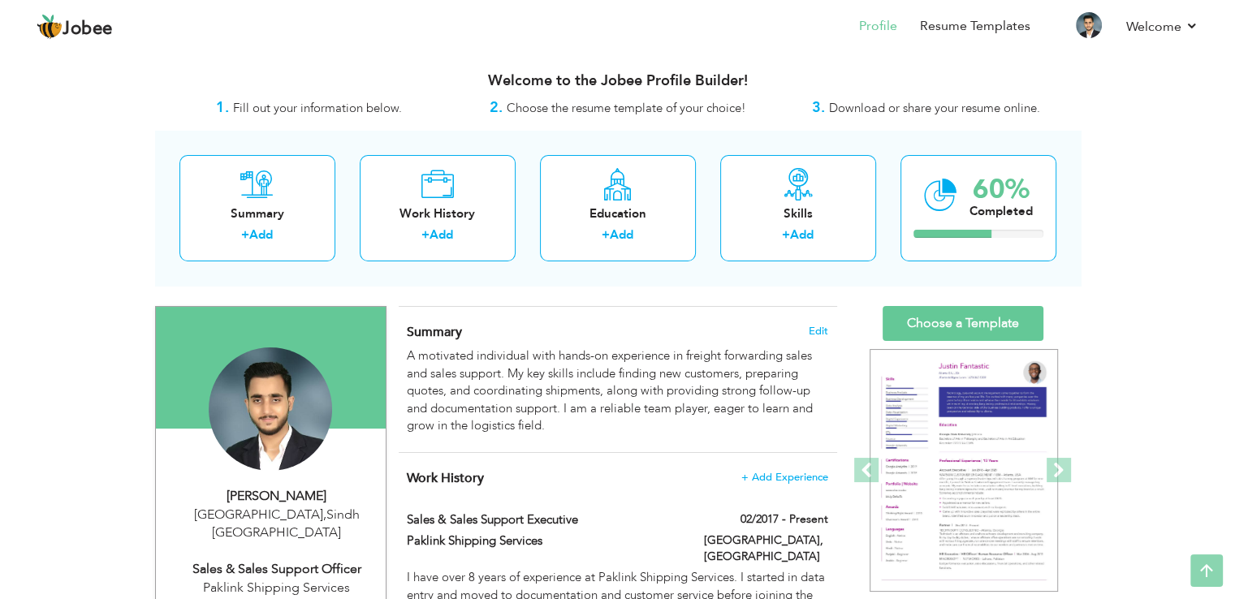
scroll to position [0, 0]
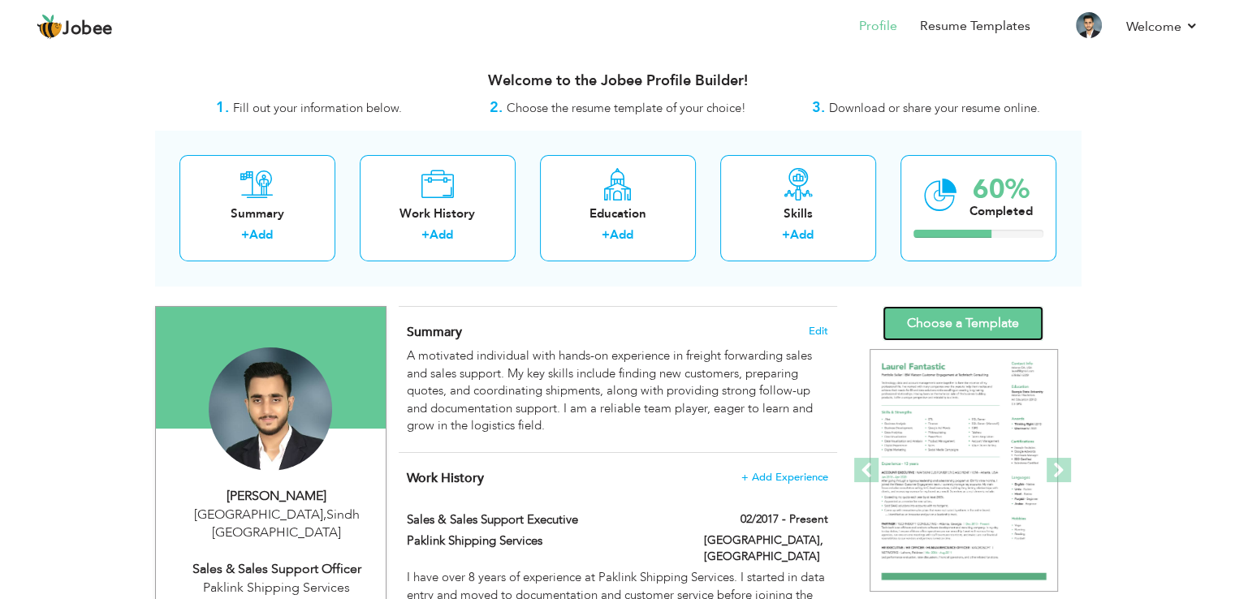
click at [962, 322] on link "Choose a Template" at bounding box center [963, 323] width 161 height 35
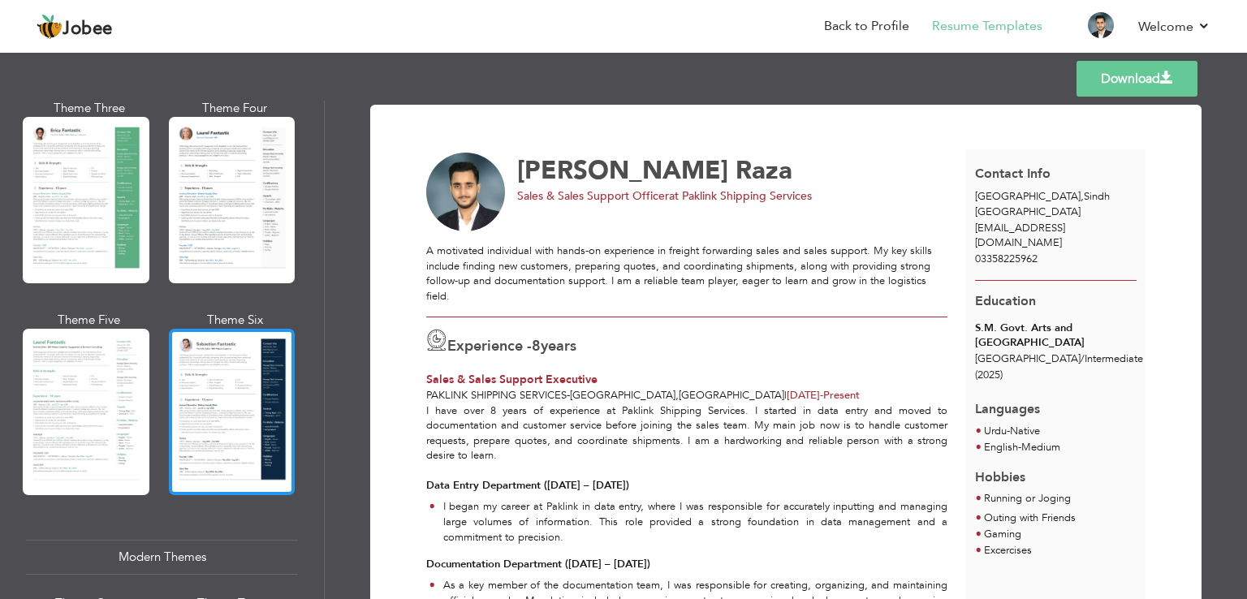
scroll to position [406, 0]
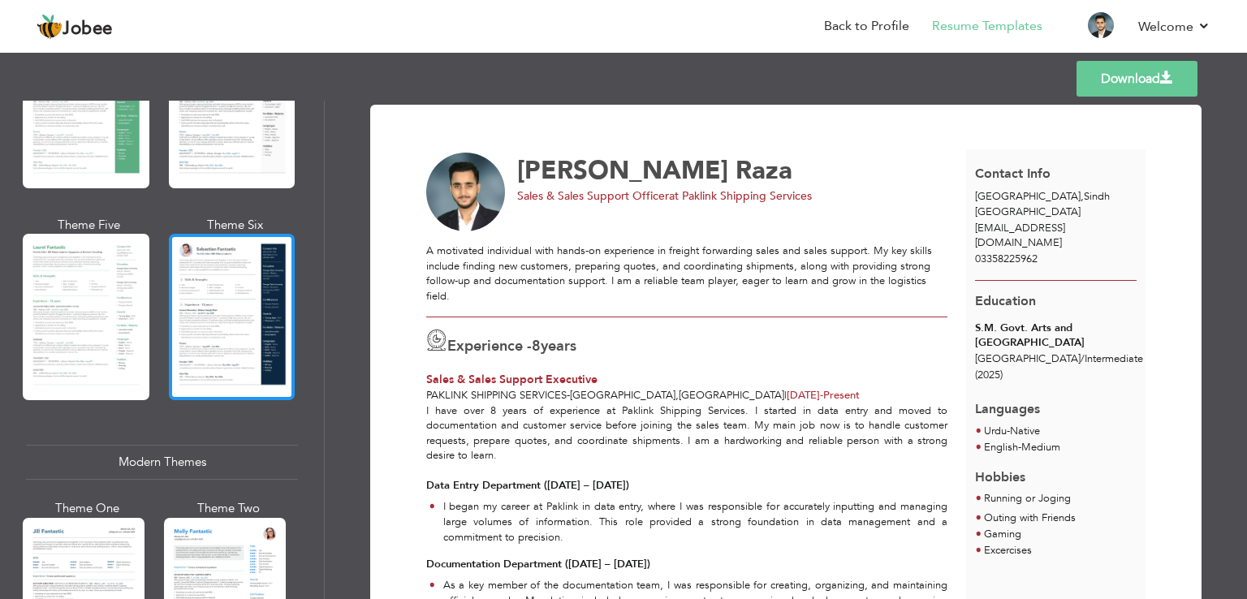
click at [233, 355] on div at bounding box center [232, 317] width 127 height 166
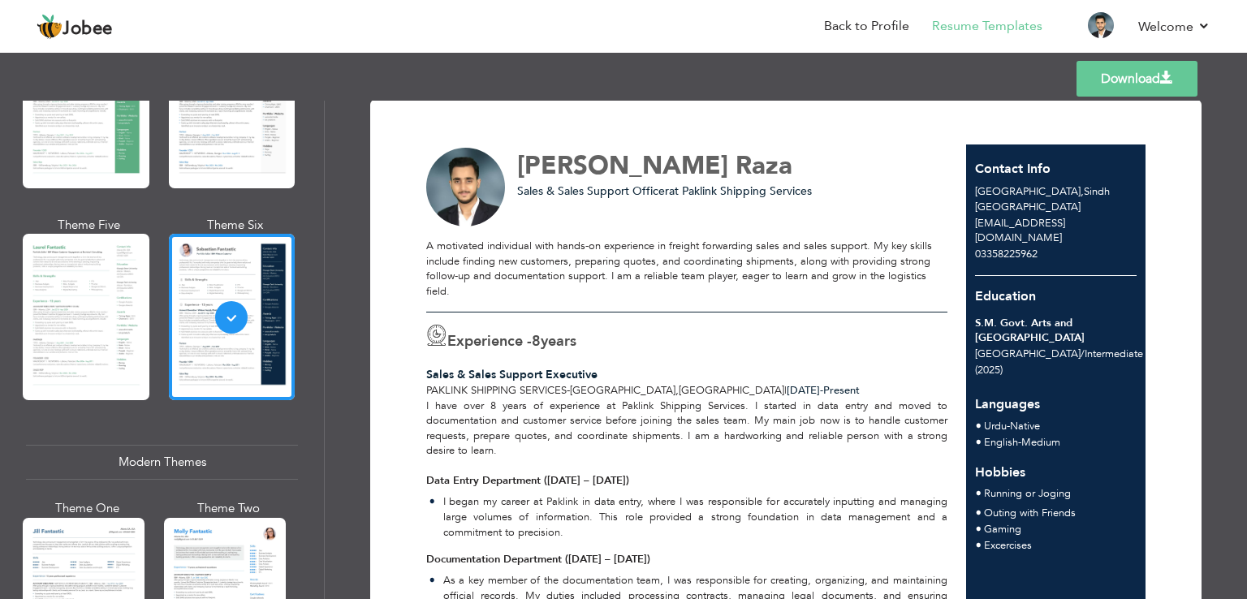
scroll to position [0, 0]
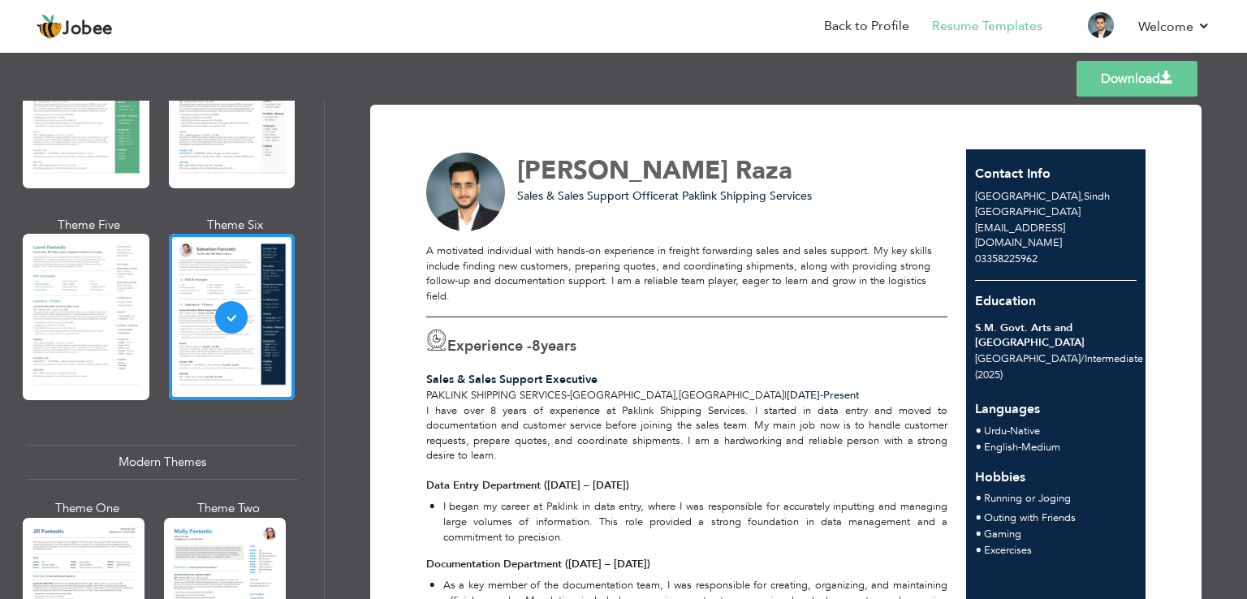
click at [1137, 71] on link "Download" at bounding box center [1137, 79] width 121 height 36
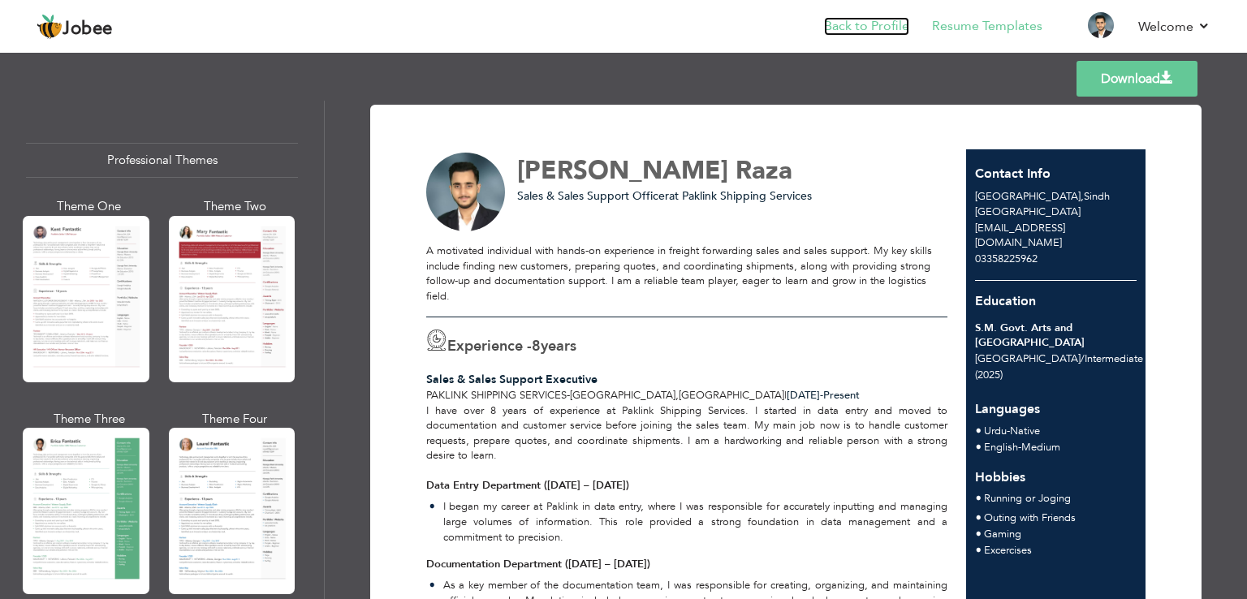
click at [875, 27] on link "Back to Profile" at bounding box center [866, 26] width 85 height 19
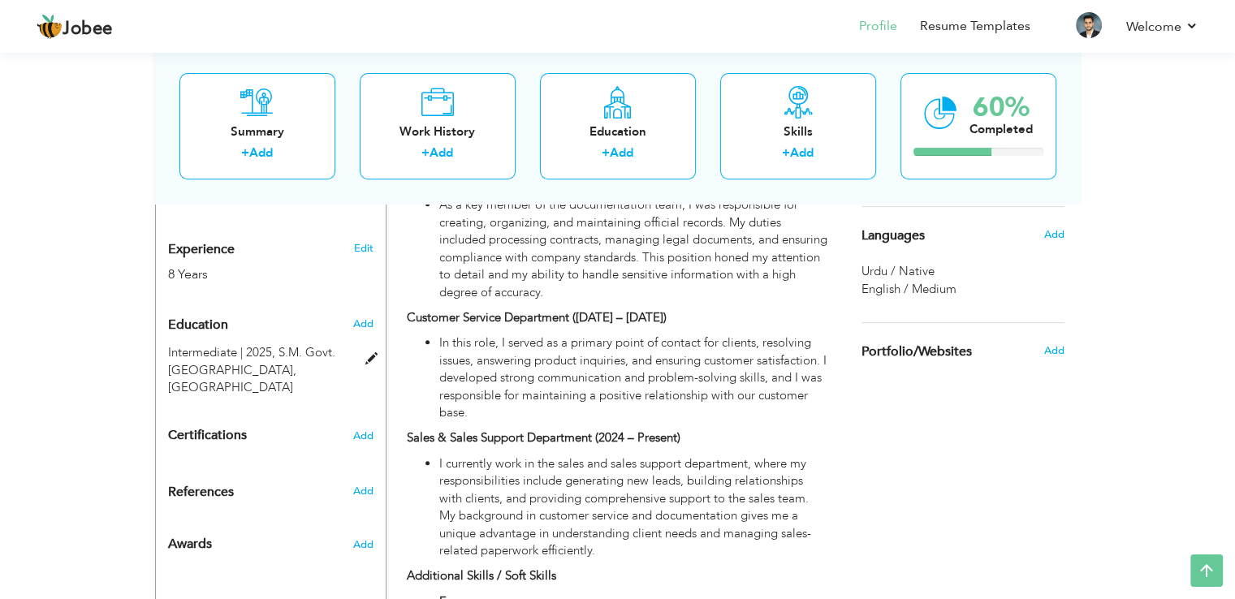
scroll to position [568, 0]
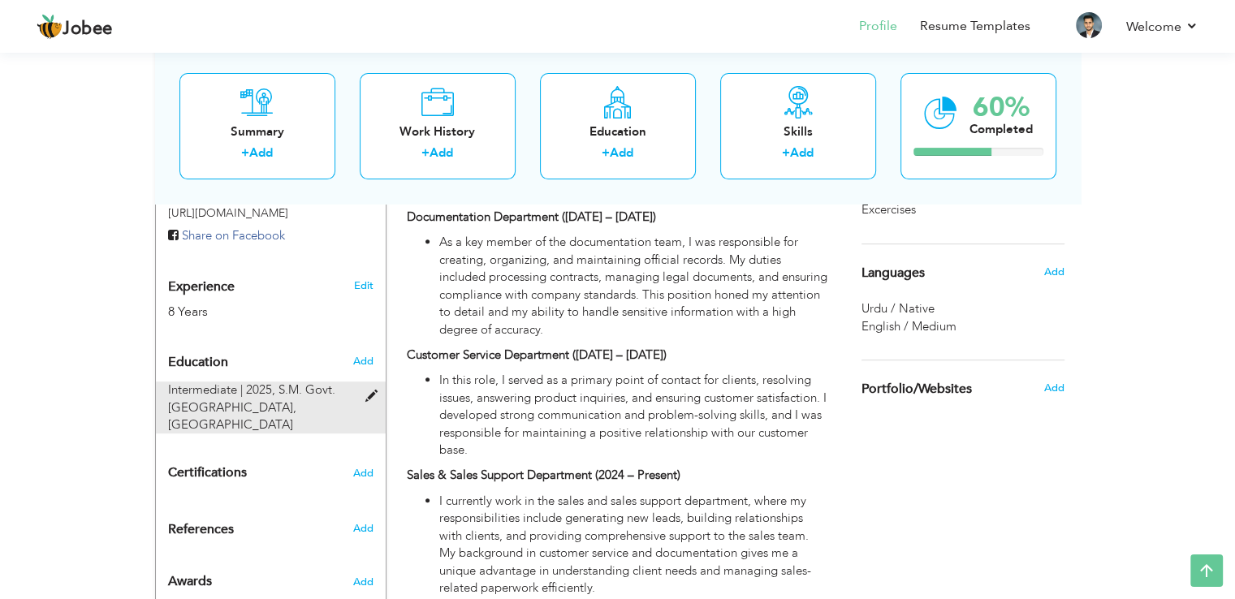
click at [363, 382] on div "Intermediate | 2025, S.M. Govt. Arts and Commerce College, Karachi" at bounding box center [261, 408] width 210 height 52
type input "Intermediate"
type input "2025"
type input "S.M. Govt. Arts and Commerce College"
radio input "true"
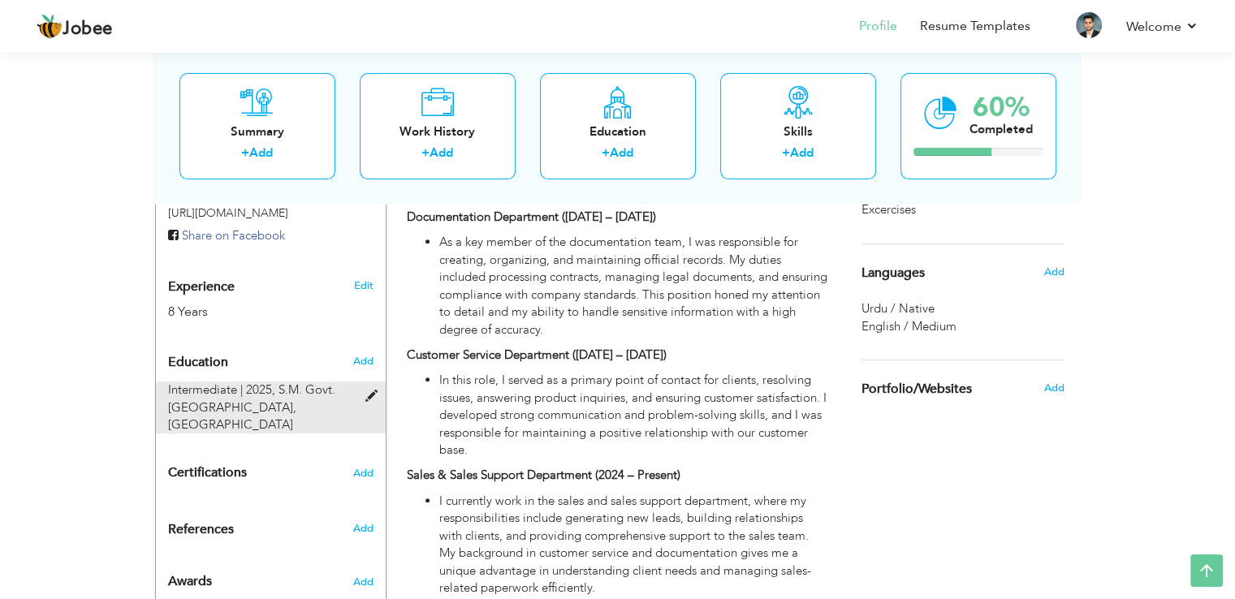
type input "[GEOGRAPHIC_DATA]"
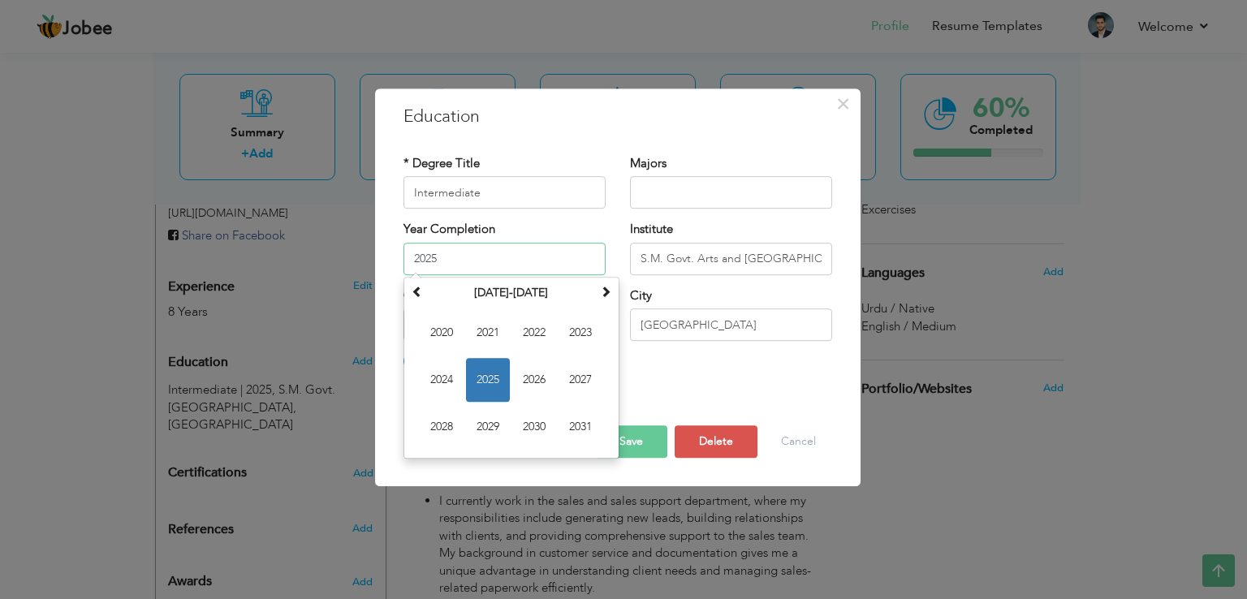
drag, startPoint x: 465, startPoint y: 261, endPoint x: 332, endPoint y: 259, distance: 132.4
click at [332, 259] on div "× Education * Degree Title Intermediate Majors Year Completion Su" at bounding box center [623, 299] width 1247 height 599
click at [416, 296] on span at bounding box center [417, 291] width 11 height 11
click at [571, 378] on span "2017" at bounding box center [581, 380] width 44 height 44
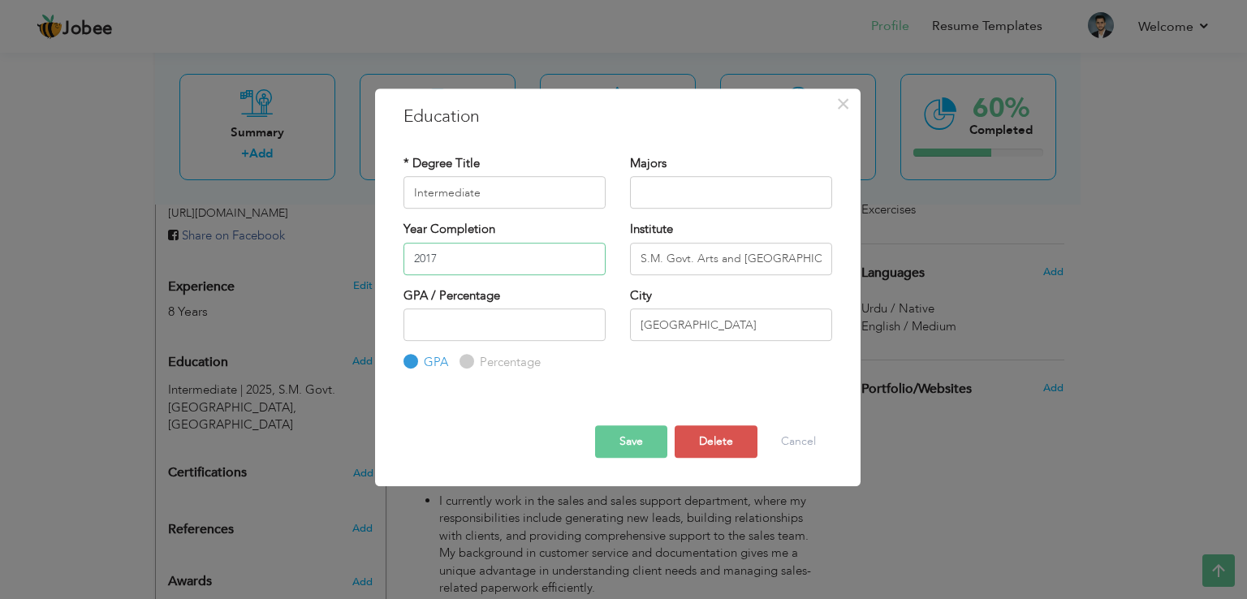
click at [445, 267] on input "2017" at bounding box center [505, 259] width 202 height 32
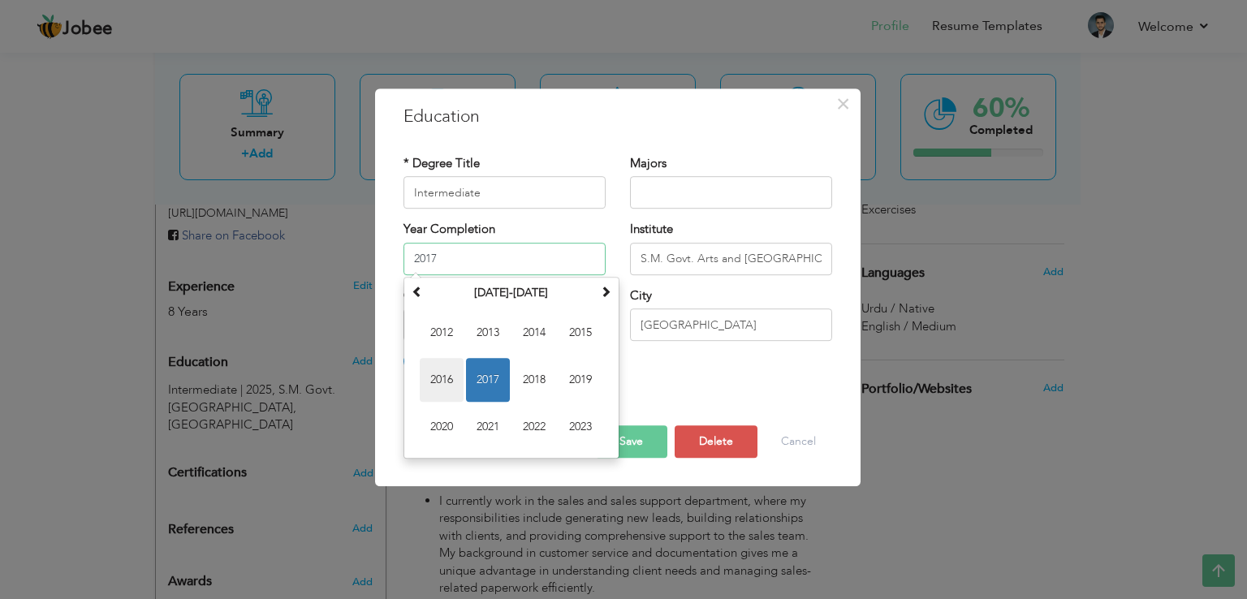
click at [447, 374] on span "2016" at bounding box center [442, 380] width 44 height 44
type input "2016"
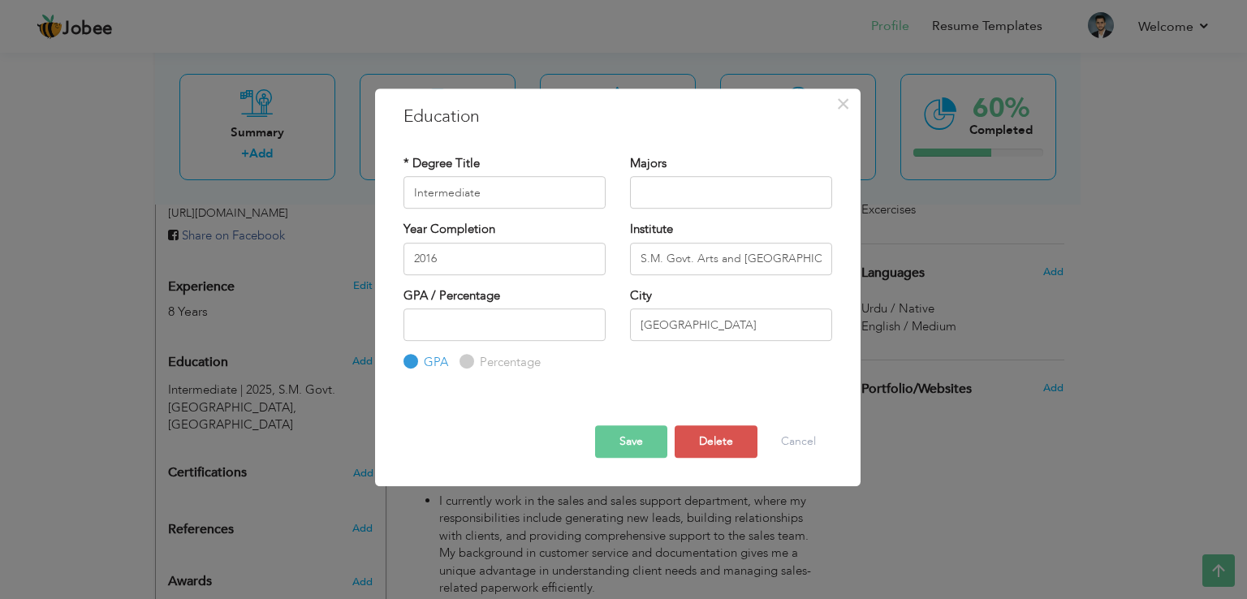
click at [638, 445] on button "Save" at bounding box center [631, 442] width 72 height 32
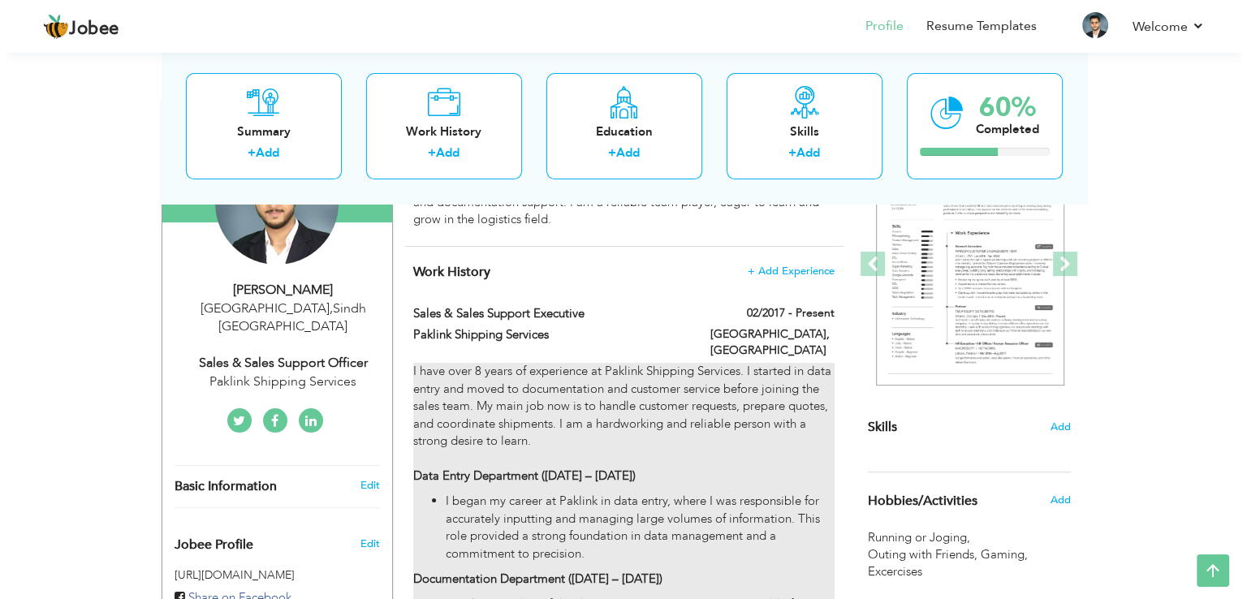
scroll to position [244, 0]
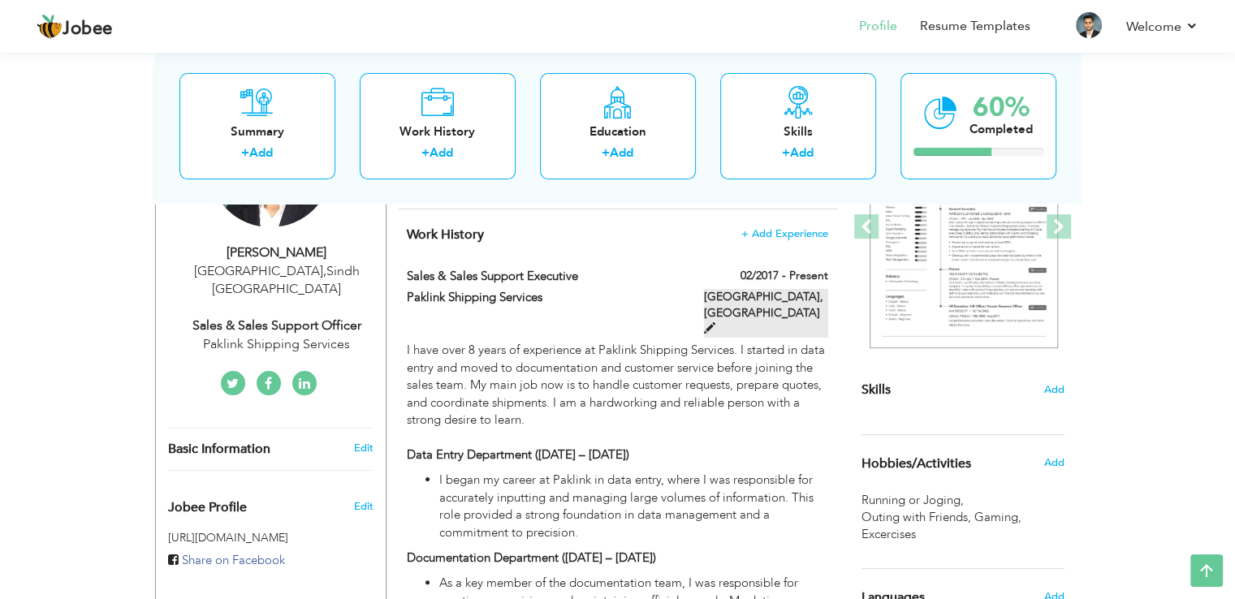
click at [773, 298] on label "Karachi, Pakistan" at bounding box center [766, 313] width 124 height 49
type input "Sales & Sales Support Executive"
type input "Paklink Shipping Services"
type input "02/2017"
type input "[GEOGRAPHIC_DATA]"
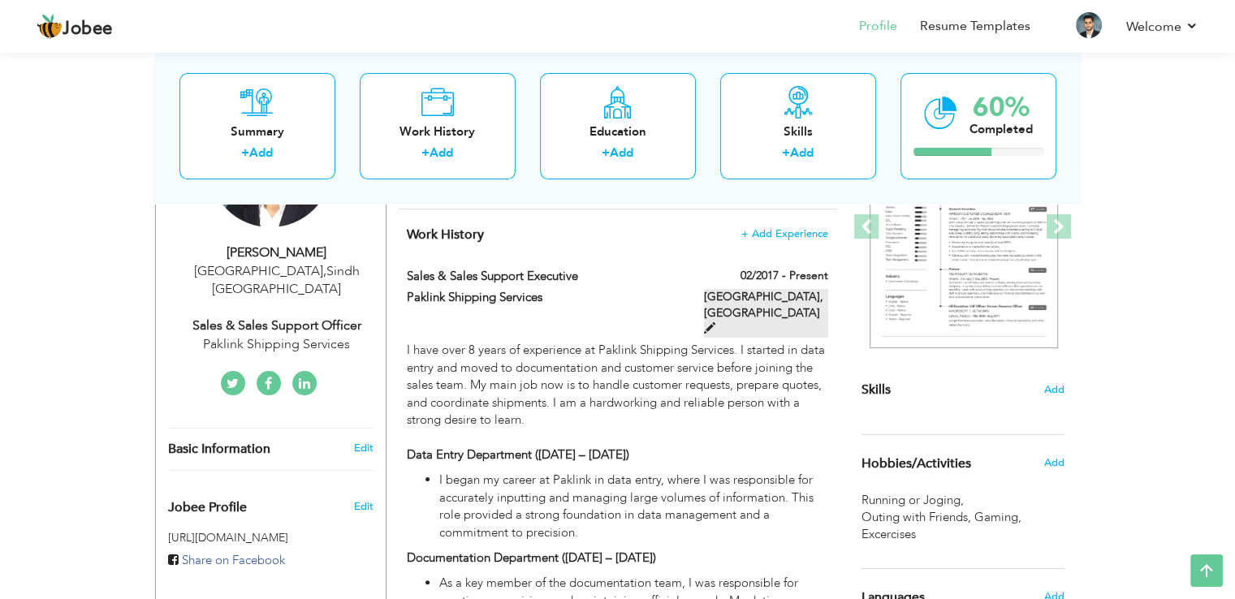
type input "[GEOGRAPHIC_DATA]"
checkbox input "true"
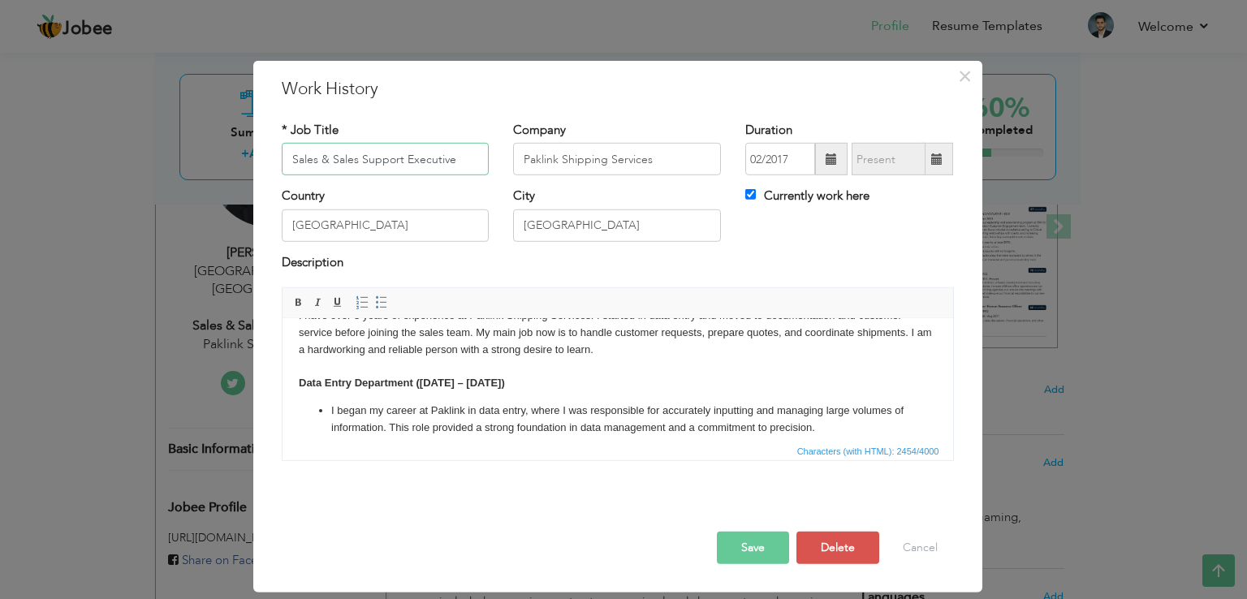
scroll to position [0, 0]
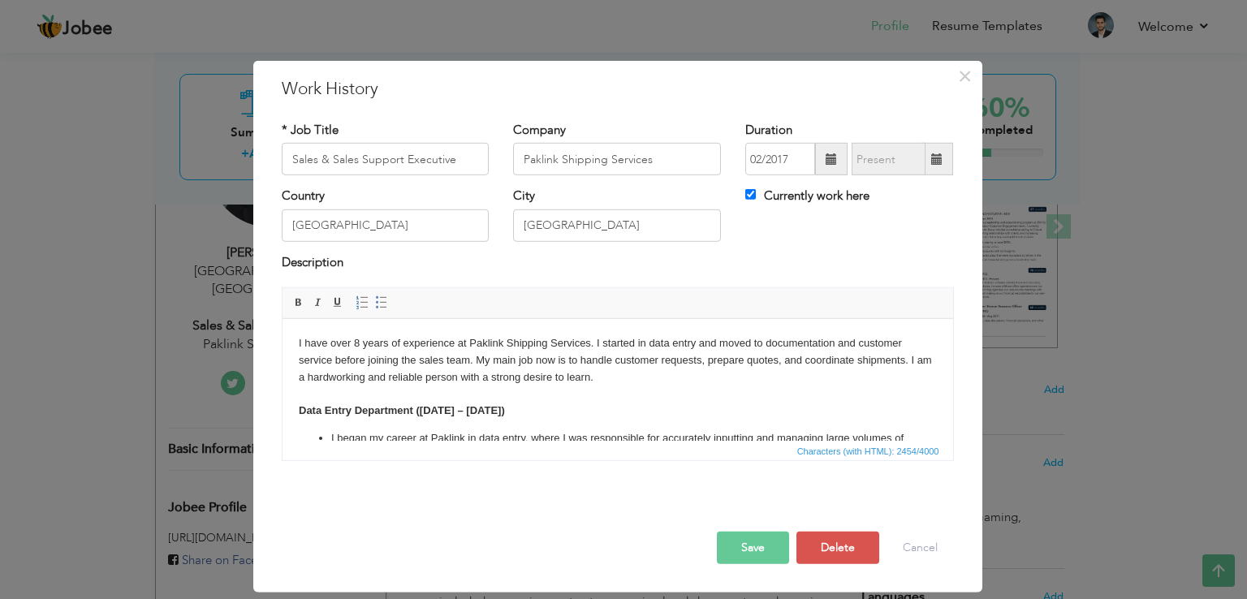
click at [312, 404] on p "I have over 8 years of experience at Paklink Shipping Services. I started in da…" at bounding box center [617, 377] width 638 height 84
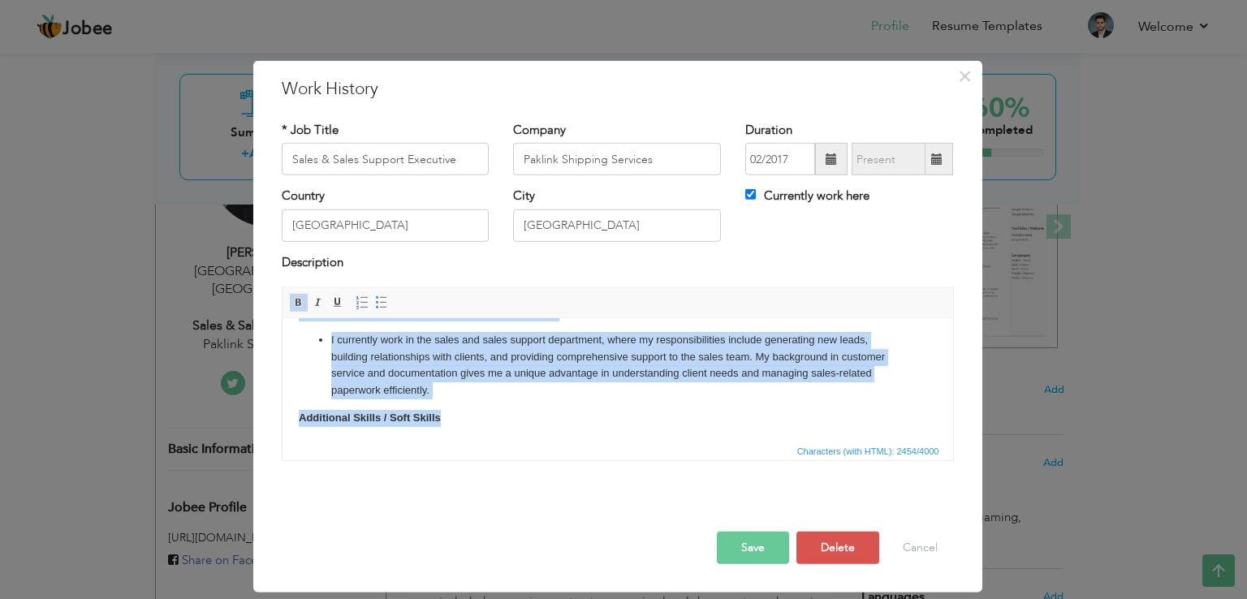
scroll to position [375, 0]
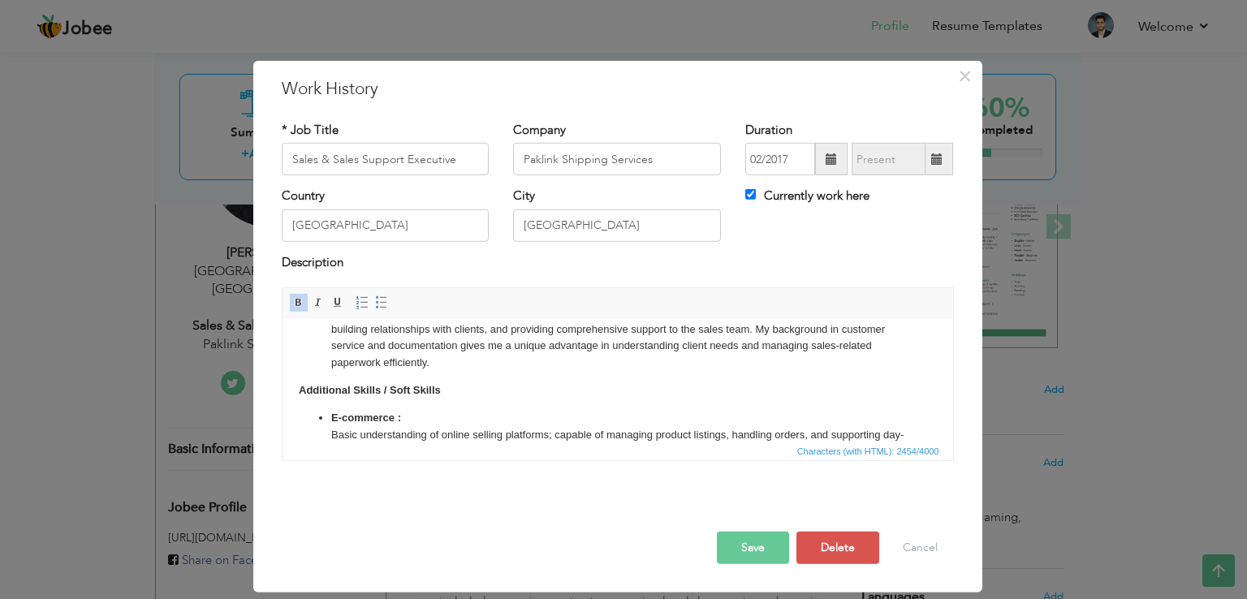
click at [447, 391] on body "I have over 8 years of experience at Paklink Shipping Services. I started in da…" at bounding box center [617, 241] width 638 height 562
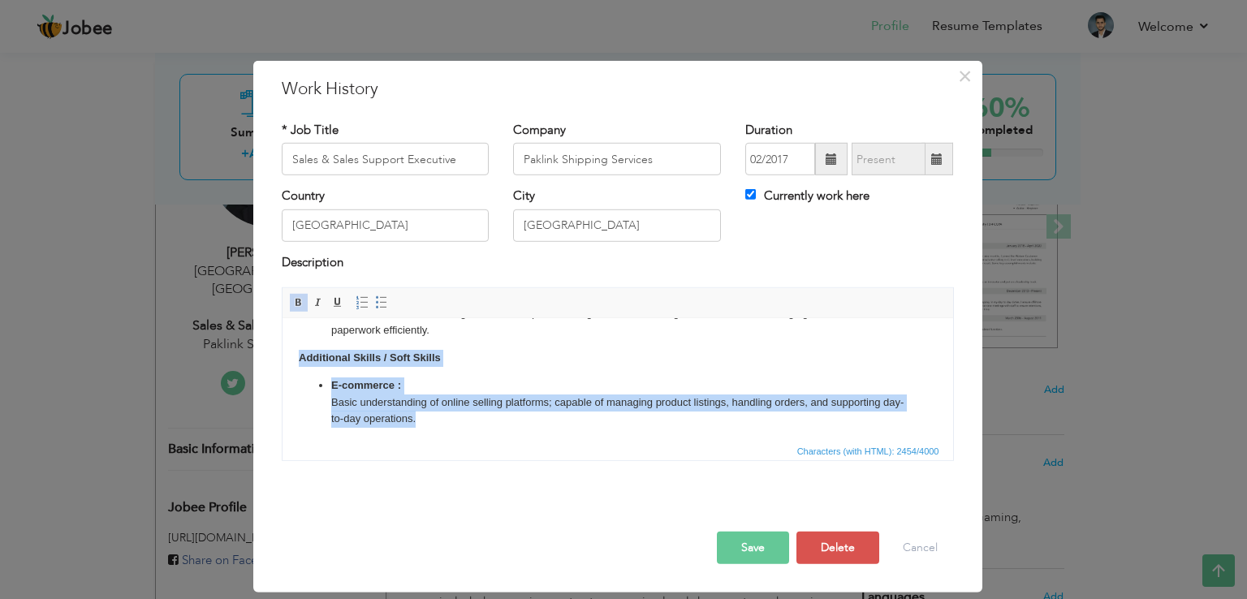
scroll to position [489, 0]
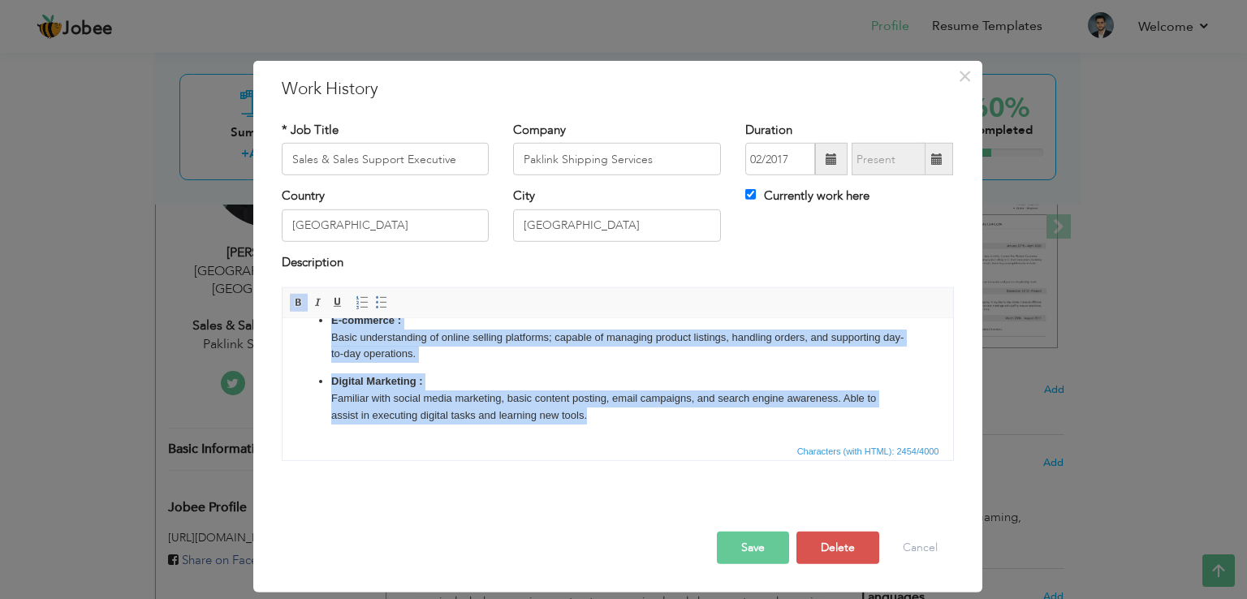
drag, startPoint x: 296, startPoint y: 375, endPoint x: 897, endPoint y: 811, distance: 742.5
click at [615, 441] on html "I have over 8 years of experience at Paklink Shipping Services. I started in da…" at bounding box center [617, 144] width 671 height 594
copy body "Additional Skills / Soft Skills E-commerce : Basic understanding of online sell…"
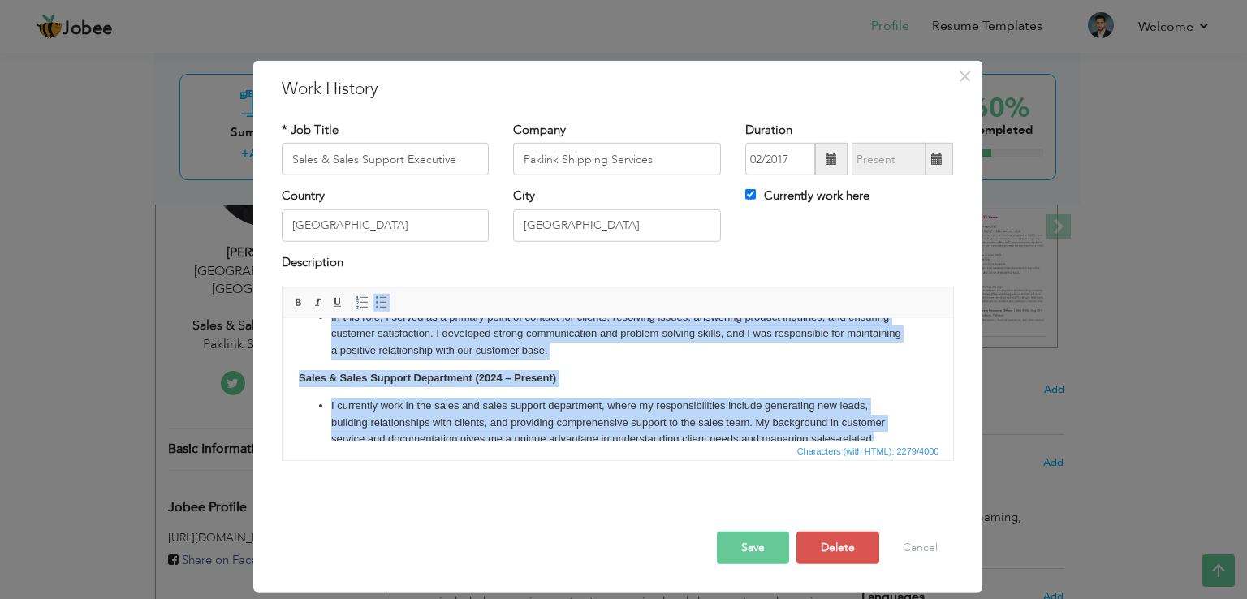
scroll to position [0, 0]
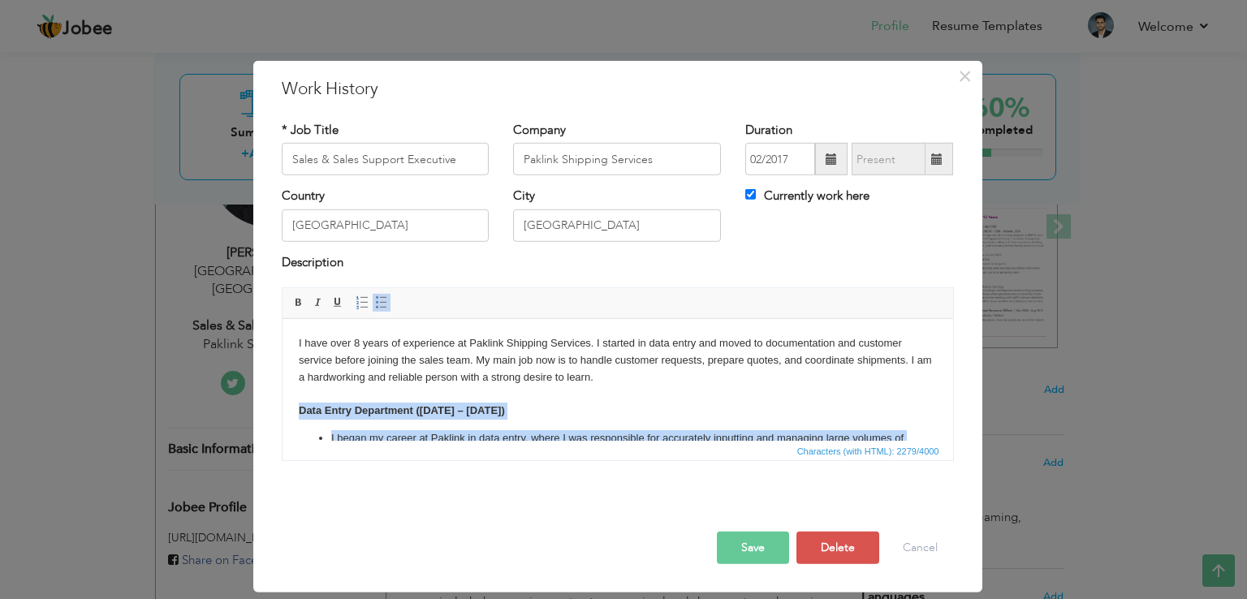
drag, startPoint x: 452, startPoint y: 413, endPoint x: 279, endPoint y: 410, distance: 173.0
click at [282, 410] on html "I have over 8 years of experience at Paklink Shipping Services. I started in da…" at bounding box center [617, 582] width 671 height 526
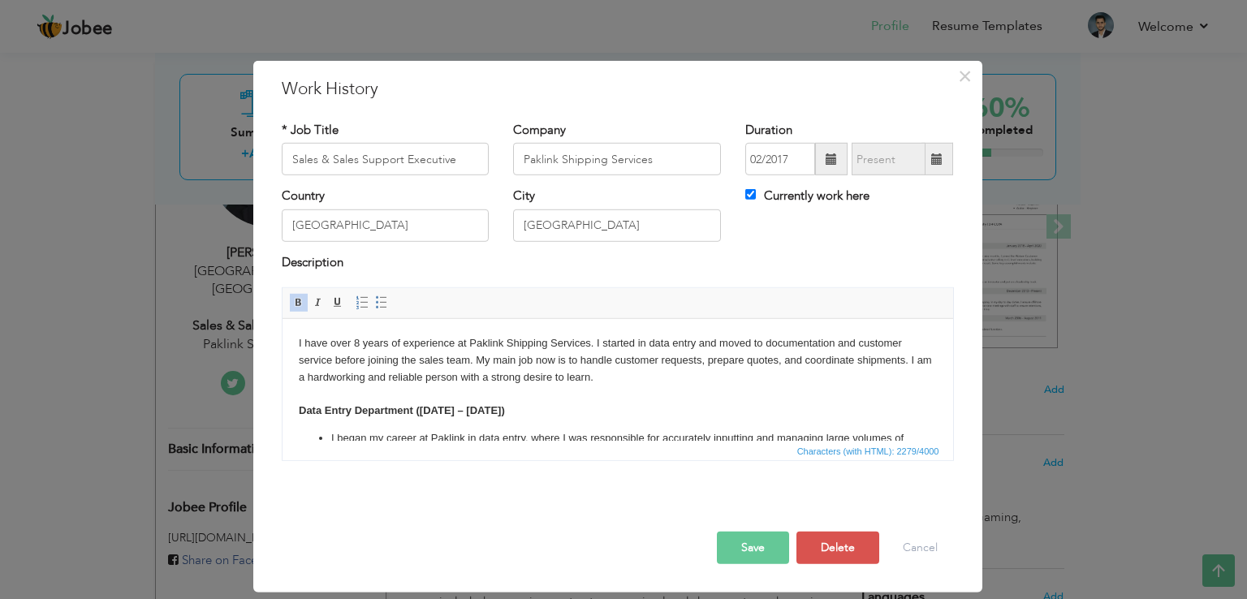
click at [519, 375] on p "I have over 8 years of experience at Paklink Shipping Services. I started in da…" at bounding box center [617, 377] width 638 height 84
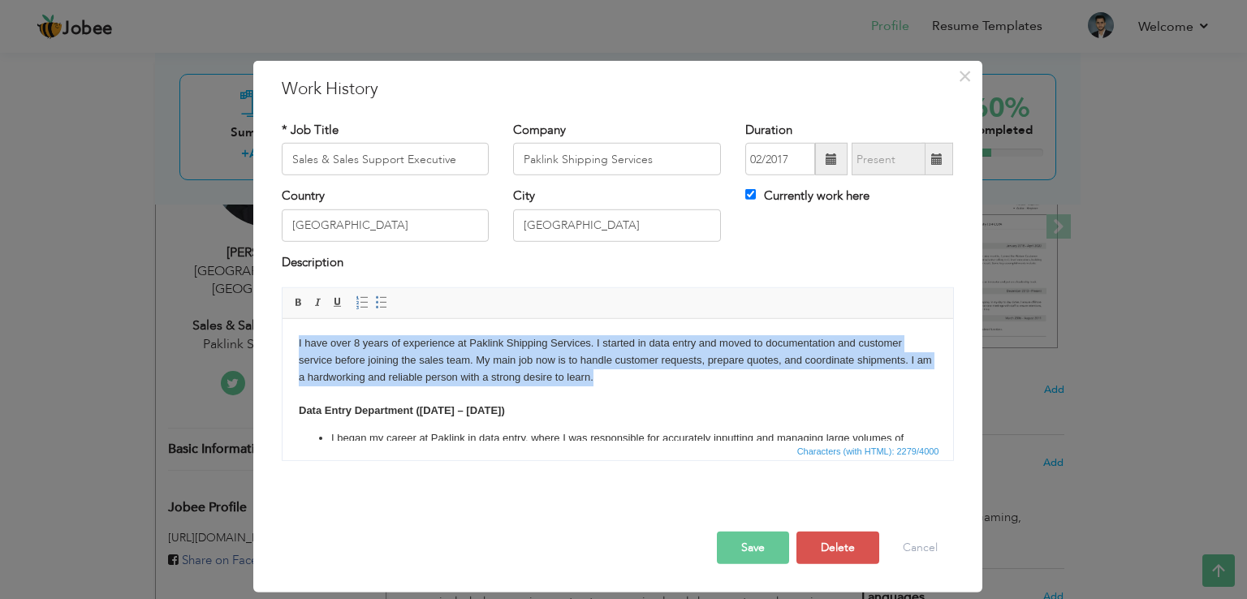
drag, startPoint x: 610, startPoint y: 378, endPoint x: 538, endPoint y: 658, distance: 288.6
click at [282, 339] on html "I have over 8 years of experience at Paklink Shipping Services. I started in da…" at bounding box center [617, 582] width 671 height 526
copy p "I have over 8 years of experience at Paklink Shipping Services. I started in da…"
paste body
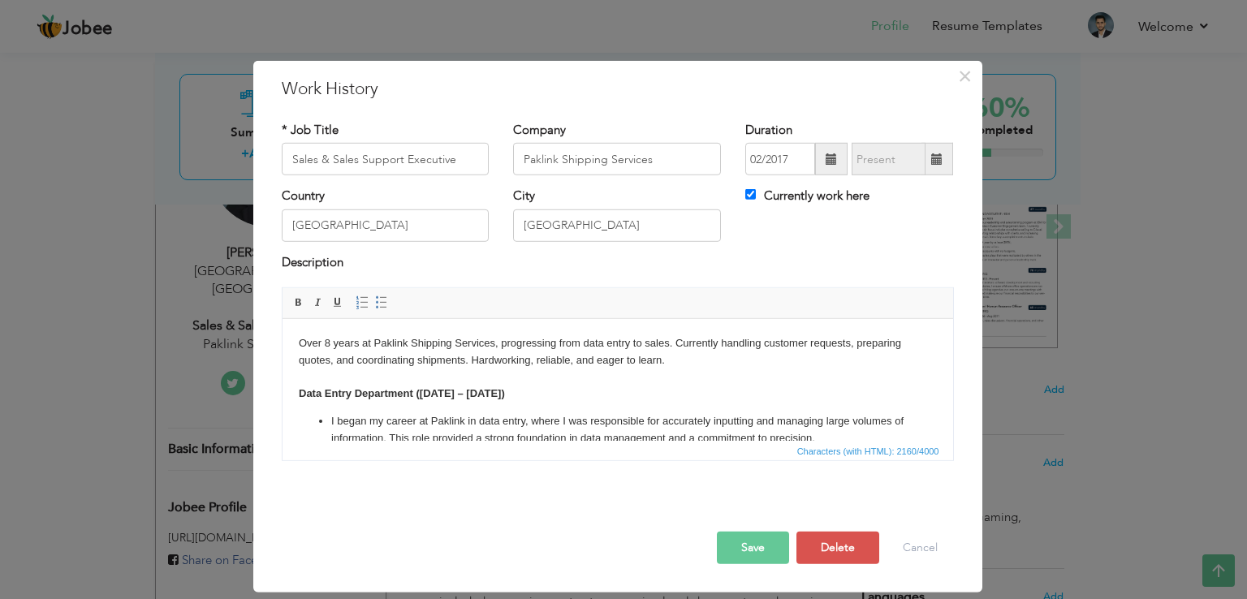
click at [676, 374] on p "Over 8 years at Paklink Shipping Services, progressing from data entry to sales…" at bounding box center [617, 368] width 638 height 67
click strong "Data Entry Department (2017 – 2018)"
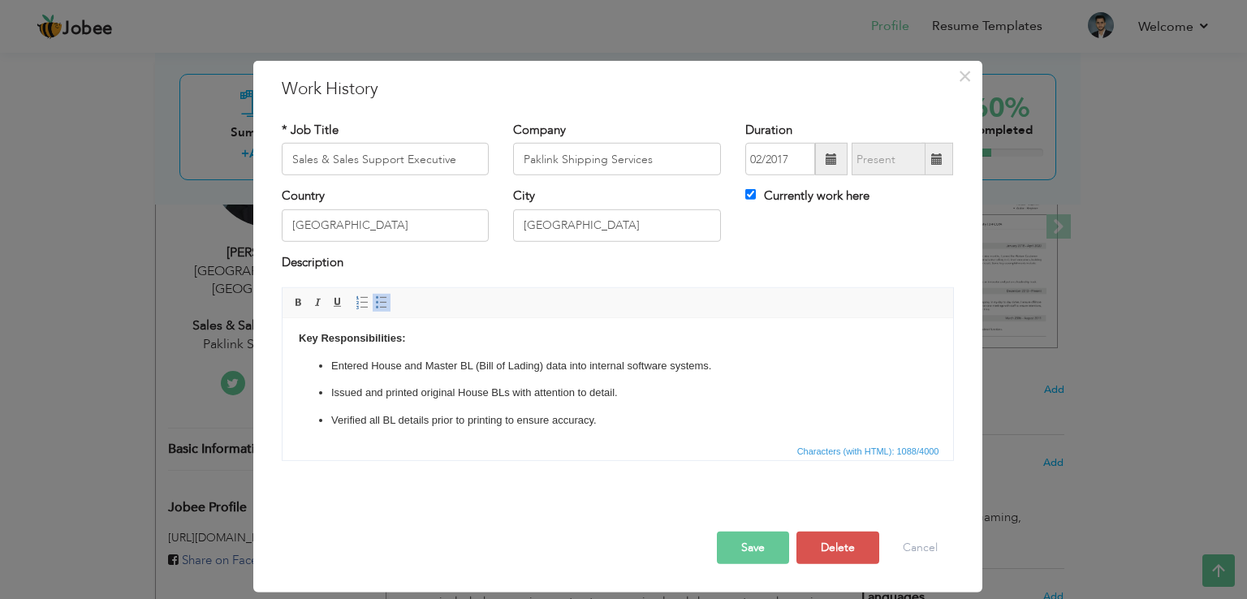
scroll to position [79, 0]
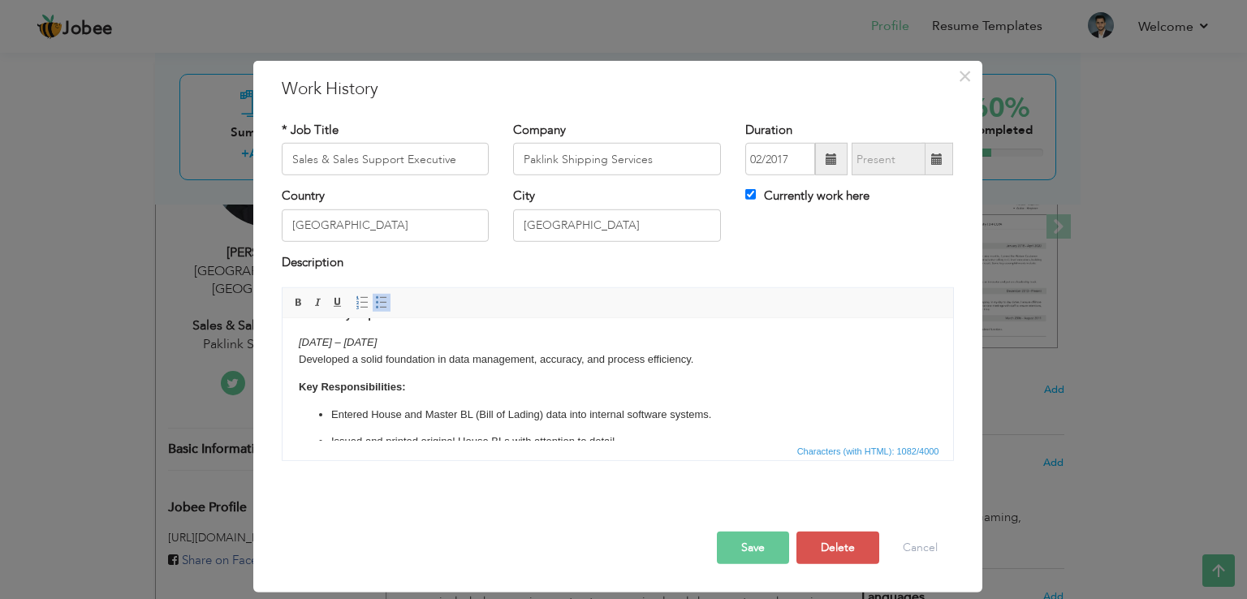
click at [534, 380] on p "Key Responsibilities:" at bounding box center [617, 387] width 638 height 17
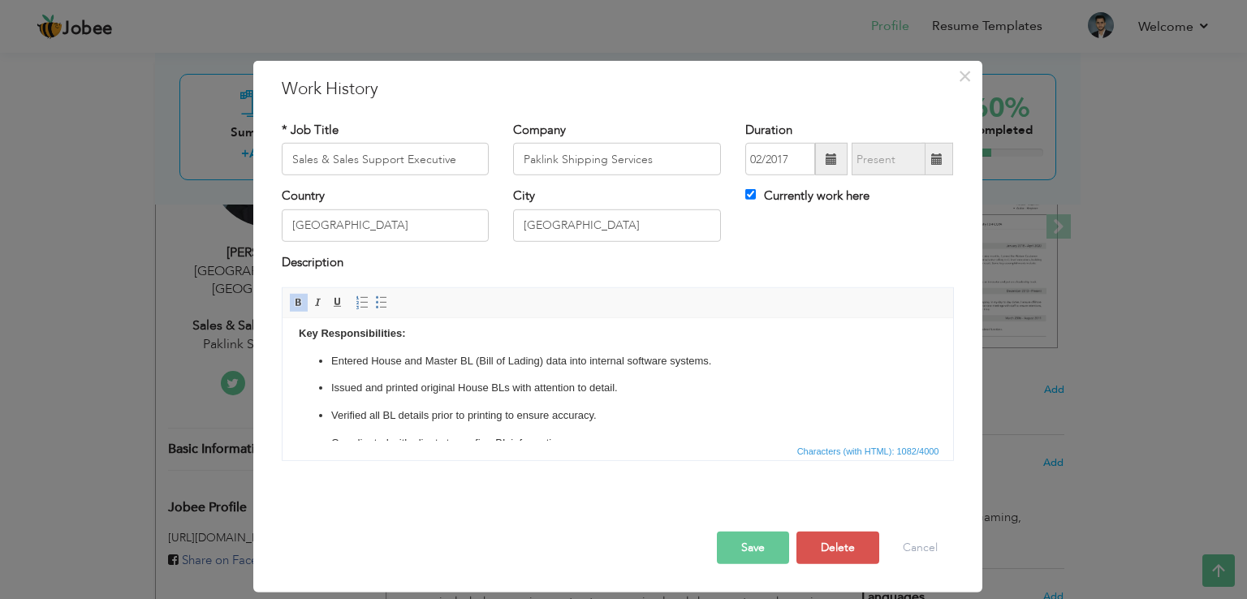
scroll to position [0, 0]
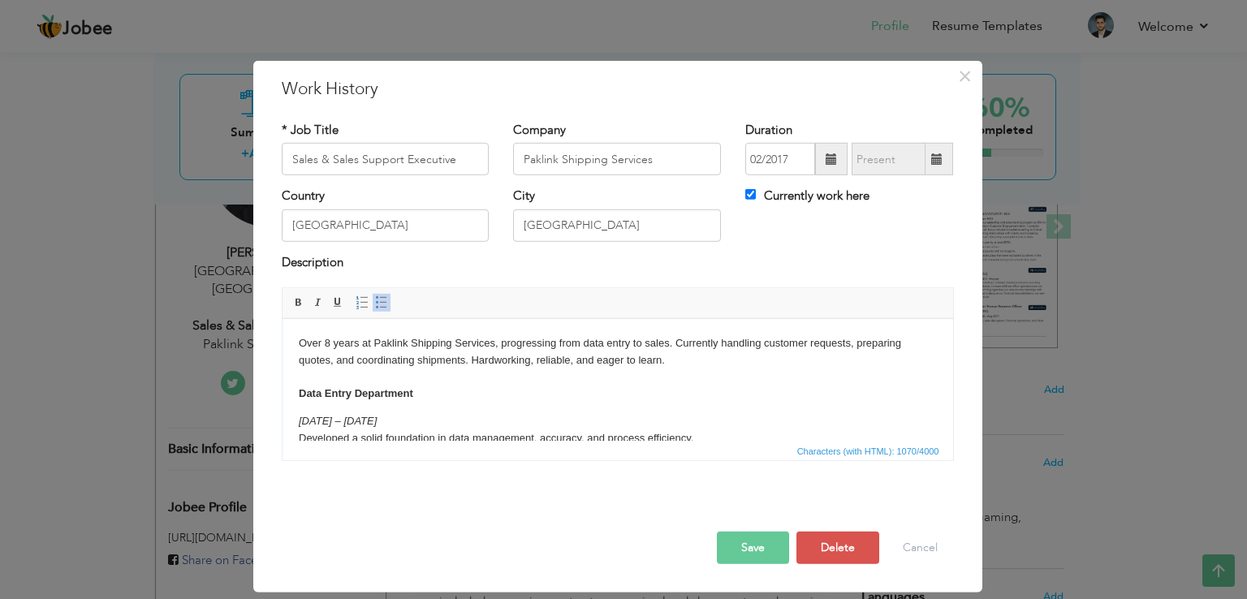
click at [537, 400] on p "Over 8 years at Paklink Shipping Services, progressing from data entry to sales…" at bounding box center [617, 368] width 638 height 67
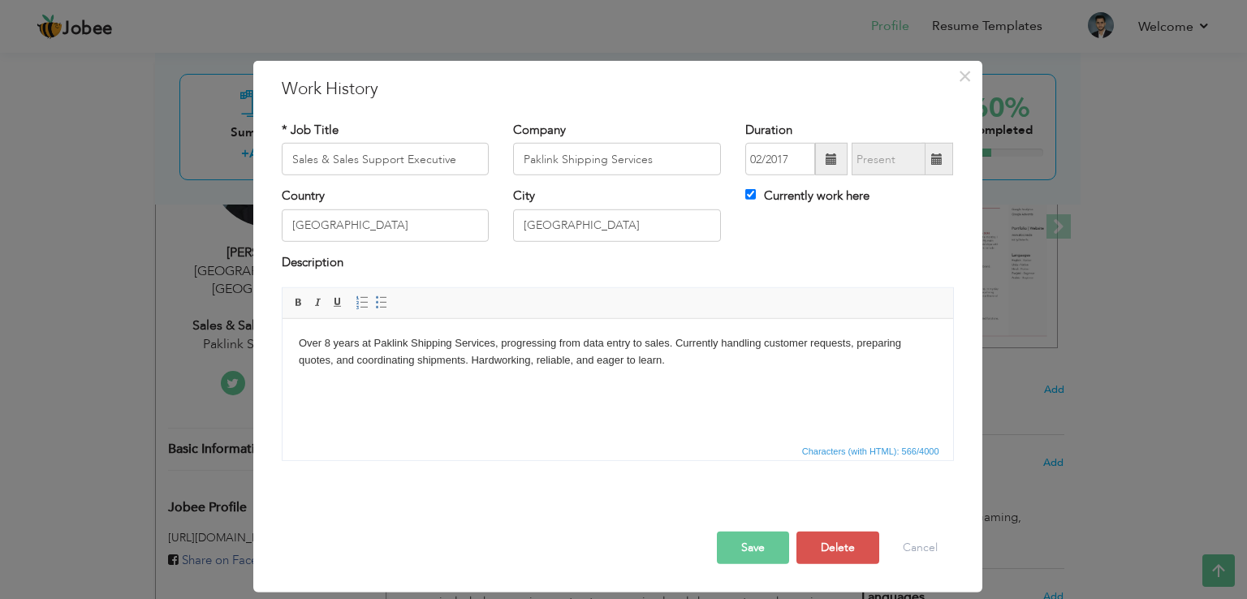
click at [453, 397] on p "Over 8 years at Paklink Shipping Services, progressing from data entry to sales…" at bounding box center [617, 419] width 638 height 169
click at [457, 382] on p "Over 8 years at Paklink Shipping Services, progressing from data entry to sales…" at bounding box center [617, 419] width 638 height 169
click at [456, 395] on p "Over 8 years at Paklink Shipping Services, progressing from data entry to sales…" at bounding box center [617, 419] width 638 height 169
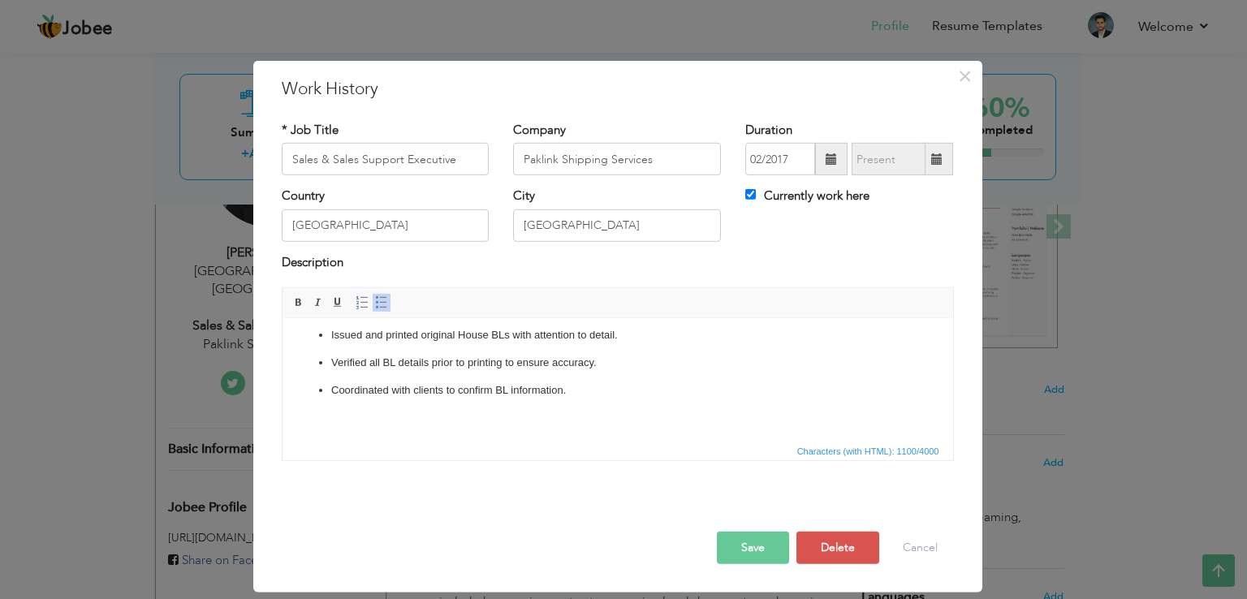
scroll to position [222, 0]
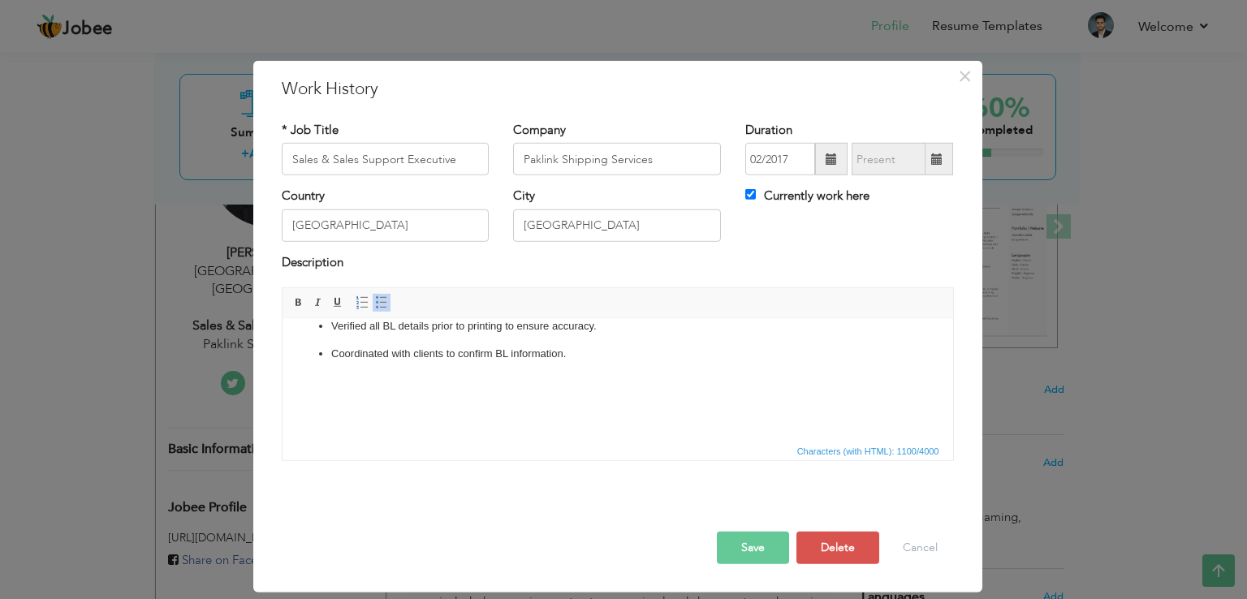
click at [361, 389] on p "Additional Skills / Soft Skills" at bounding box center [617, 425] width 638 height 102
click at [352, 378] on p "​​​​​​​ Additional Skills / Soft Skills" at bounding box center [617, 450] width 638 height 152
click at [332, 355] on p "Additional Skills / Soft Skills" at bounding box center [617, 411] width 638 height 135
click at [337, 358] on p "Additional Skills / Soft Skills" at bounding box center [617, 411] width 638 height 135
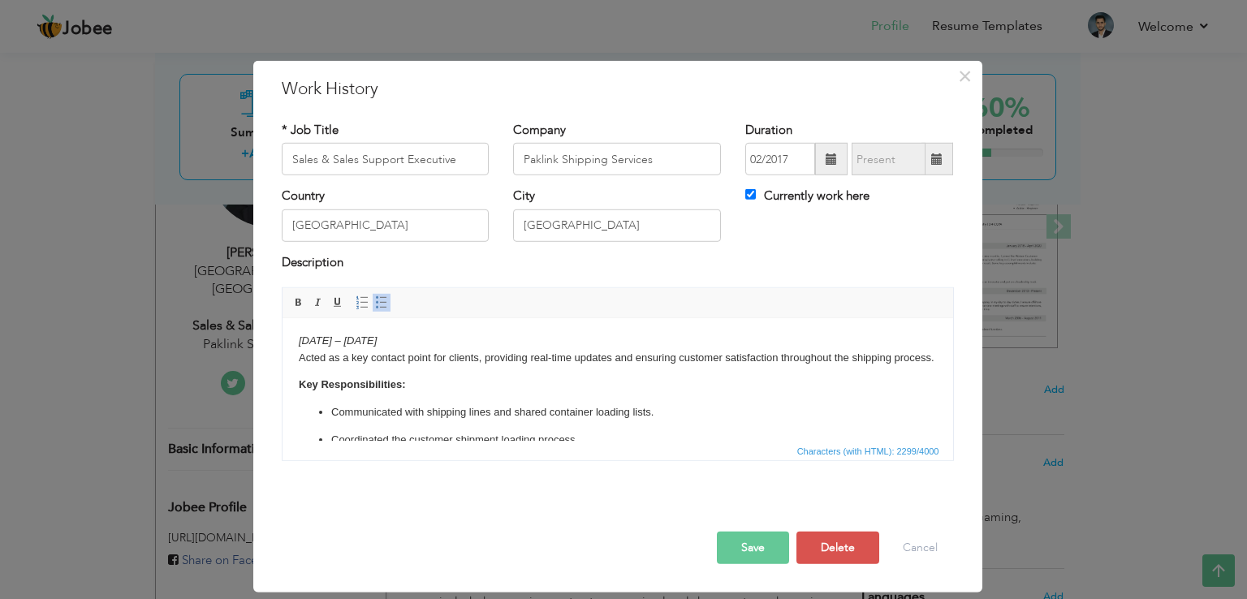
scroll to position [603, 0]
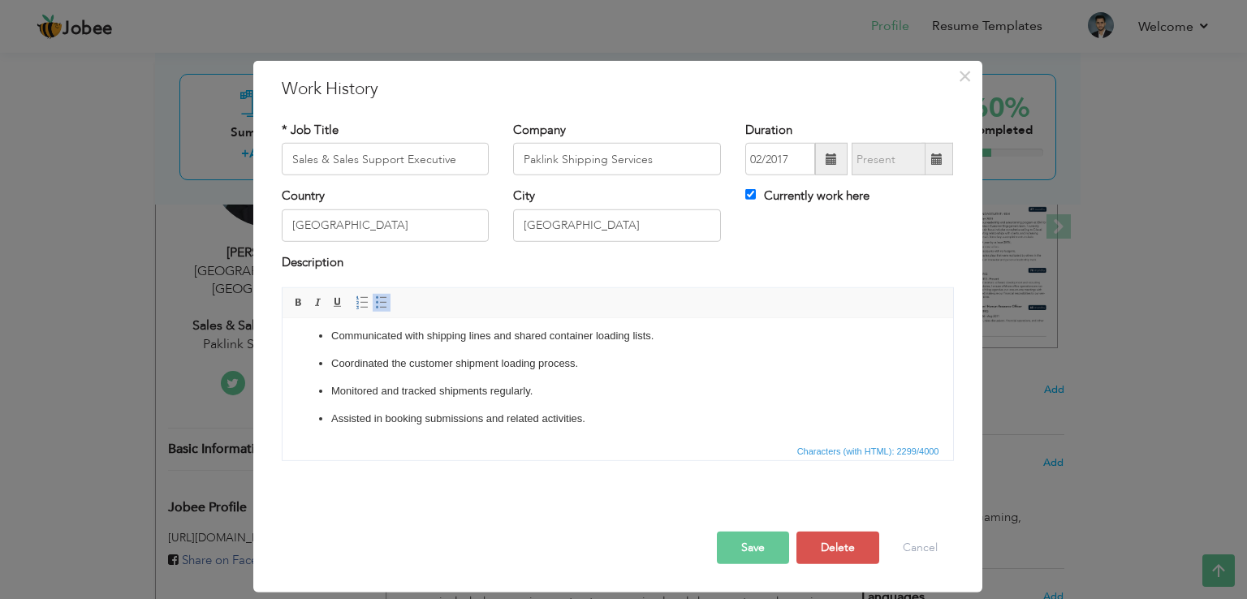
click at [345, 446] on span "Characters (with HTML): 2299/4000" at bounding box center [618, 450] width 671 height 19
click at [345, 464] on div "I have over 8 years of experience at Paklink Shipping Services. I started in da…" at bounding box center [618, 380] width 697 height 186
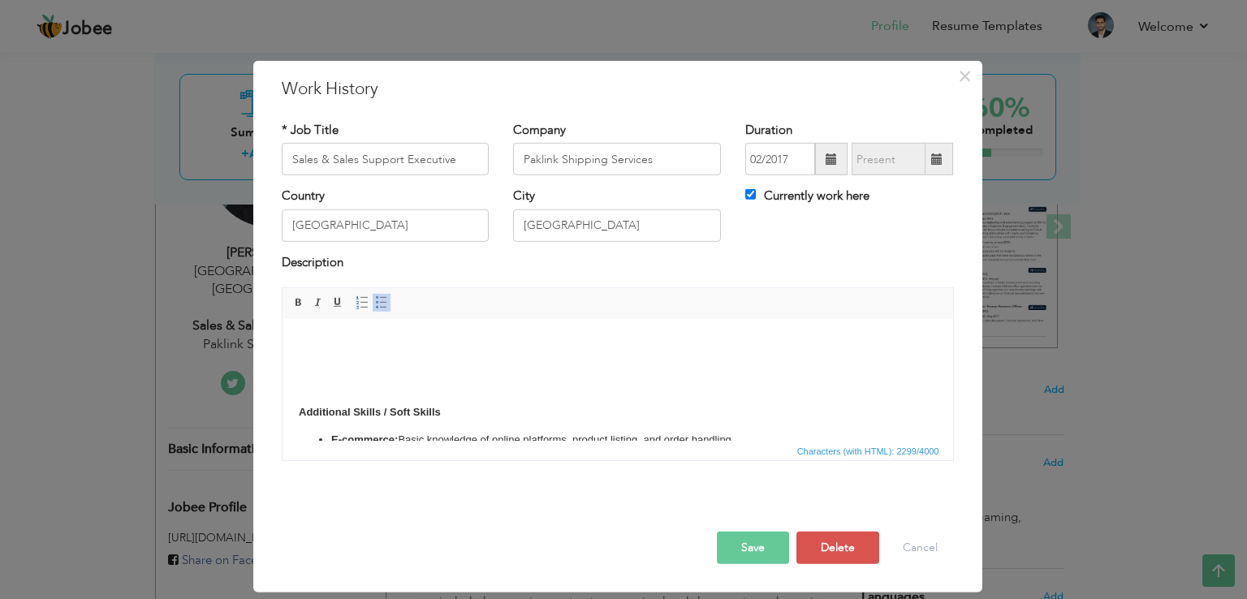
scroll to position [643, 0]
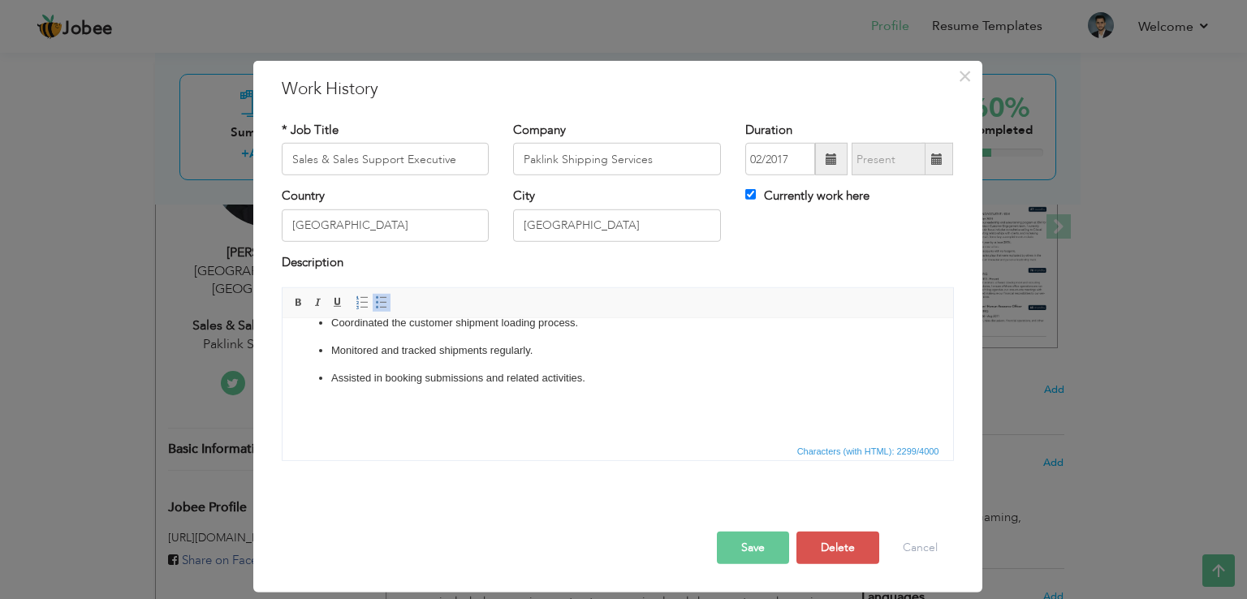
click at [353, 408] on body "Over 8 years at Paklink Shipping Services, progressing from data entry to sales…" at bounding box center [617, 131] width 638 height 878
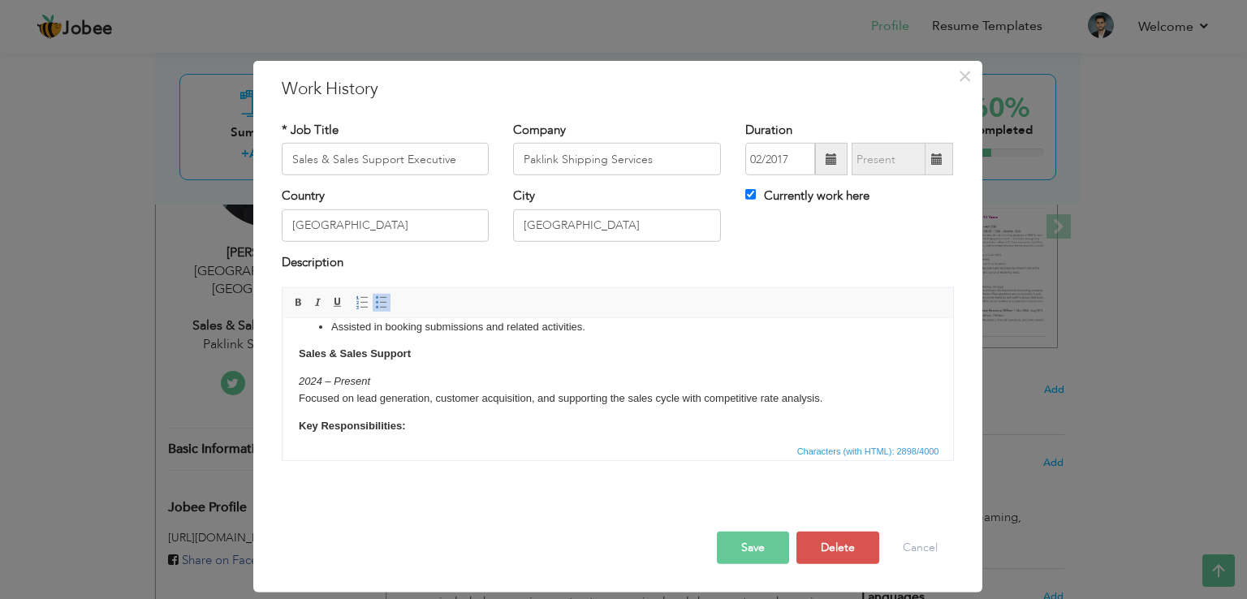
scroll to position [731, 0]
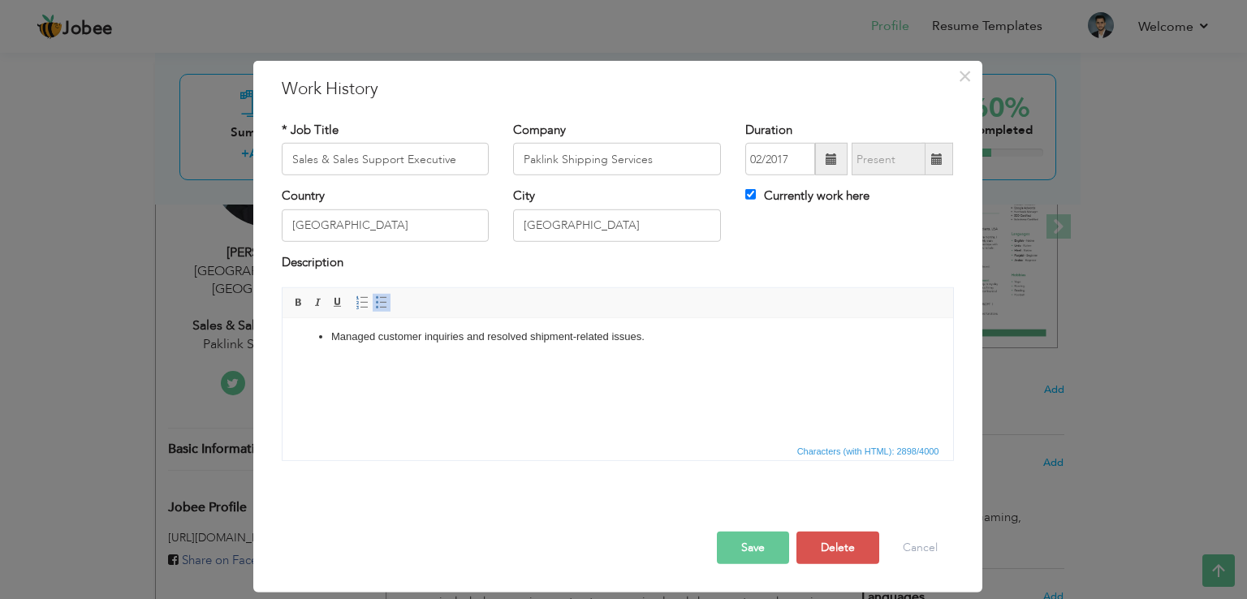
click at [349, 389] on p "Additional Skills / Soft Skills" at bounding box center [617, 408] width 638 height 102
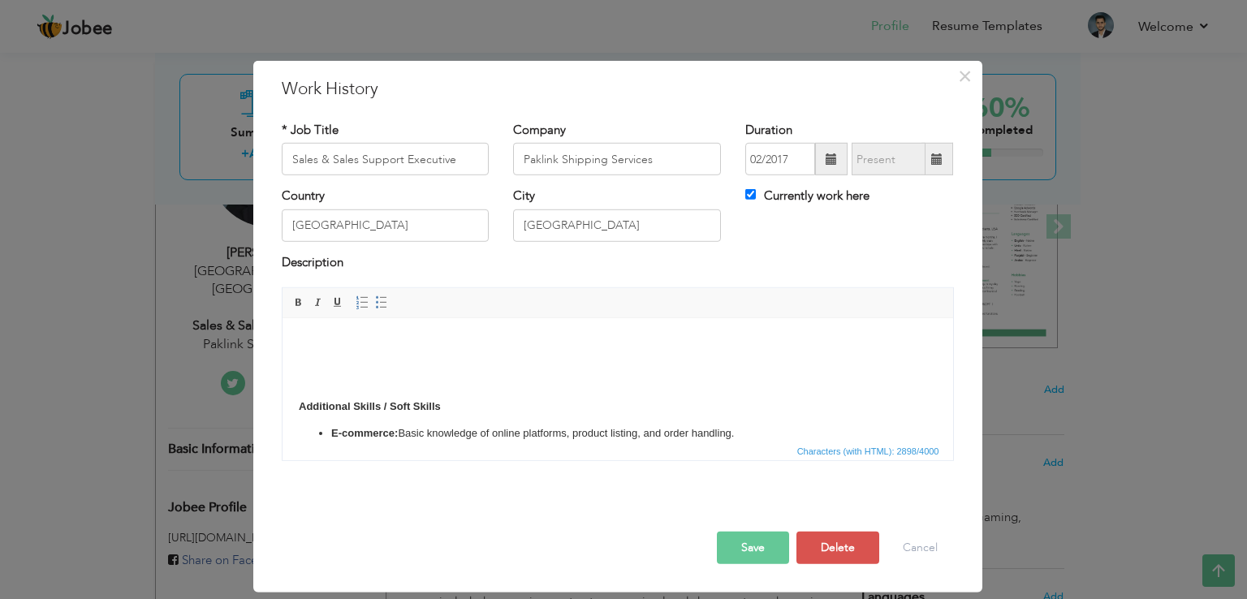
scroll to position [975, 0]
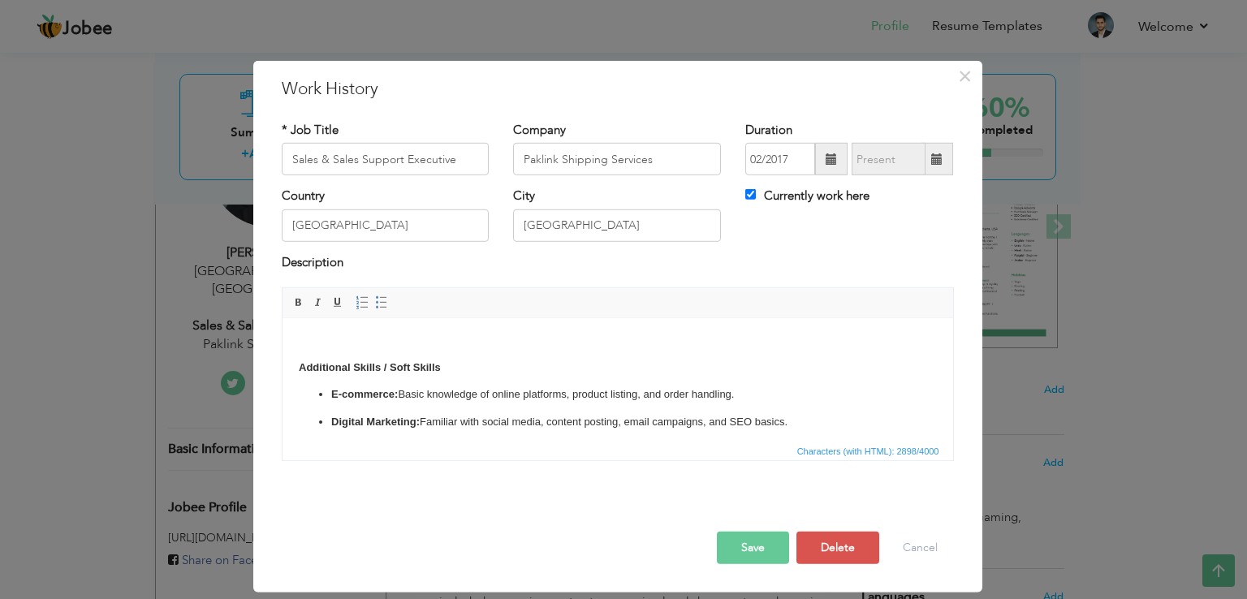
click at [348, 365] on p "Additional Skills / Soft Skills" at bounding box center [617, 326] width 638 height 102
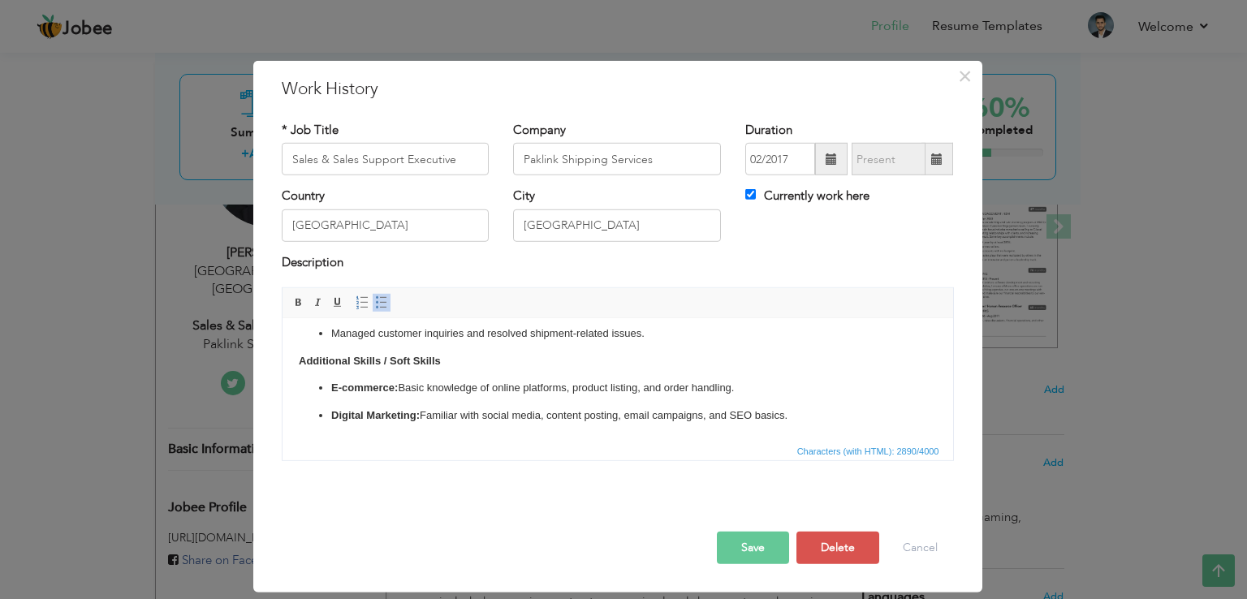
scroll to position [890, 0]
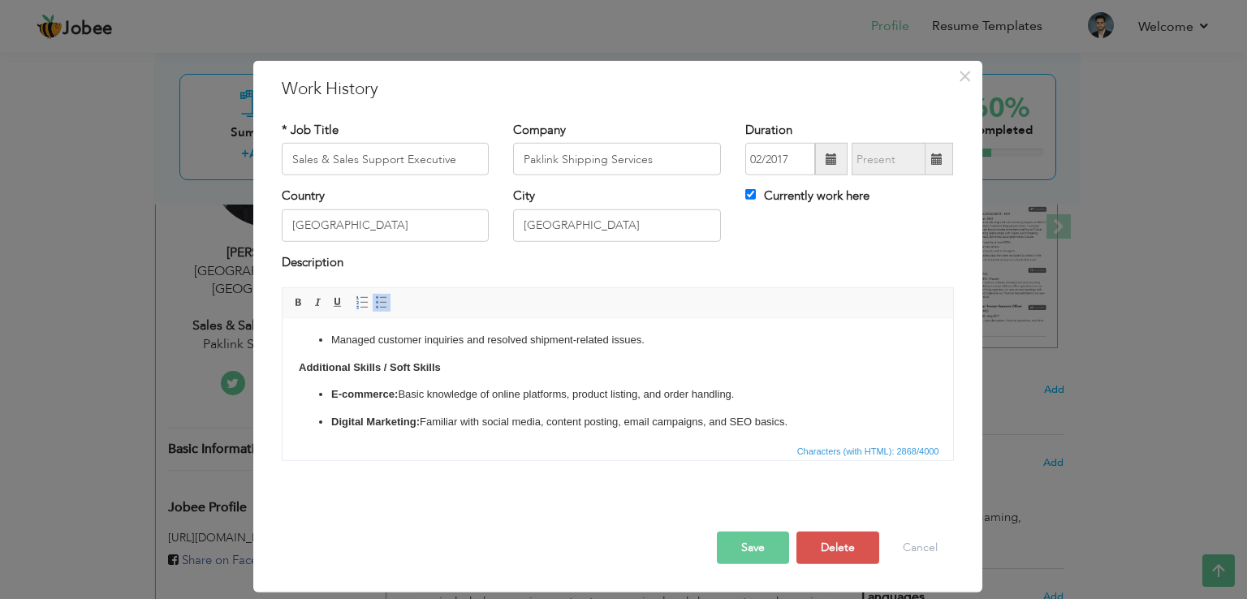
click at [733, 546] on button "Save" at bounding box center [753, 548] width 72 height 32
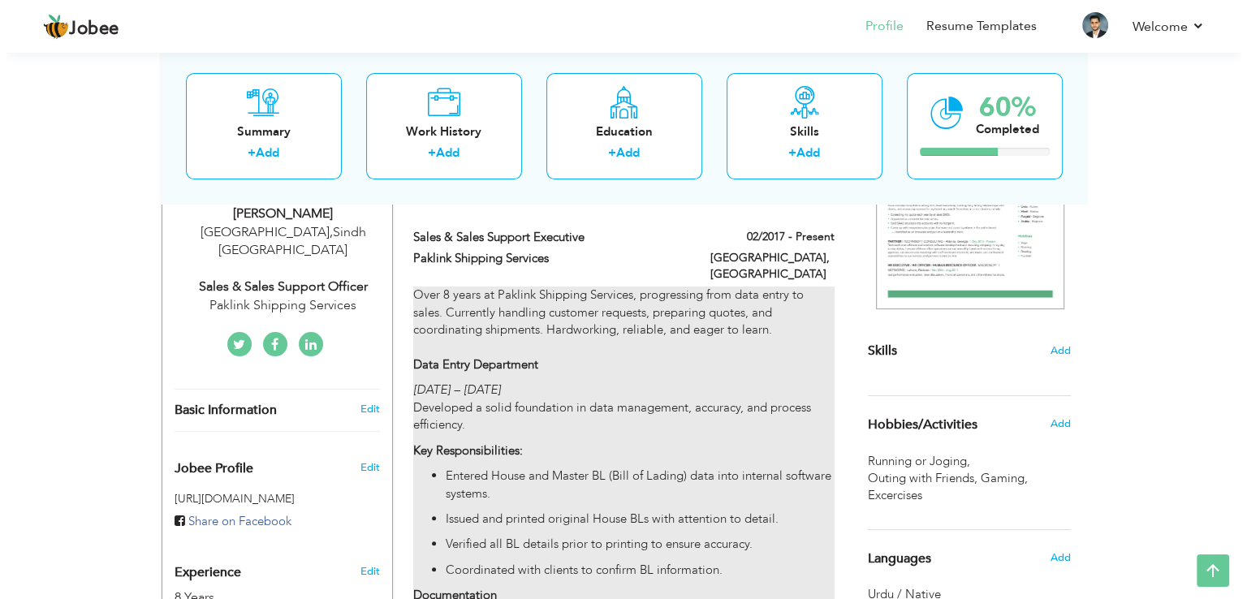
scroll to position [244, 0]
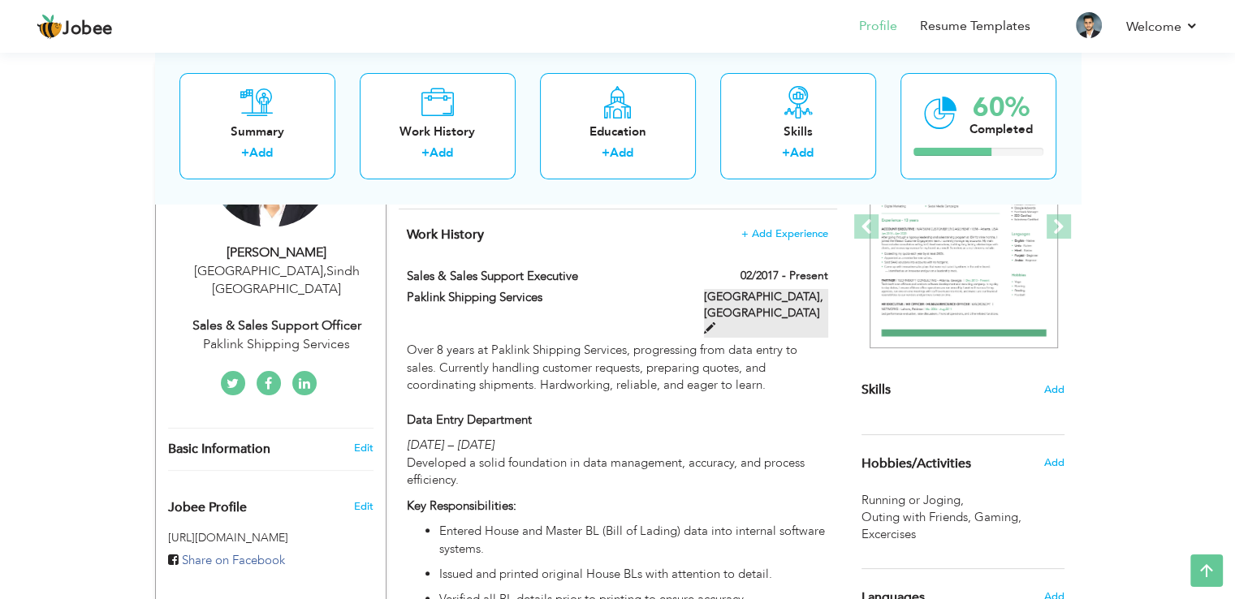
click at [776, 303] on label "Karachi, Pakistan" at bounding box center [766, 313] width 124 height 49
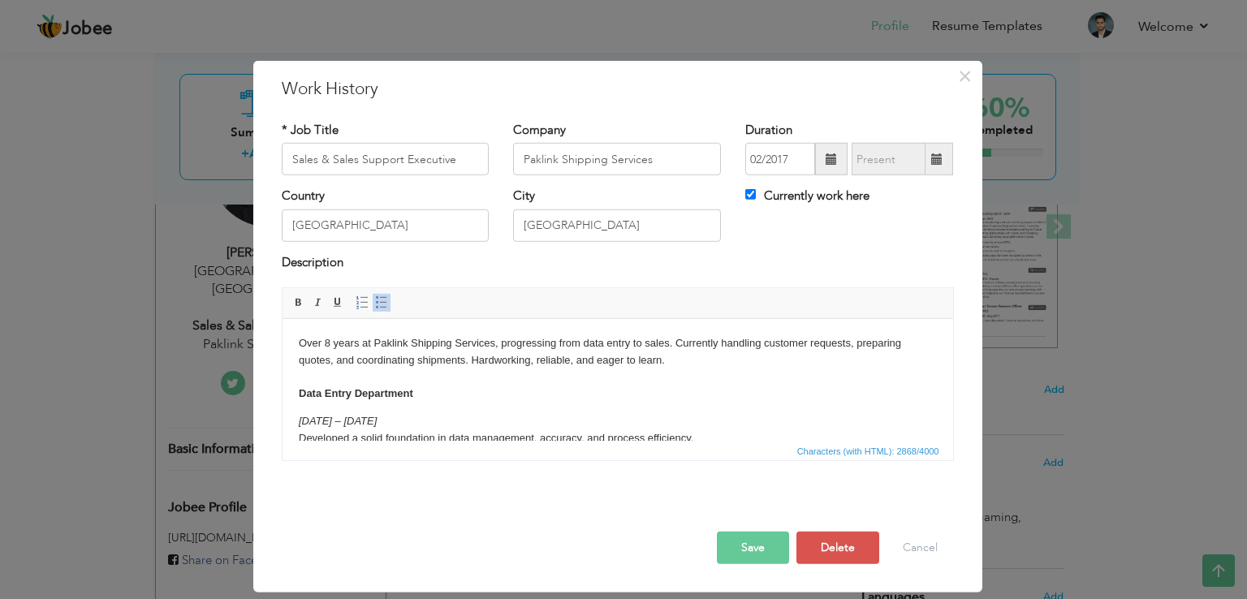
click at [545, 395] on p "Over 8 years at Paklink Shipping Services, progressing from data entry to sales…" at bounding box center [617, 368] width 638 height 67
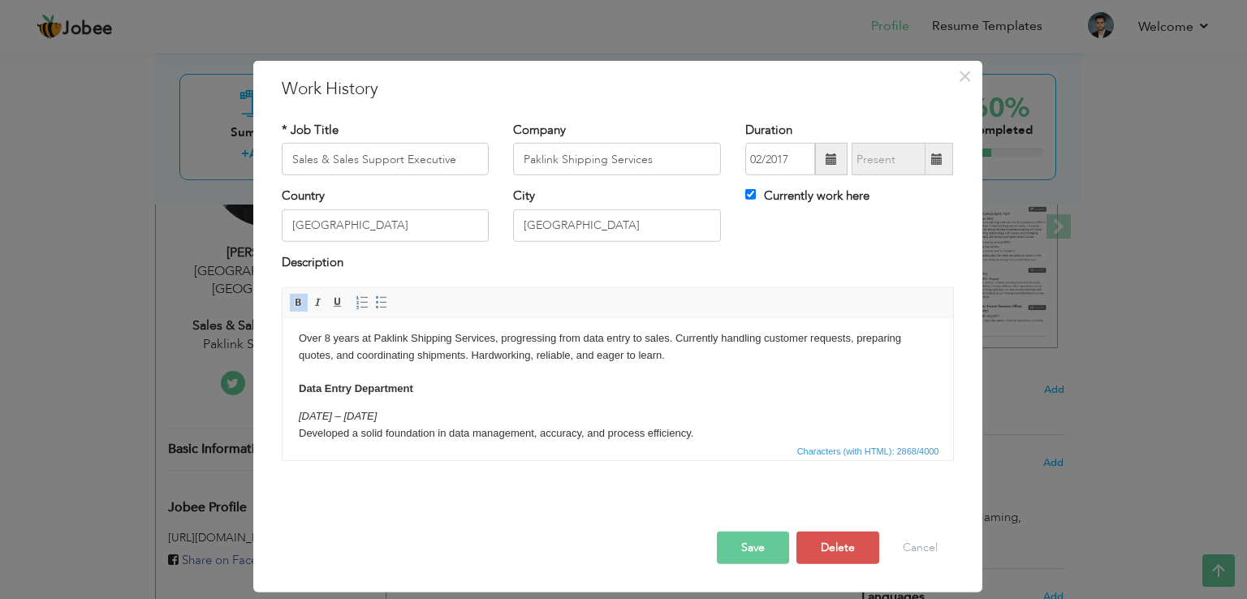
scroll to position [0, 0]
click at [682, 358] on p "Over 8 years at Paklink Shipping Services, progressing from data entry to sales…" at bounding box center [617, 368] width 638 height 67
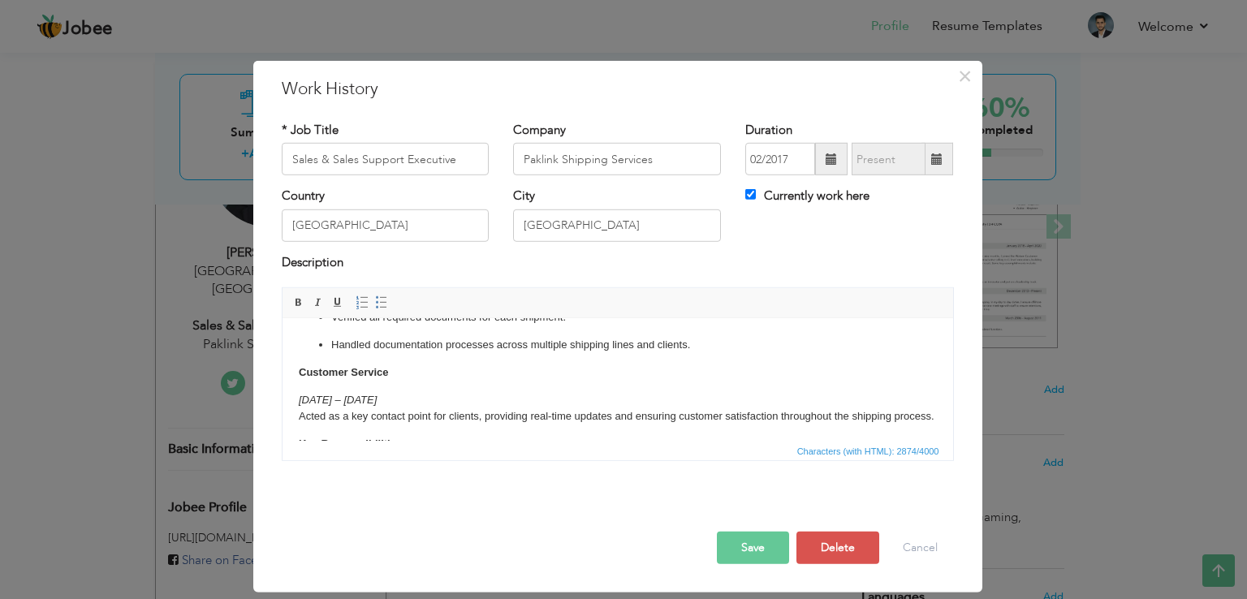
scroll to position [487, 0]
click at [497, 371] on p "Customer Service" at bounding box center [617, 369] width 638 height 17
click at [708, 348] on p "Handled documentation processes across multiple shipping lines and clients." at bounding box center [617, 342] width 573 height 17
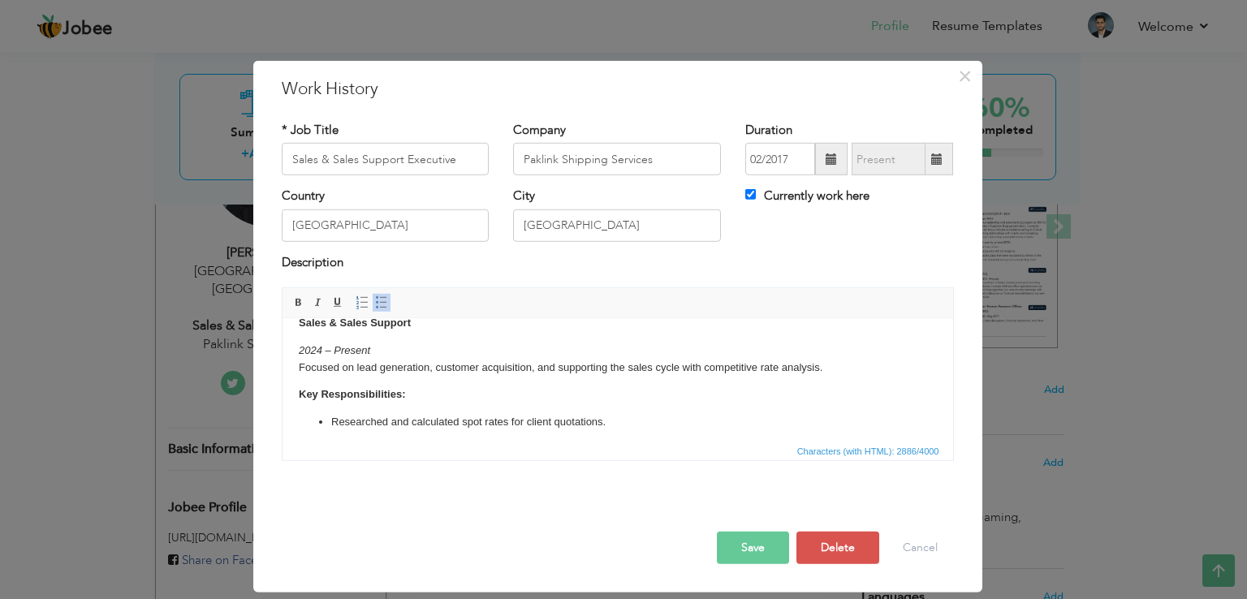
scroll to position [731, 0]
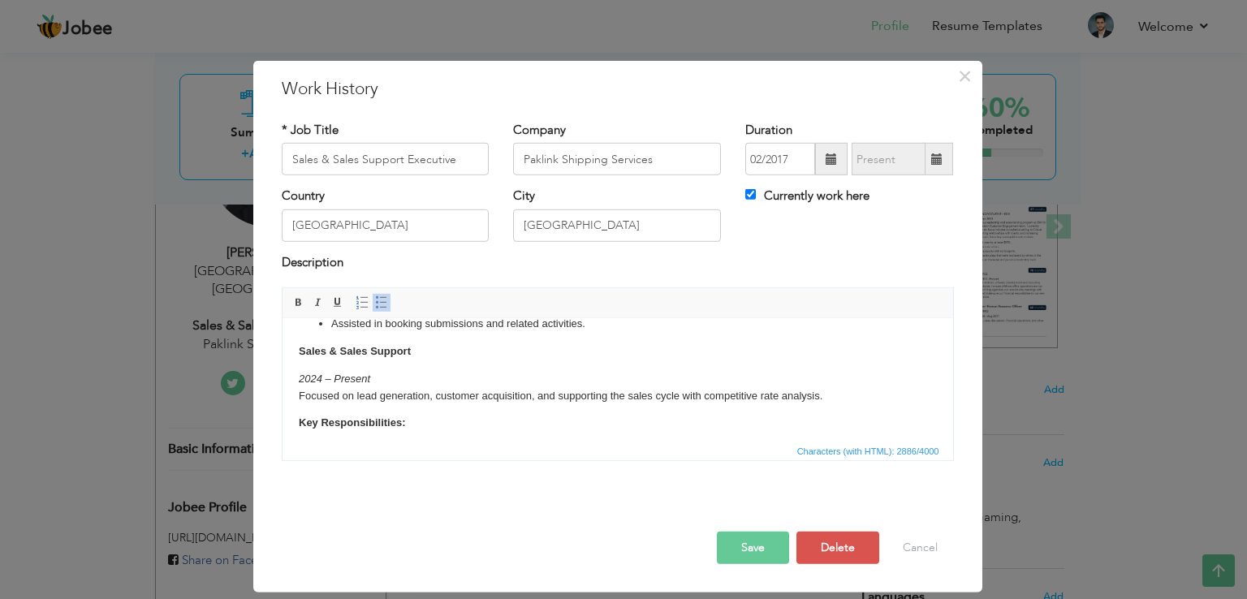
click at [590, 333] on p "Assisted in booking submissions and related activities." at bounding box center [617, 324] width 573 height 17
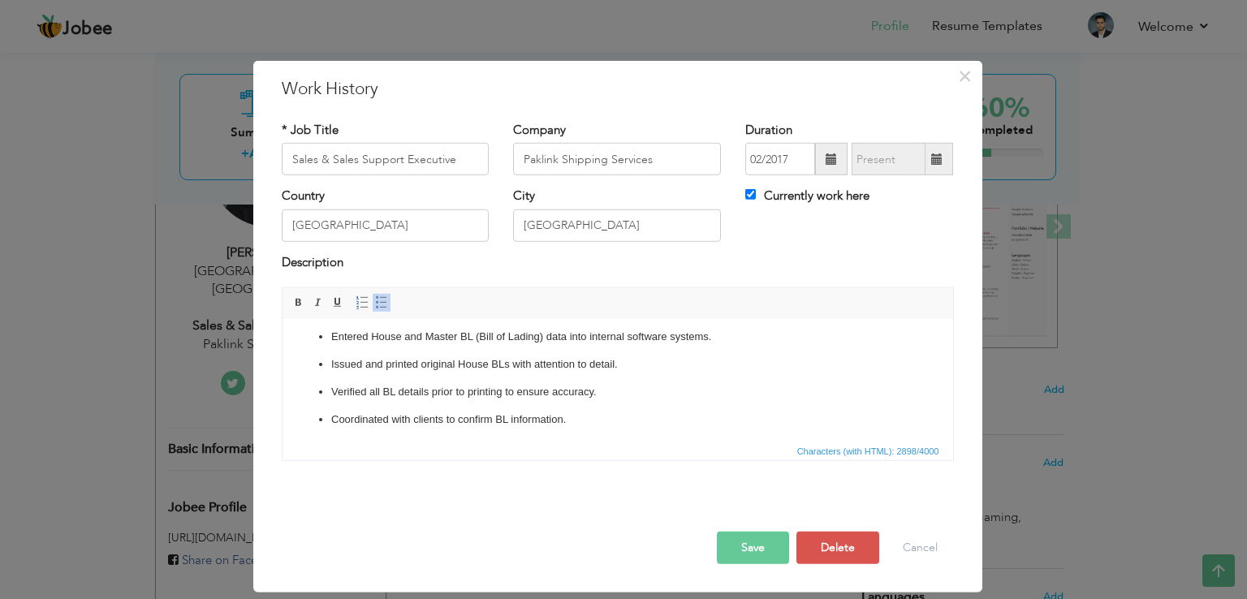
scroll to position [244, 0]
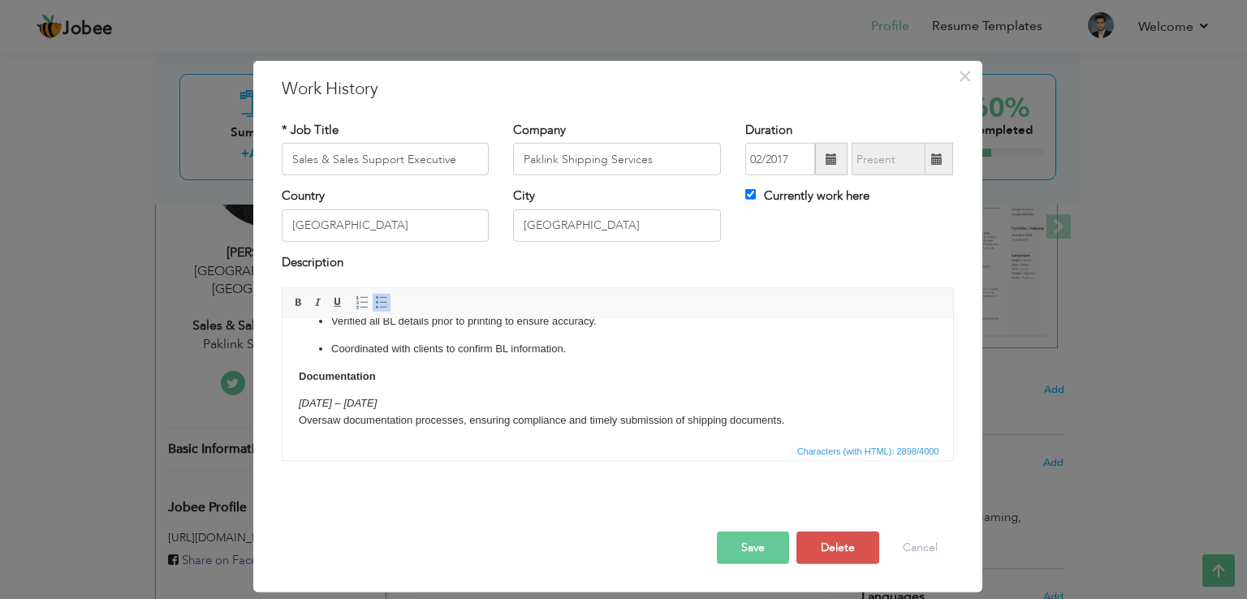
click at [590, 348] on p "Coordinated with clients to confirm BL information." at bounding box center [617, 349] width 573 height 17
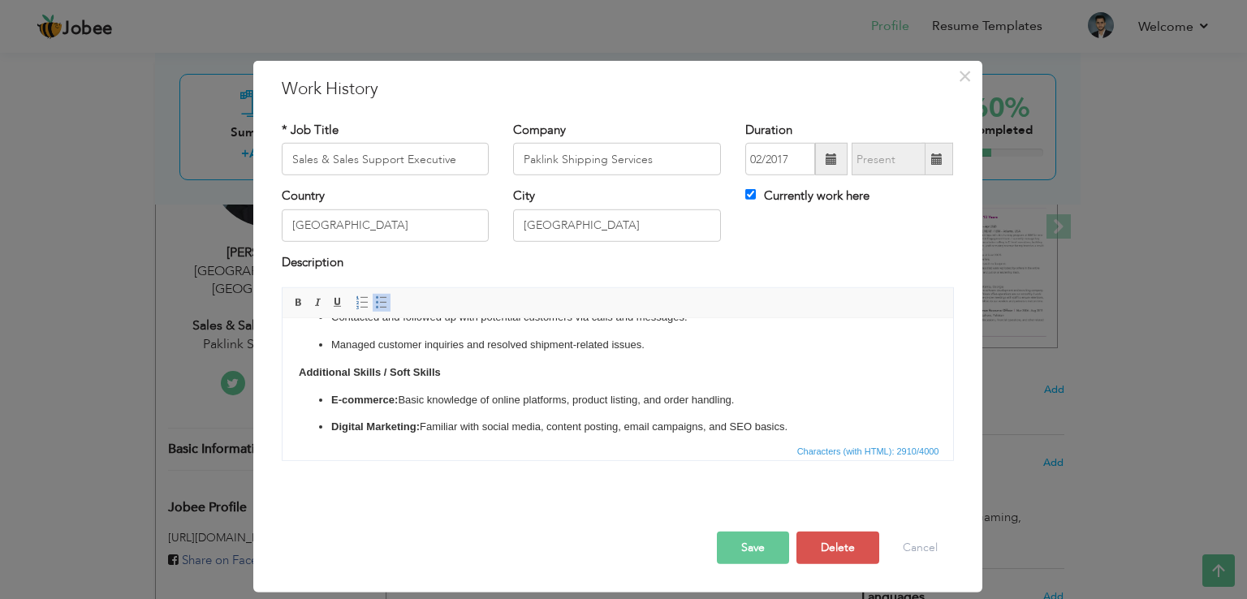
scroll to position [981, 0]
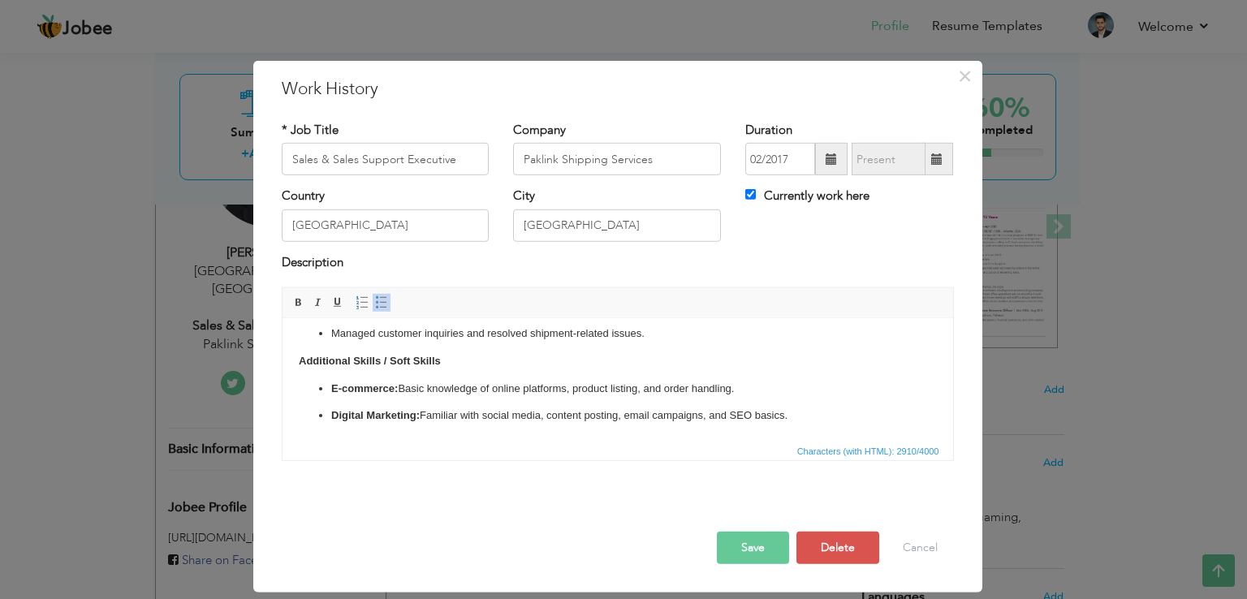
click at [649, 331] on p "Managed customer inquiries and resolved shipment-related issues." at bounding box center [617, 334] width 573 height 17
click at [741, 549] on button "Save" at bounding box center [753, 548] width 72 height 32
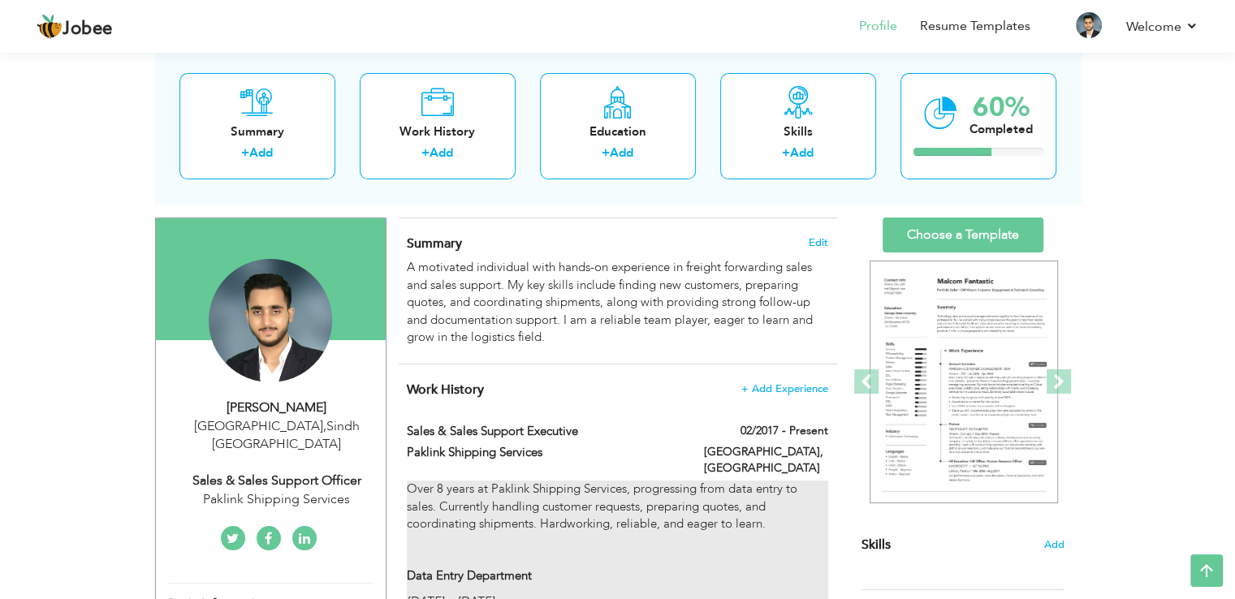
scroll to position [0, 0]
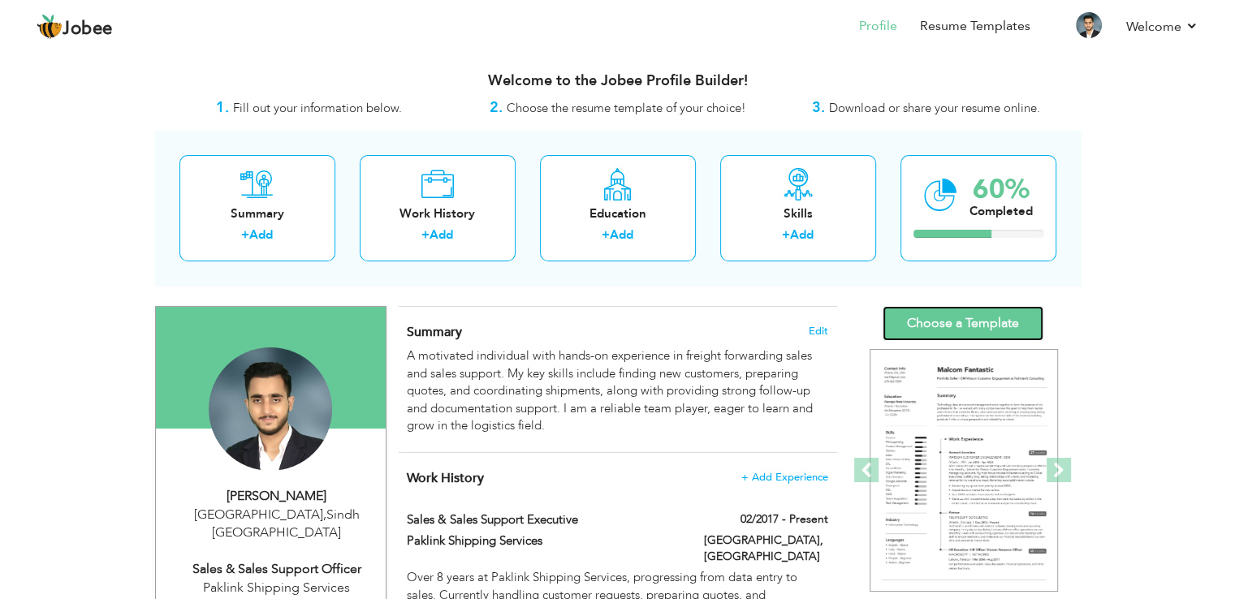
click at [948, 316] on link "Choose a Template" at bounding box center [963, 323] width 161 height 35
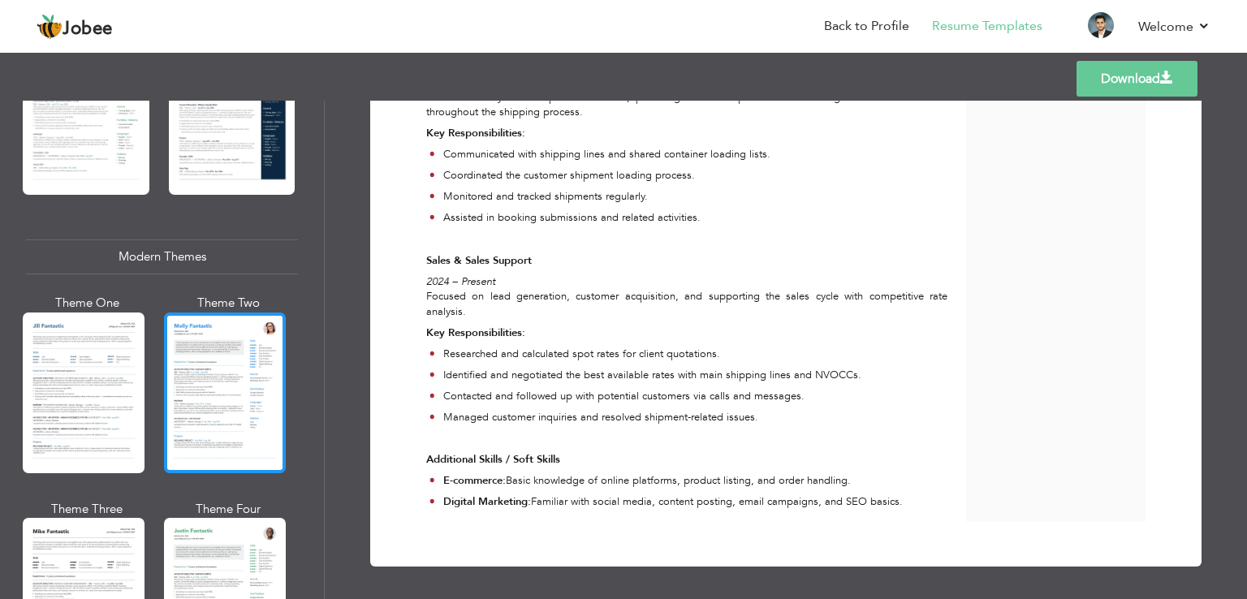
scroll to position [487, 0]
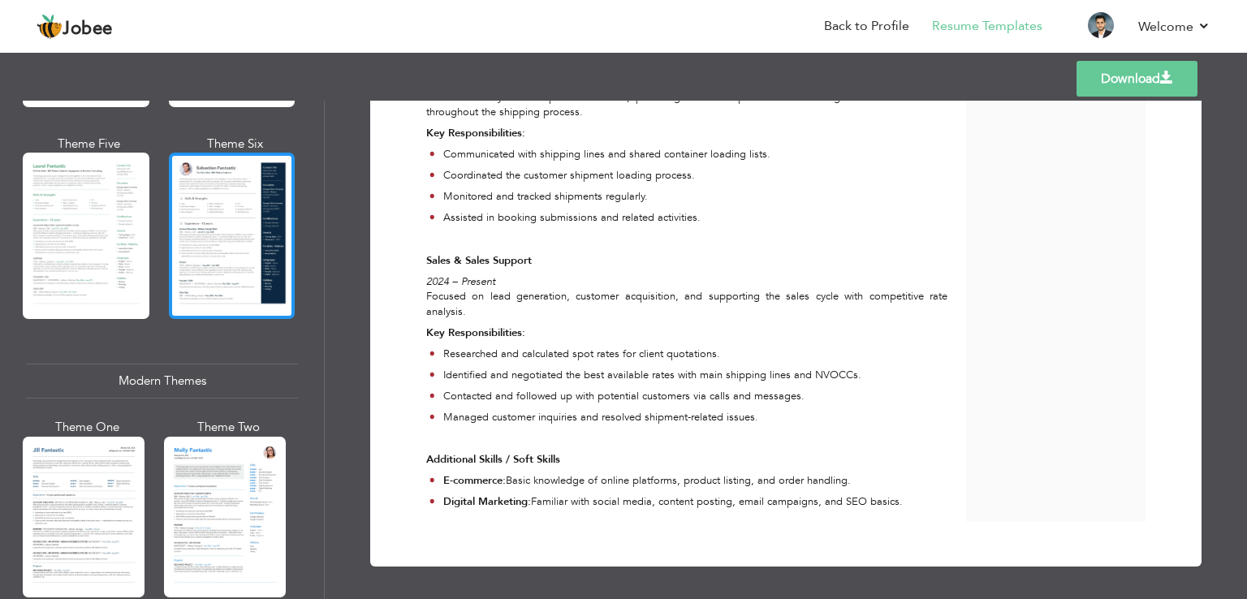
click at [231, 261] on div at bounding box center [232, 236] width 127 height 166
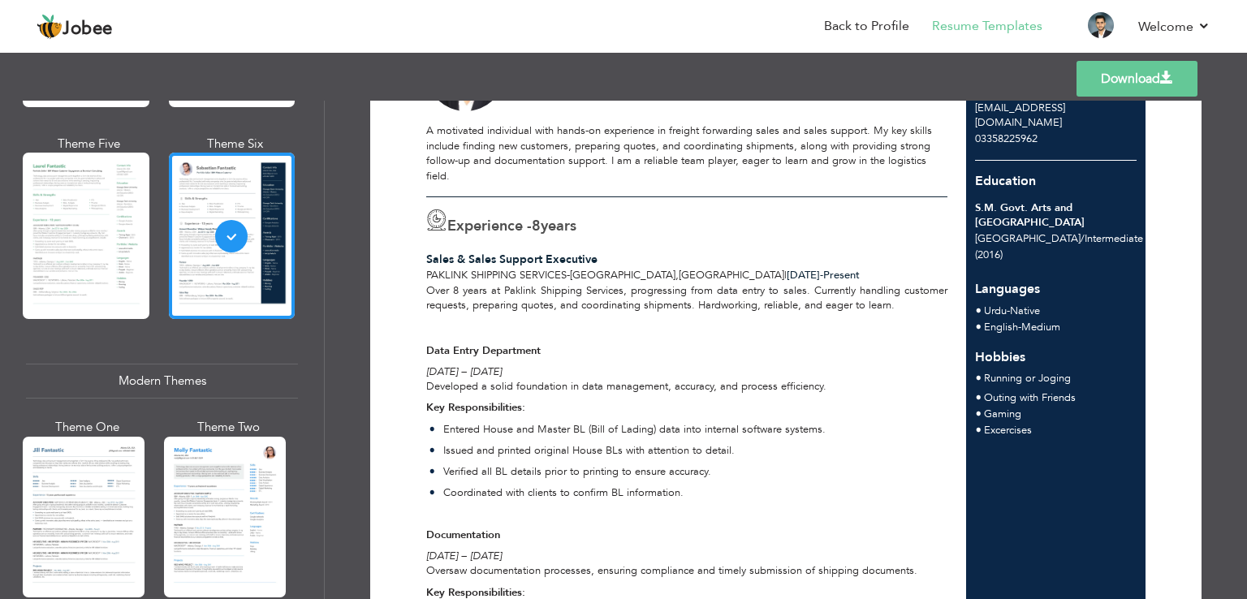
scroll to position [0, 0]
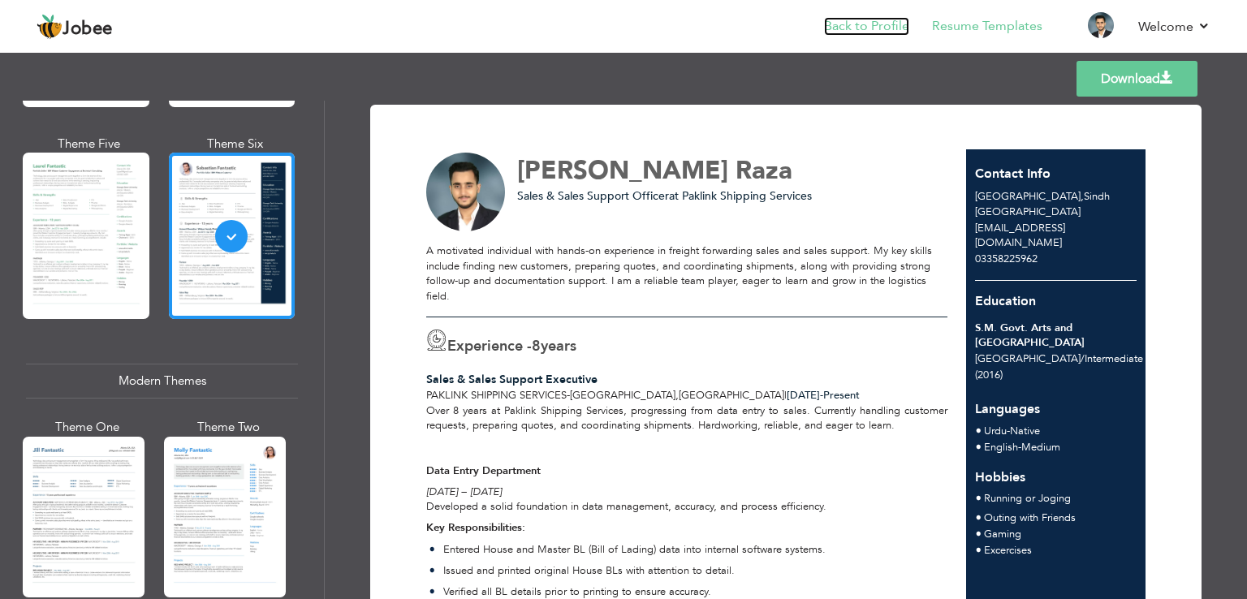
click at [879, 32] on link "Back to Profile" at bounding box center [866, 26] width 85 height 19
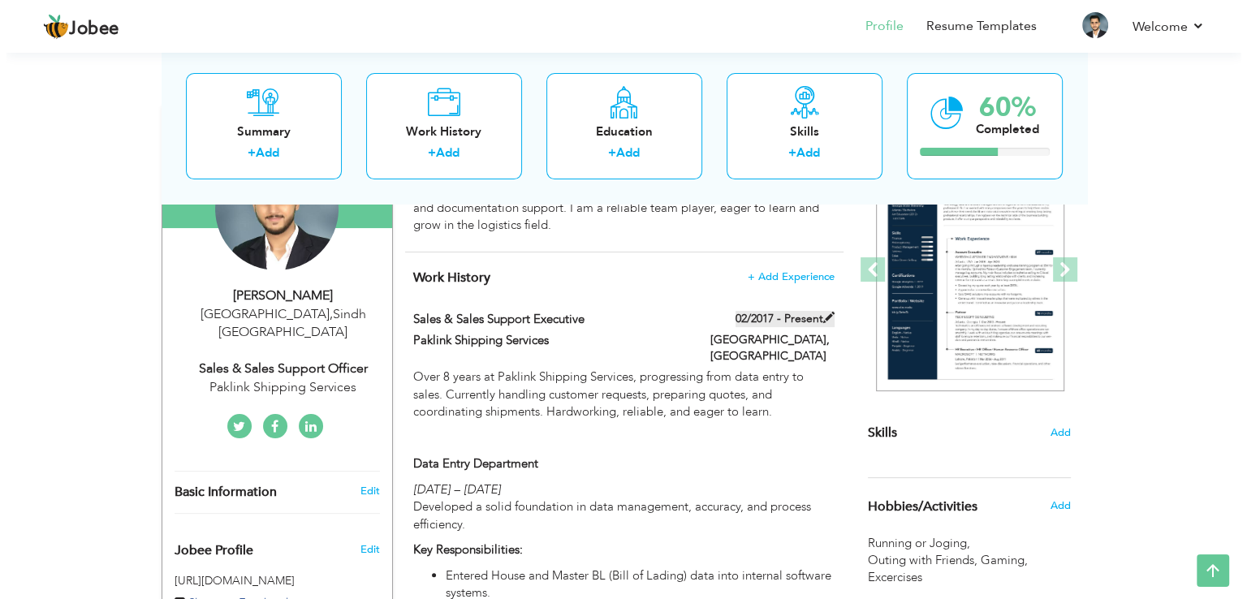
scroll to position [162, 0]
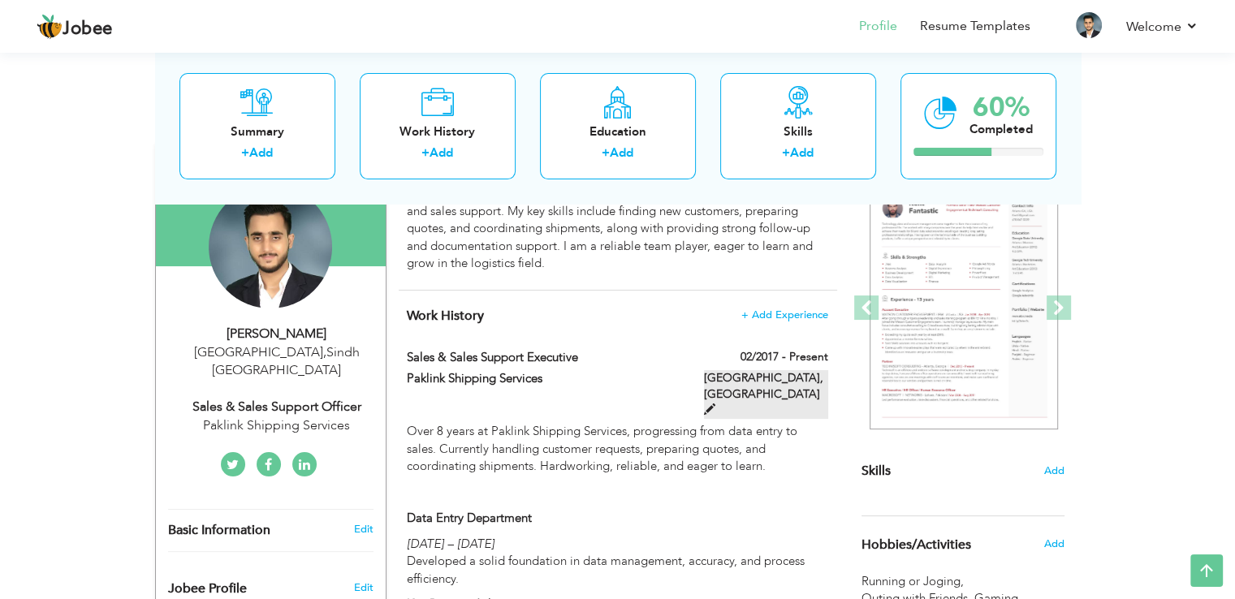
click at [785, 378] on label "Karachi, Pakistan" at bounding box center [766, 394] width 124 height 49
type input "Sales & Sales Support Executive"
type input "Paklink Shipping Services"
type input "02/2017"
type input "[GEOGRAPHIC_DATA]"
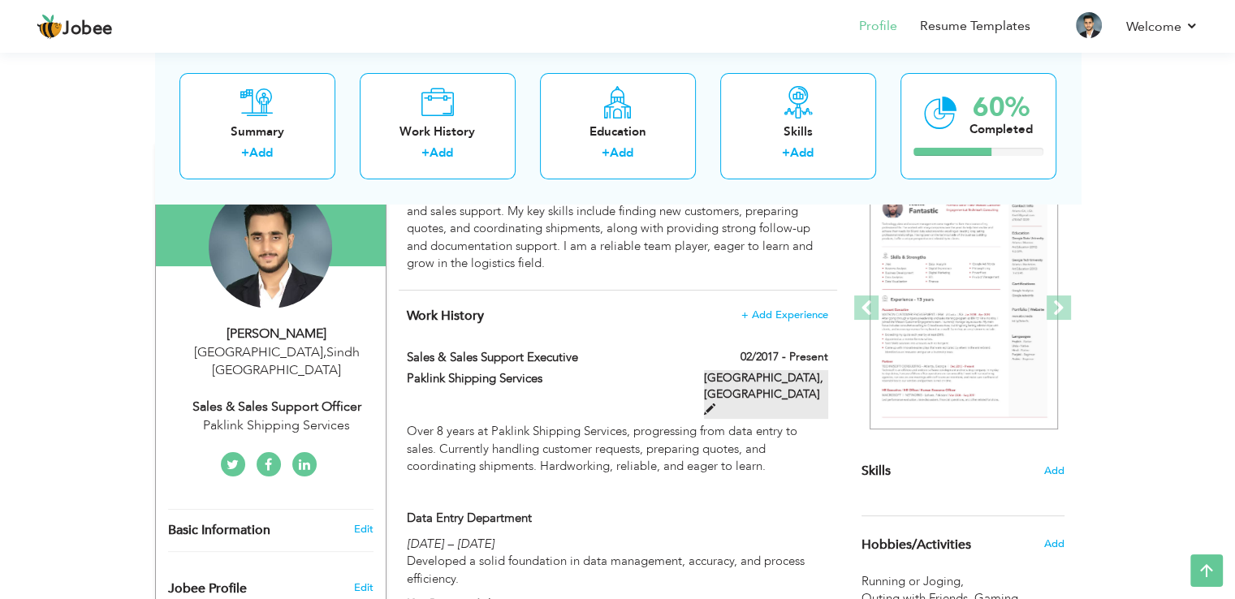
type input "[GEOGRAPHIC_DATA]"
checkbox input "true"
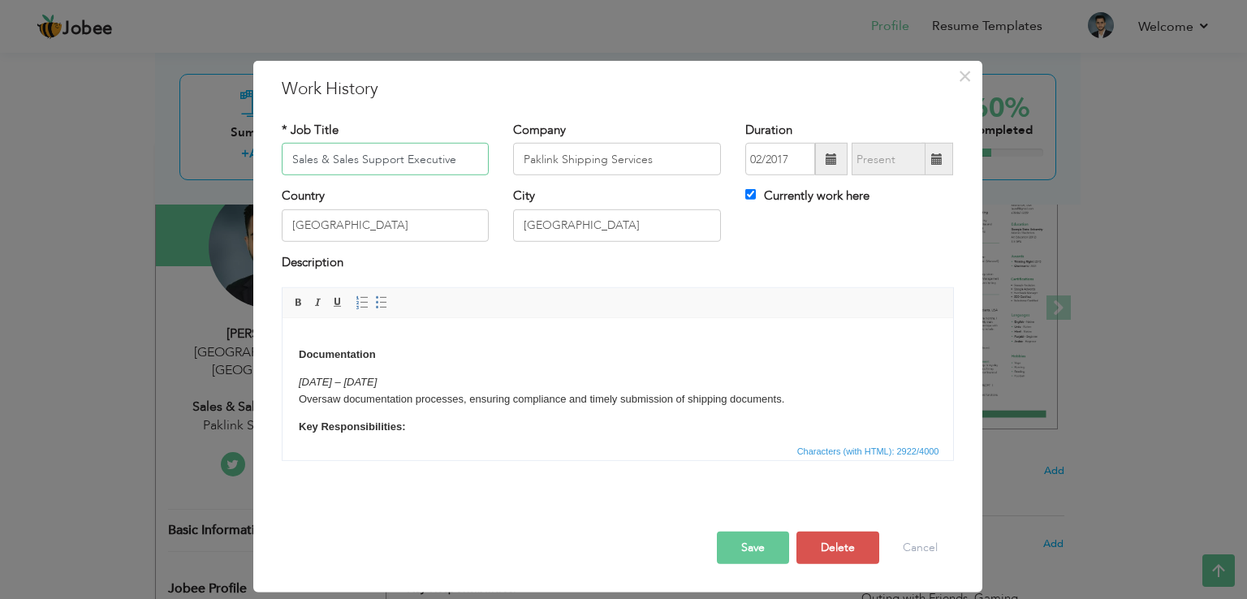
scroll to position [244, 0]
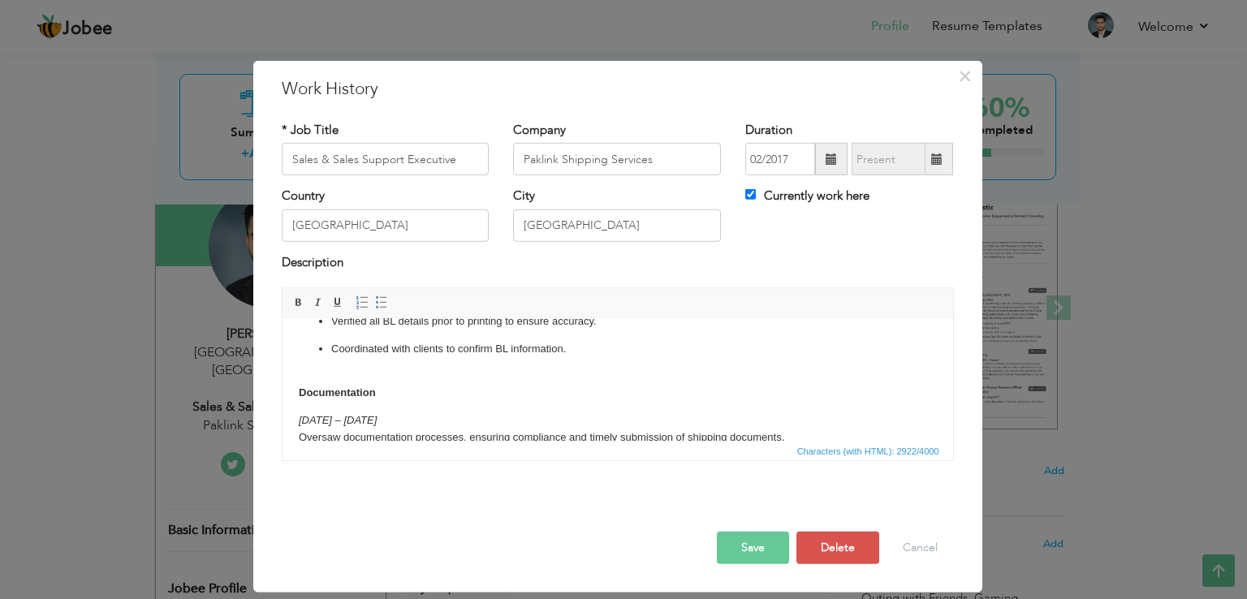
click at [413, 389] on p "Documentation" at bounding box center [617, 393] width 638 height 17
click at [418, 389] on p "Documentation Department ​​​​​​​" at bounding box center [617, 393] width 638 height 17
click at [301, 303] on span at bounding box center [298, 302] width 13 height 13
click at [485, 415] on p "2018 – 2021 Oversaw documentation processes, ensuring compliance and timely sub…" at bounding box center [617, 430] width 638 height 34
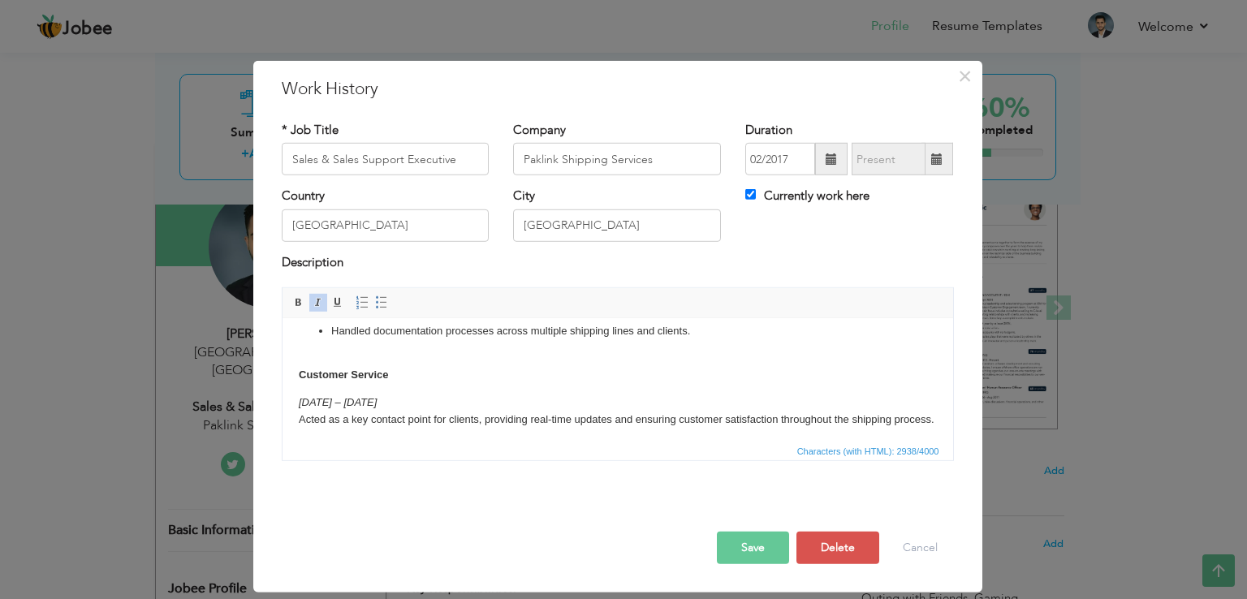
scroll to position [487, 0]
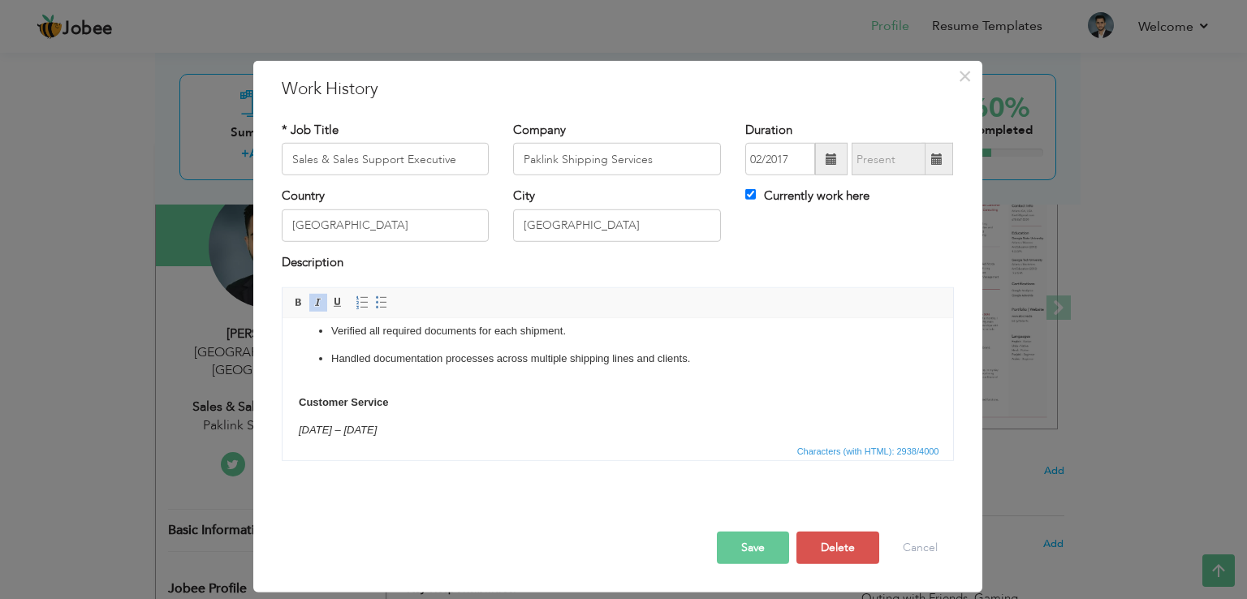
click at [422, 407] on p "Customer Service" at bounding box center [617, 403] width 638 height 17
click at [388, 400] on p "Customer Service Department ​​​​​​​" at bounding box center [617, 403] width 638 height 17
click at [411, 404] on p "Customer Service Department" at bounding box center [617, 403] width 638 height 17
click at [293, 302] on span at bounding box center [298, 302] width 13 height 13
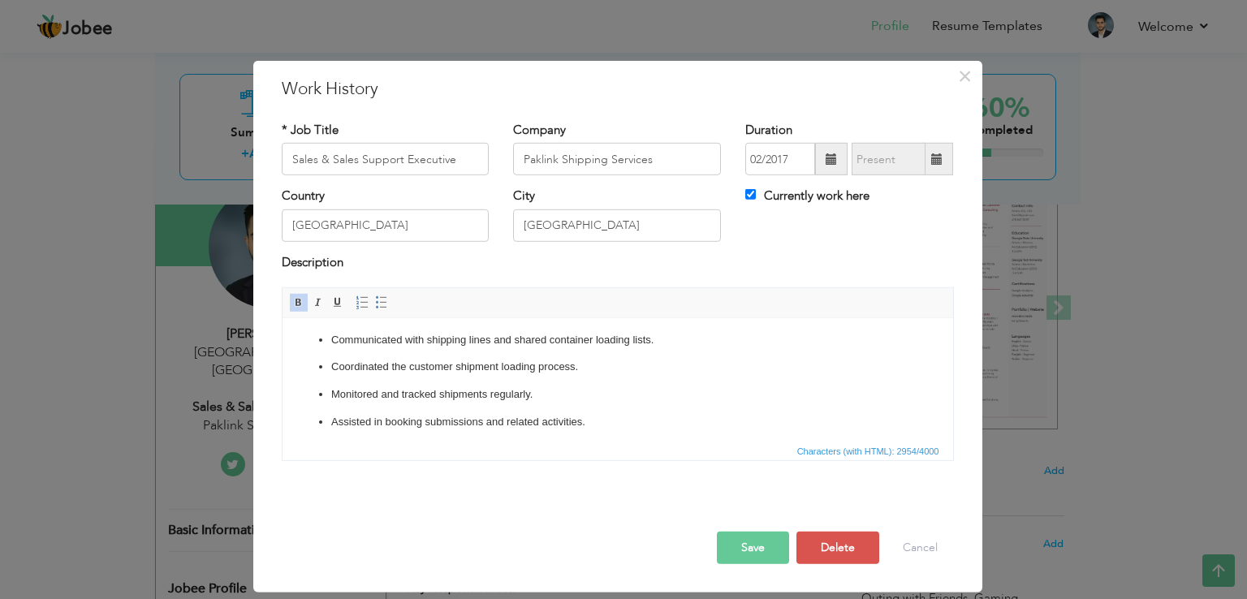
scroll to position [731, 0]
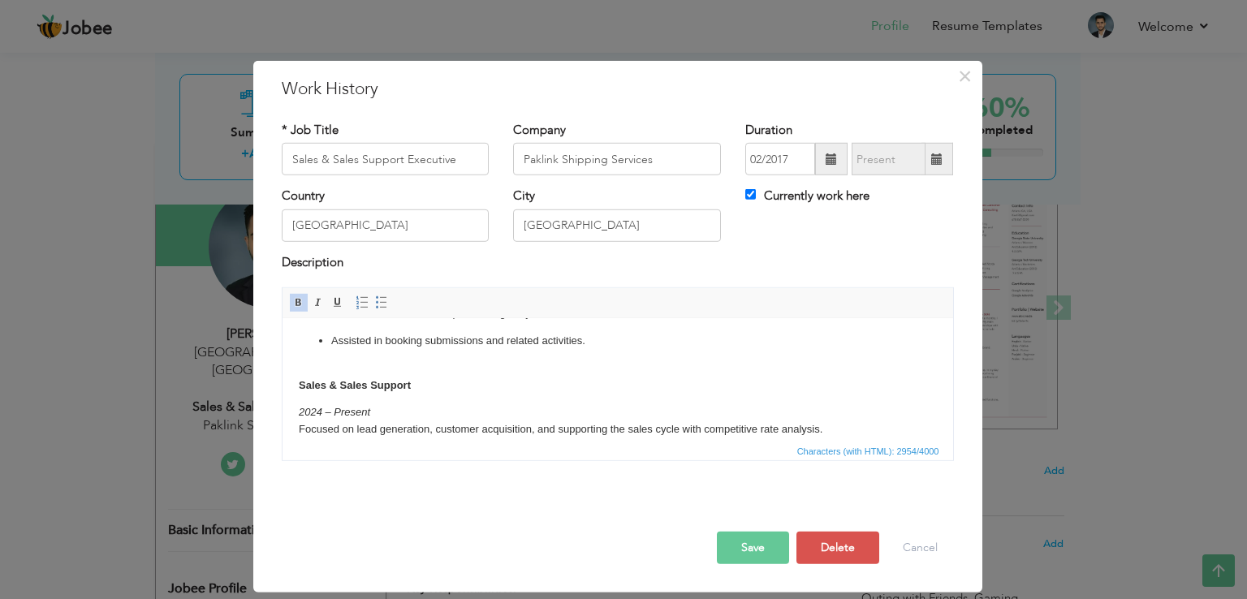
click at [448, 387] on body "Over 8 years at Paklink Shipping Services, progressing from data entry to sales…" at bounding box center [617, 139] width 638 height 1070
click at [447, 395] on p "Sales & Sales Support Department ​​​​​​​" at bounding box center [617, 386] width 638 height 17
click at [300, 301] on span at bounding box center [298, 302] width 13 height 13
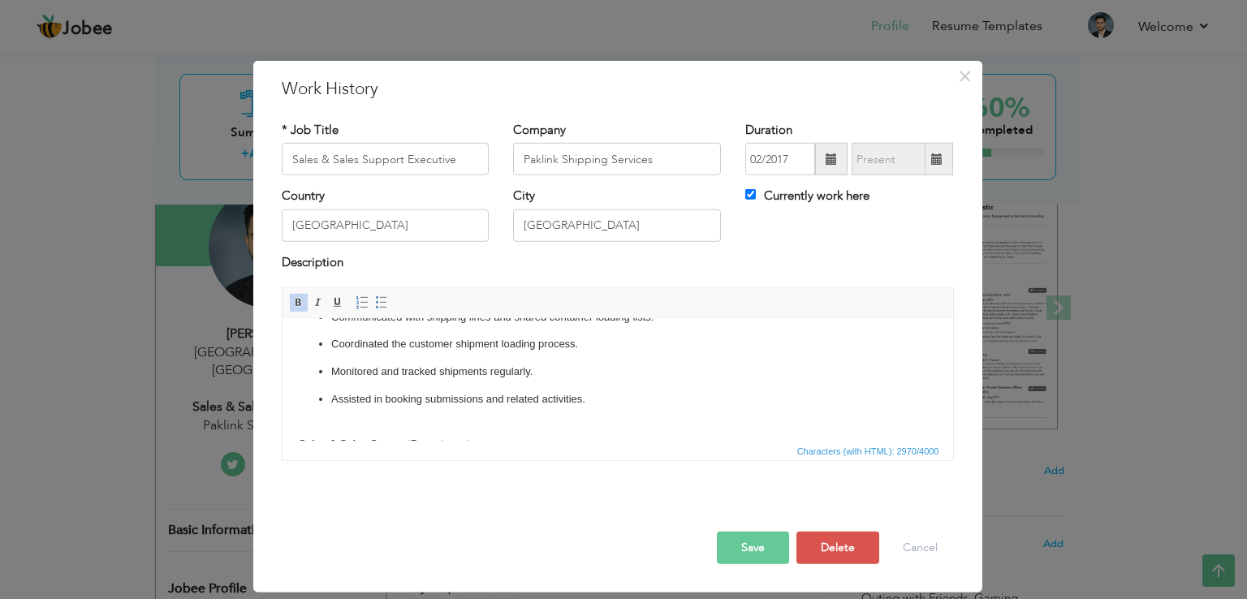
scroll to position [754, 0]
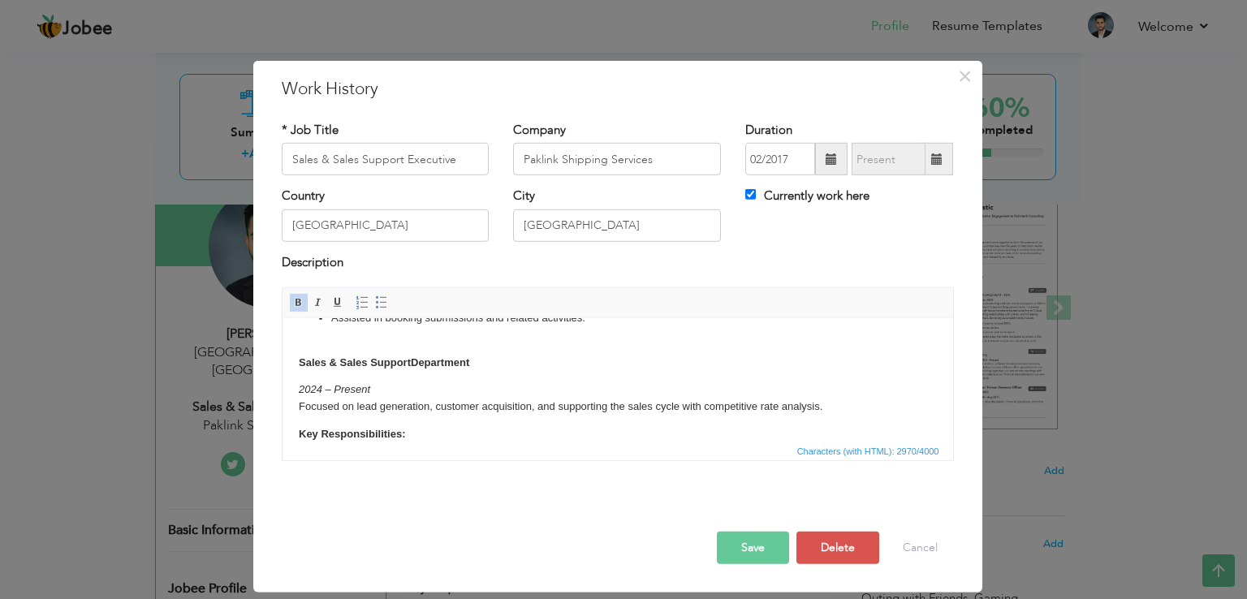
click at [555, 372] on p "Sales & Sales Support Department" at bounding box center [617, 363] width 638 height 17
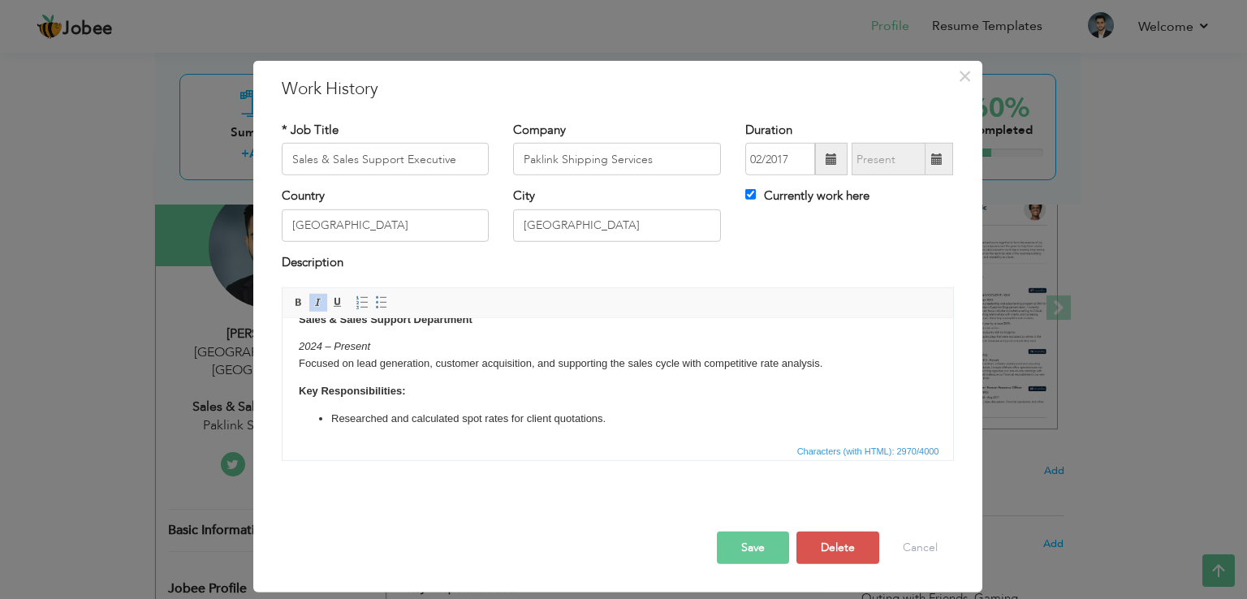
scroll to position [835, 0]
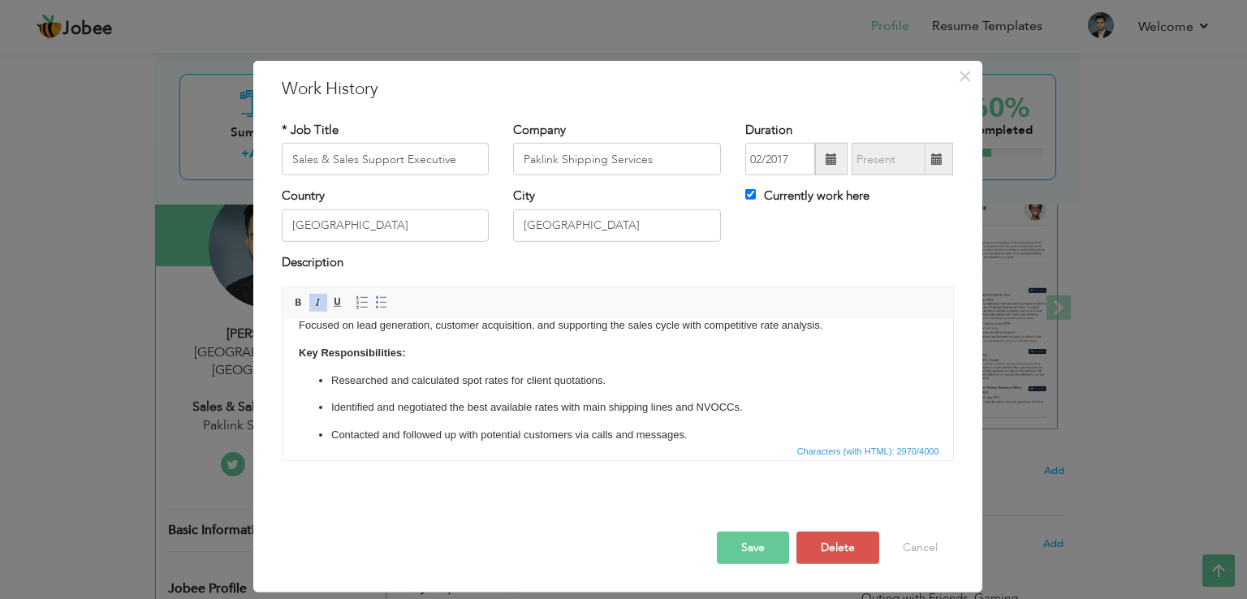
click at [367, 359] on strong "Key Responsibilities:" at bounding box center [351, 353] width 106 height 12
click at [760, 545] on button "Save" at bounding box center [753, 548] width 72 height 32
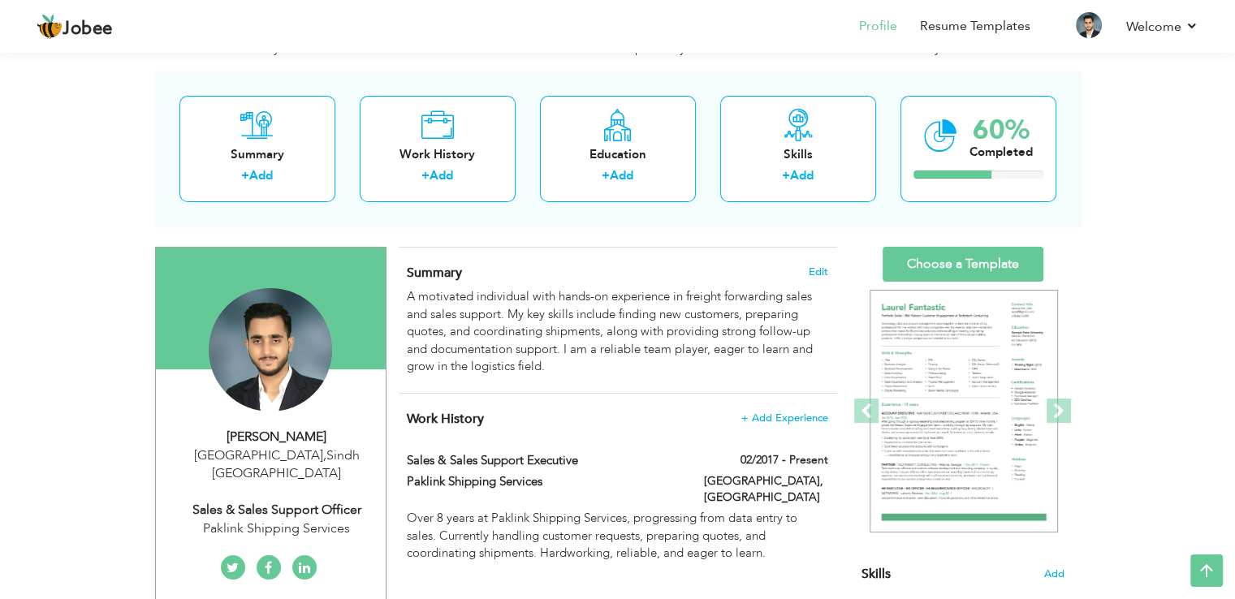
scroll to position [0, 0]
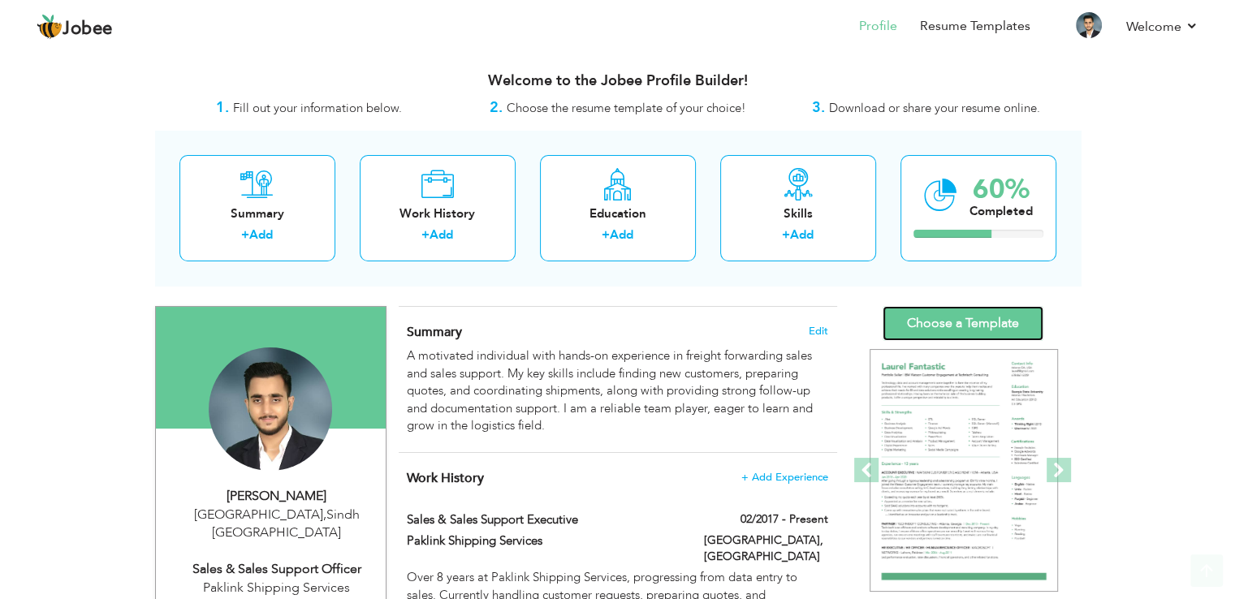
click at [938, 336] on link "Choose a Template" at bounding box center [963, 323] width 161 height 35
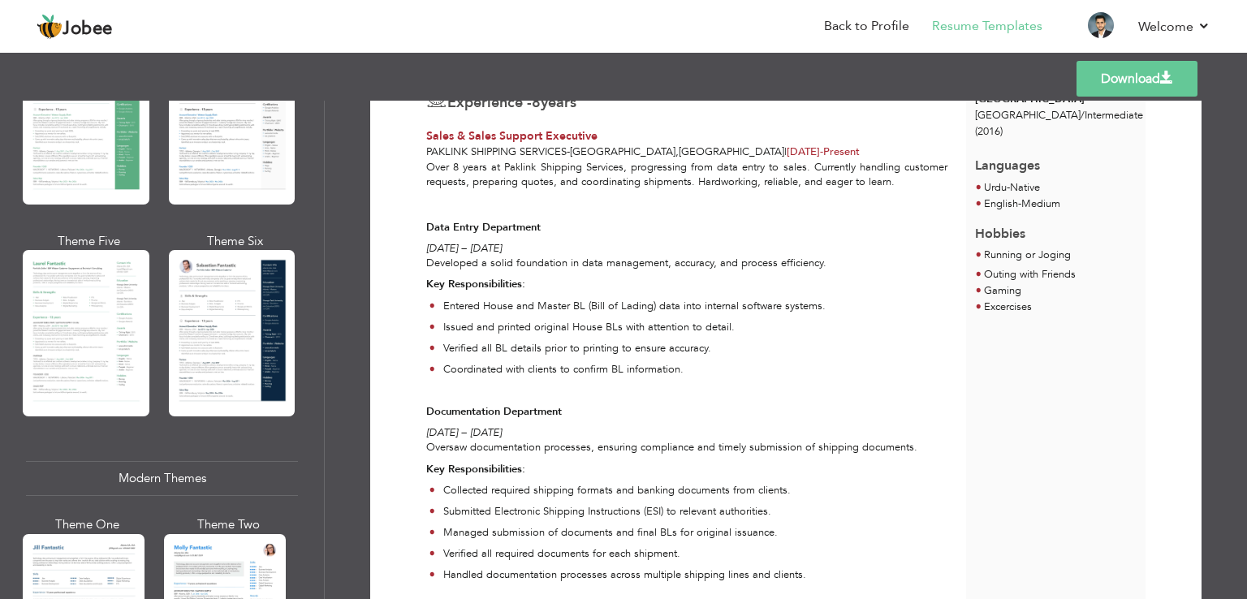
scroll to position [487, 0]
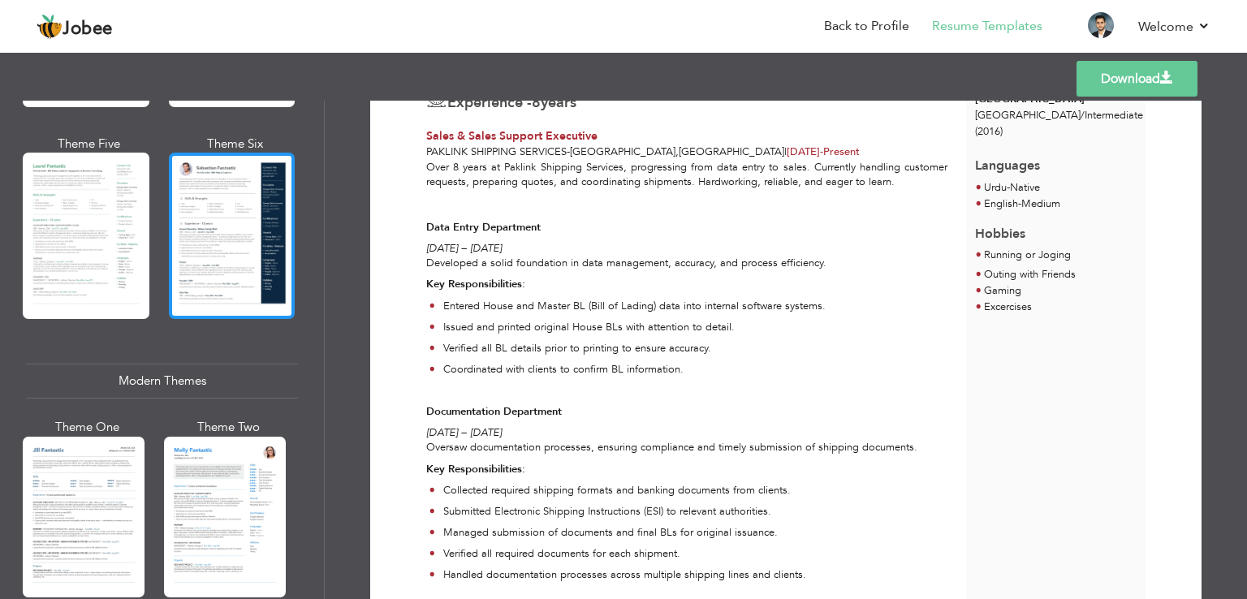
click at [231, 252] on div at bounding box center [232, 236] width 127 height 166
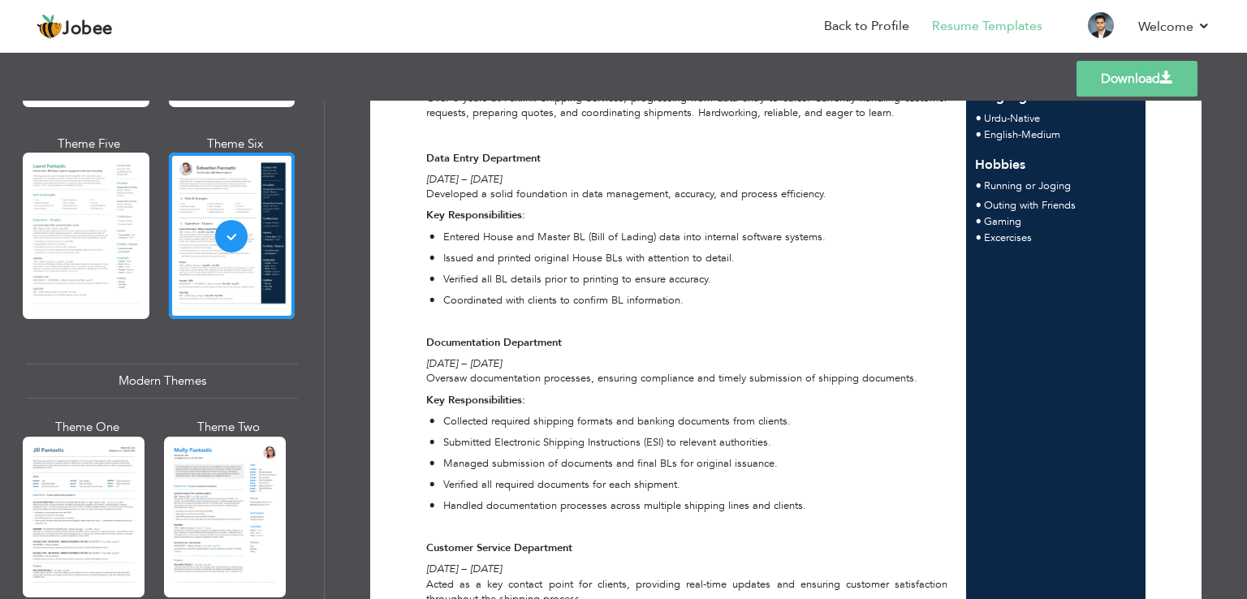
scroll to position [0, 0]
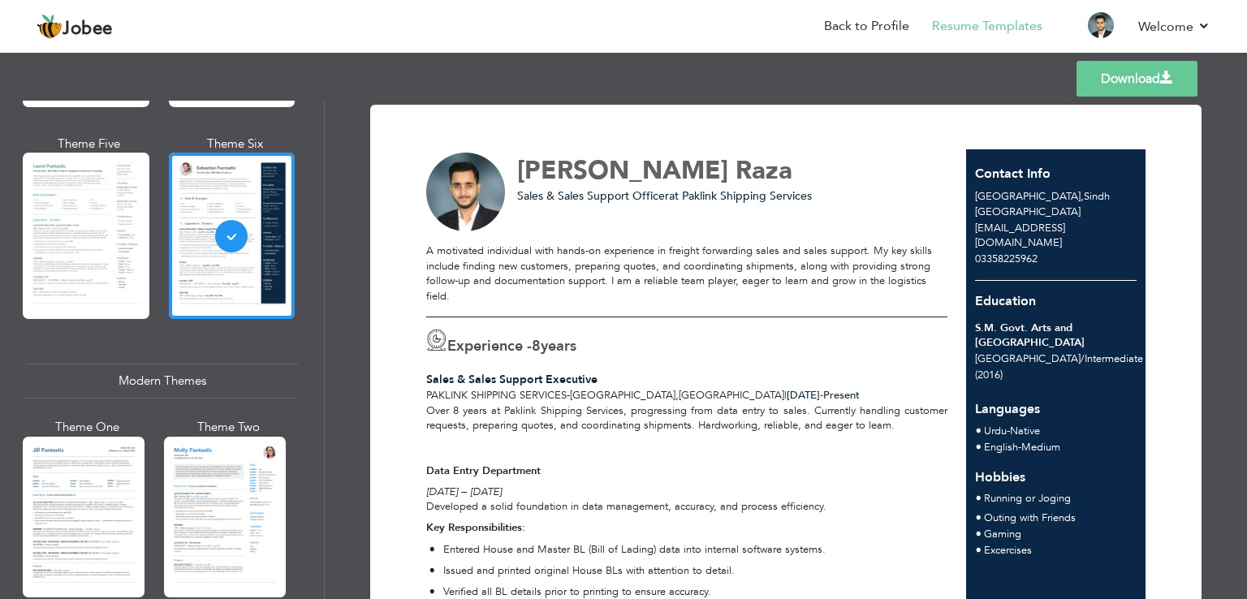
click at [1099, 92] on link "Download" at bounding box center [1137, 79] width 121 height 36
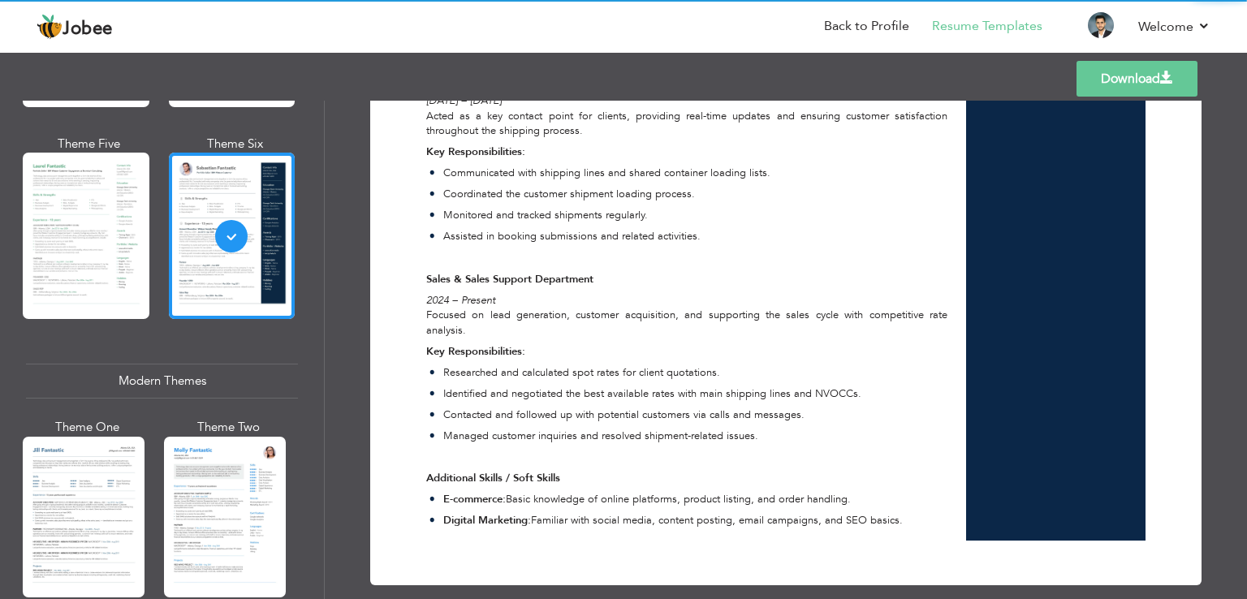
scroll to position [800, 0]
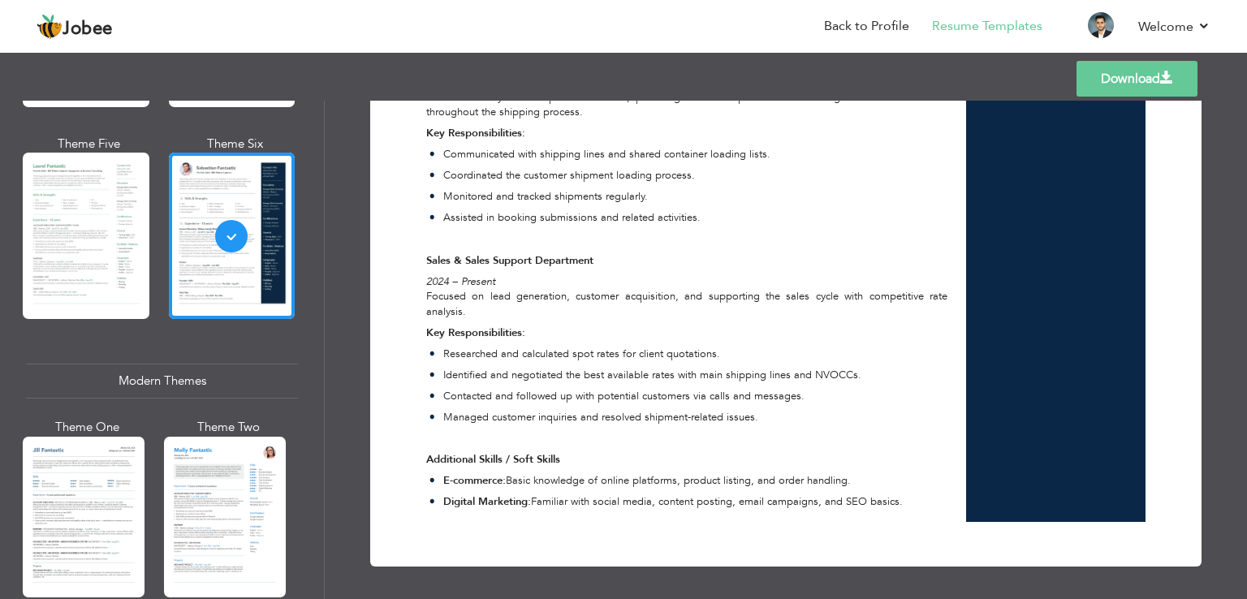
click at [702, 305] on p "2024 – Present Focused on lead generation, customer acquisition, and supporting…" at bounding box center [686, 296] width 521 height 45
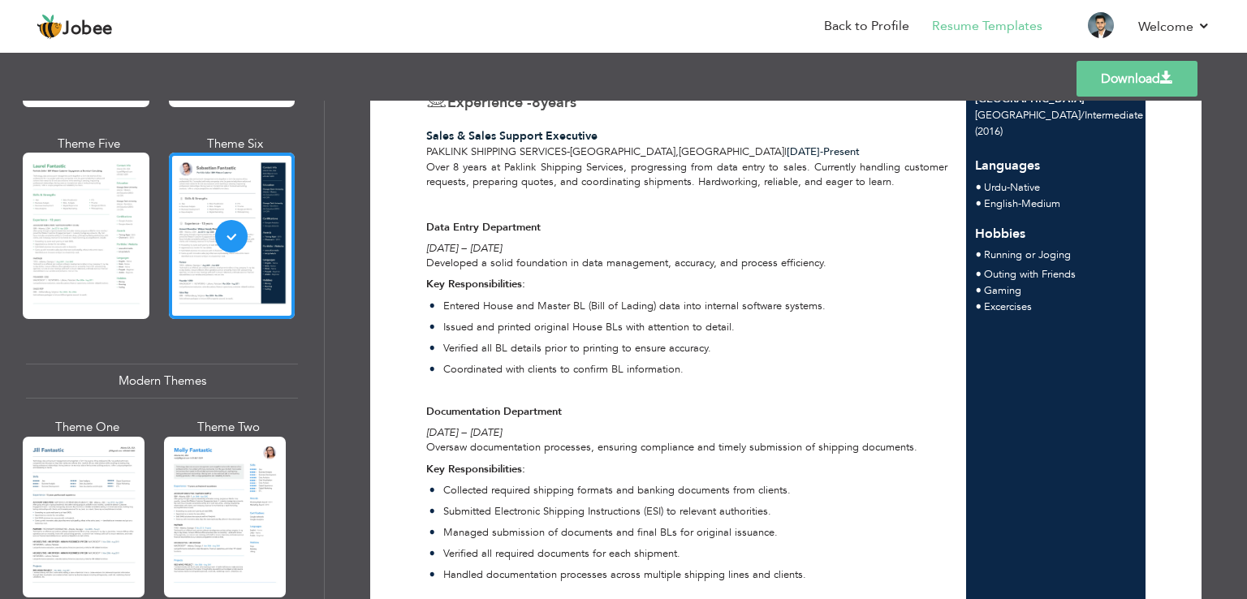
scroll to position [0, 0]
